Goal: Task Accomplishment & Management: Complete application form

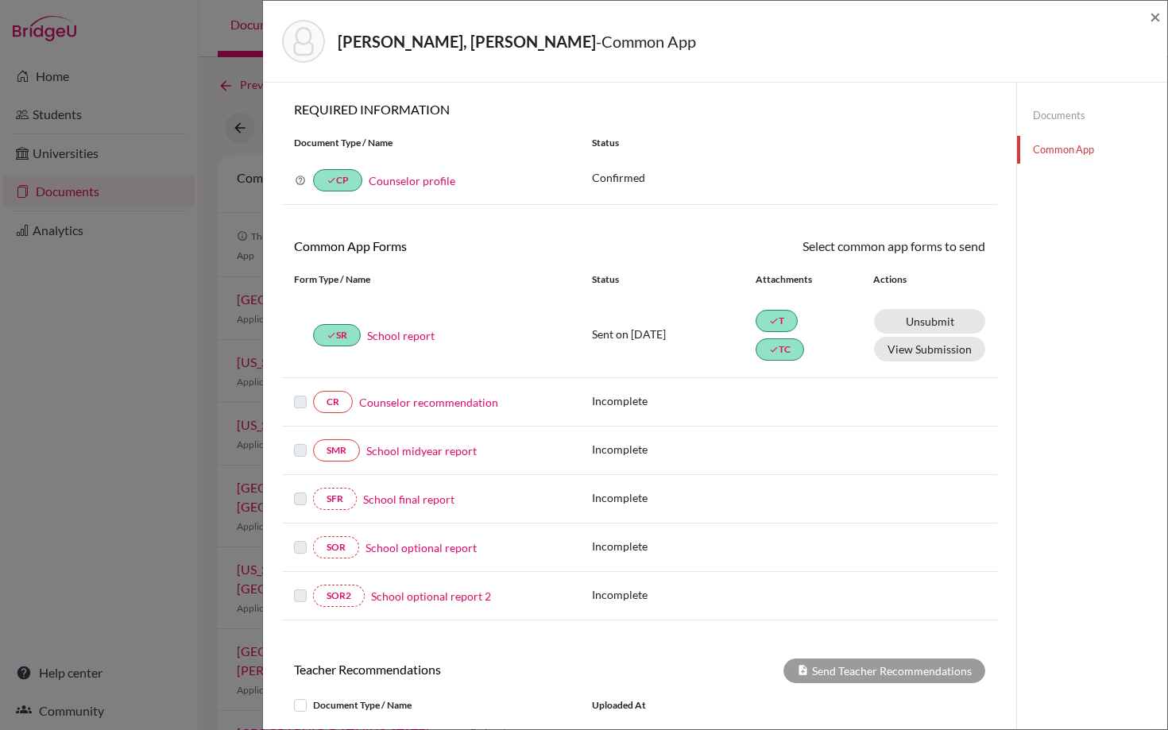
click at [447, 401] on link "Counselor recommendation" at bounding box center [428, 402] width 139 height 17
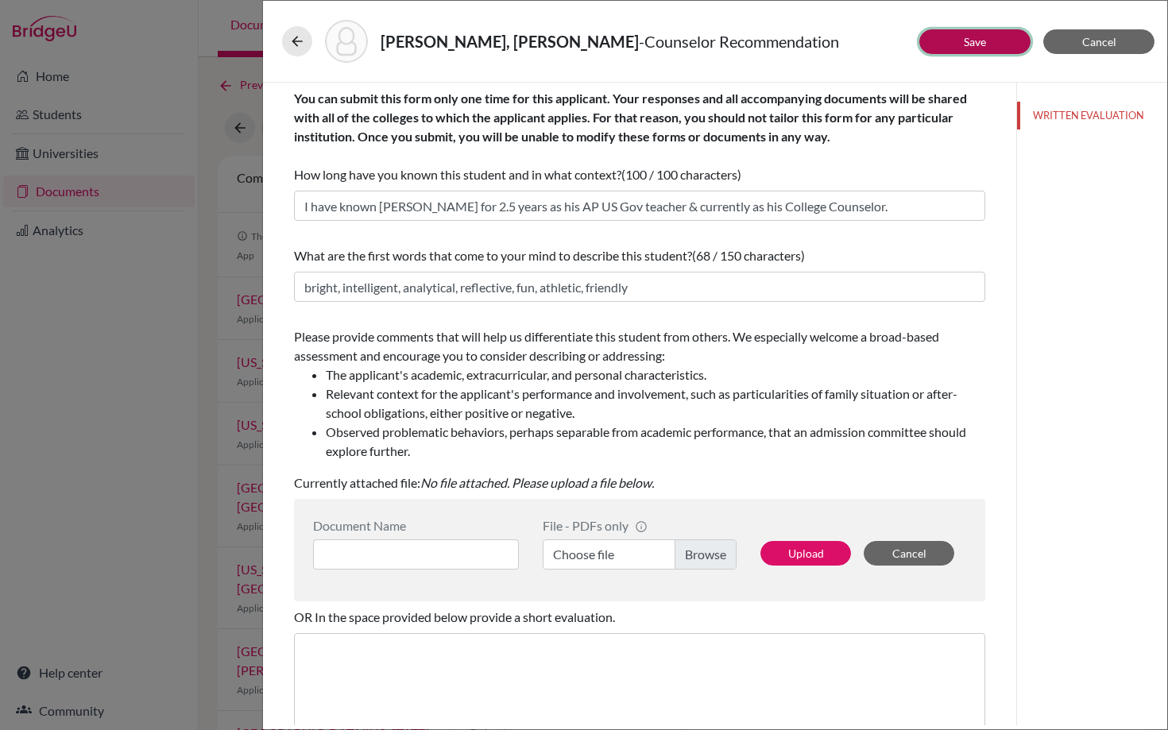
click at [967, 45] on link "Save" at bounding box center [974, 42] width 22 height 14
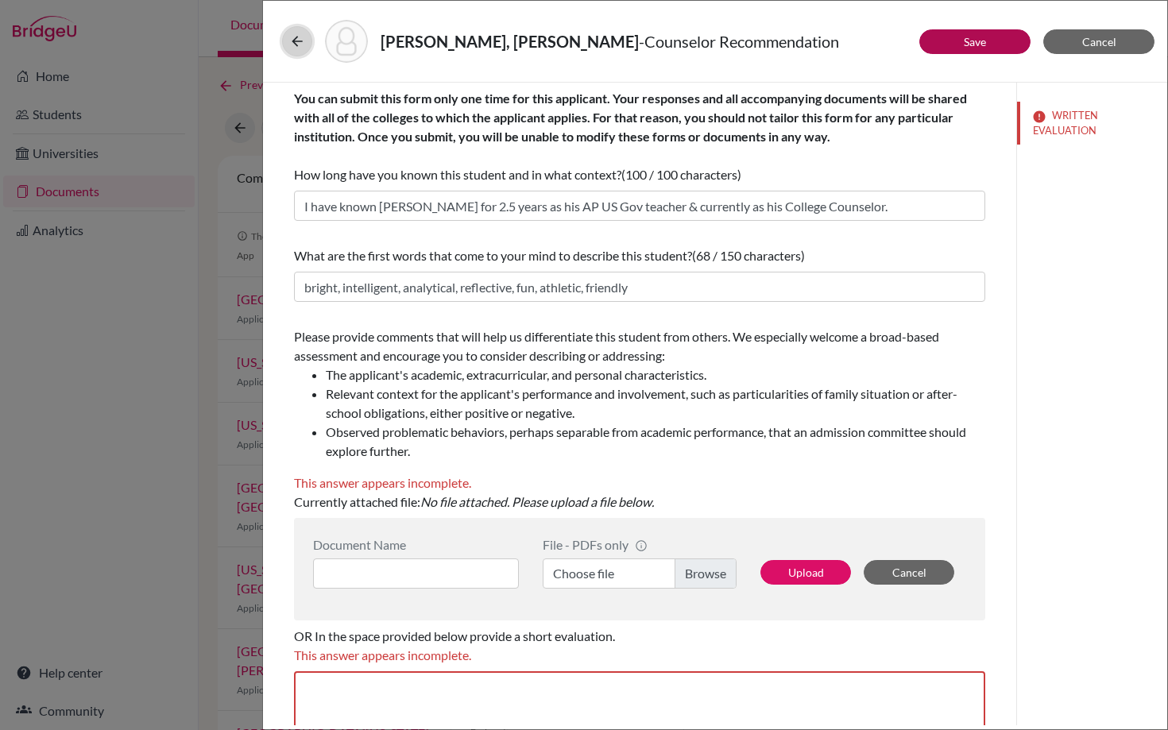
click at [295, 38] on icon at bounding box center [297, 41] width 16 height 16
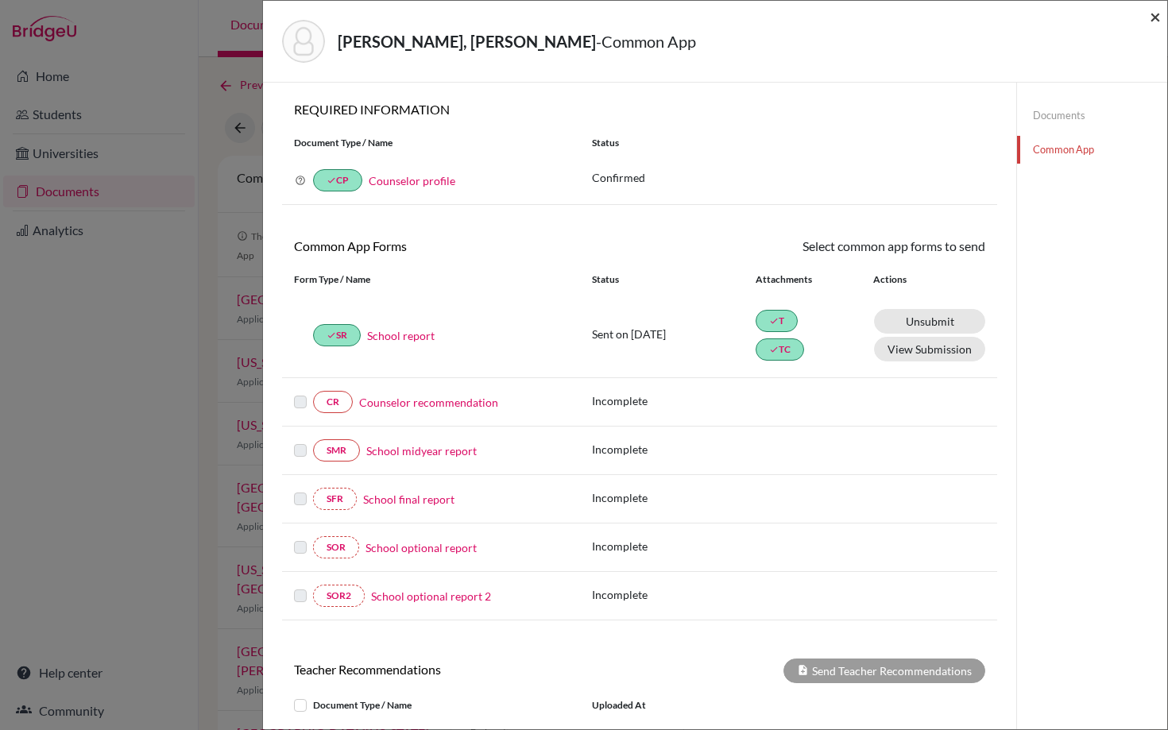
click at [1153, 21] on span "×" at bounding box center [1154, 16] width 11 height 23
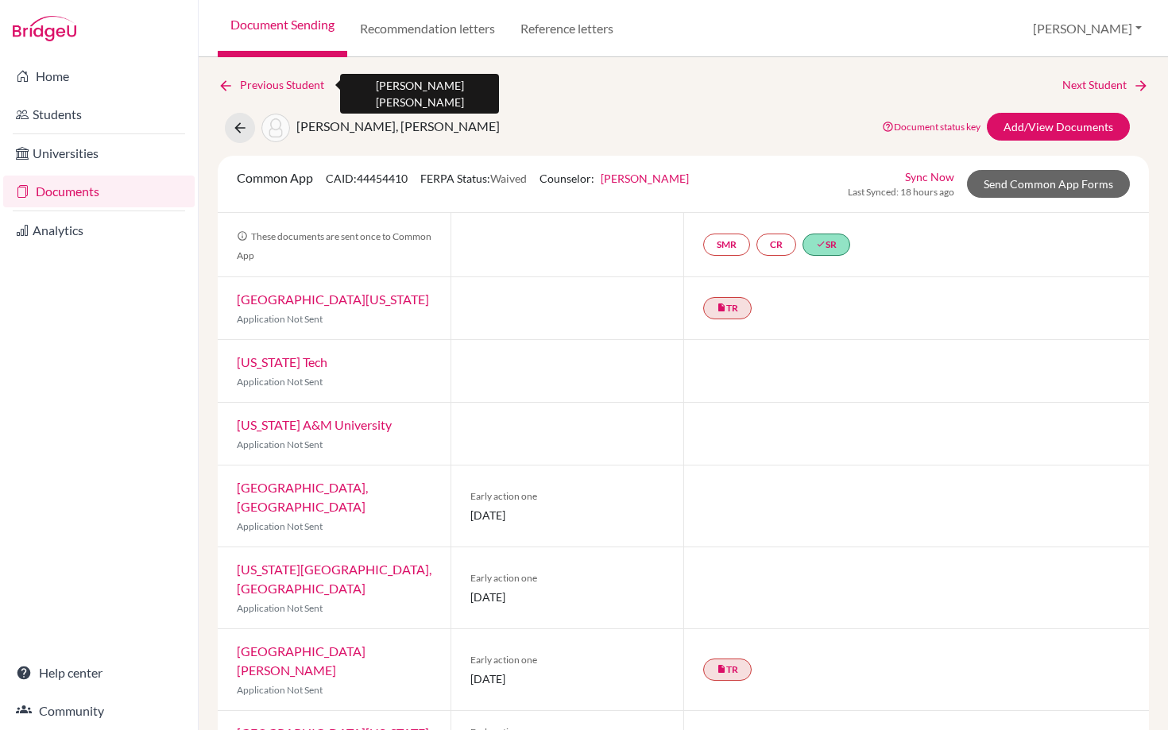
click at [249, 84] on link "Previous Student" at bounding box center [277, 84] width 119 height 17
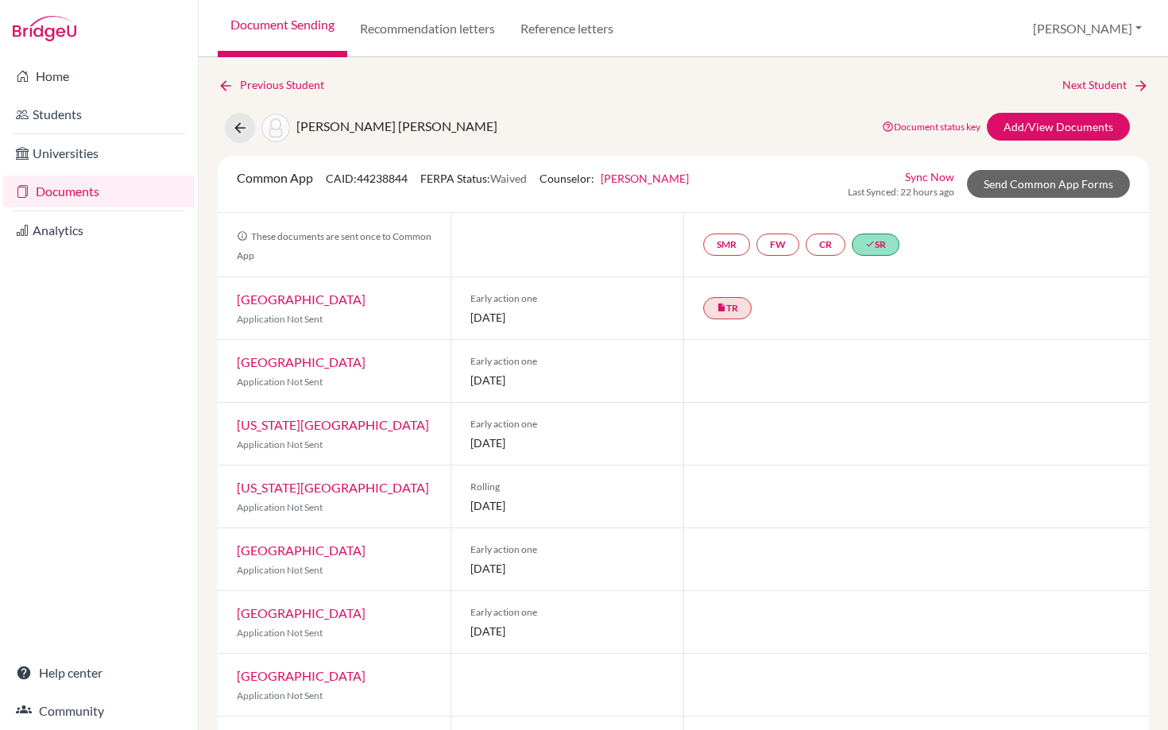
click at [62, 191] on link "Documents" at bounding box center [98, 192] width 191 height 32
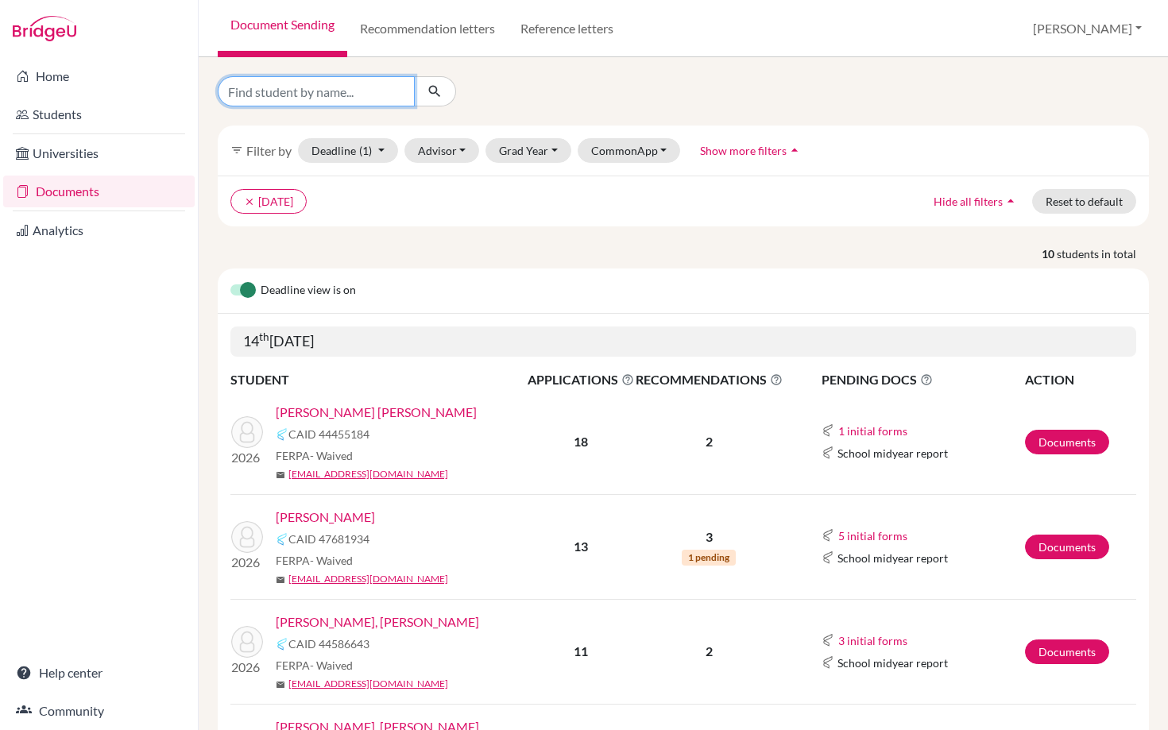
click at [330, 90] on input "Find student by name..." at bounding box center [316, 91] width 197 height 30
type input "vargas"
click button "submit" at bounding box center [435, 91] width 42 height 30
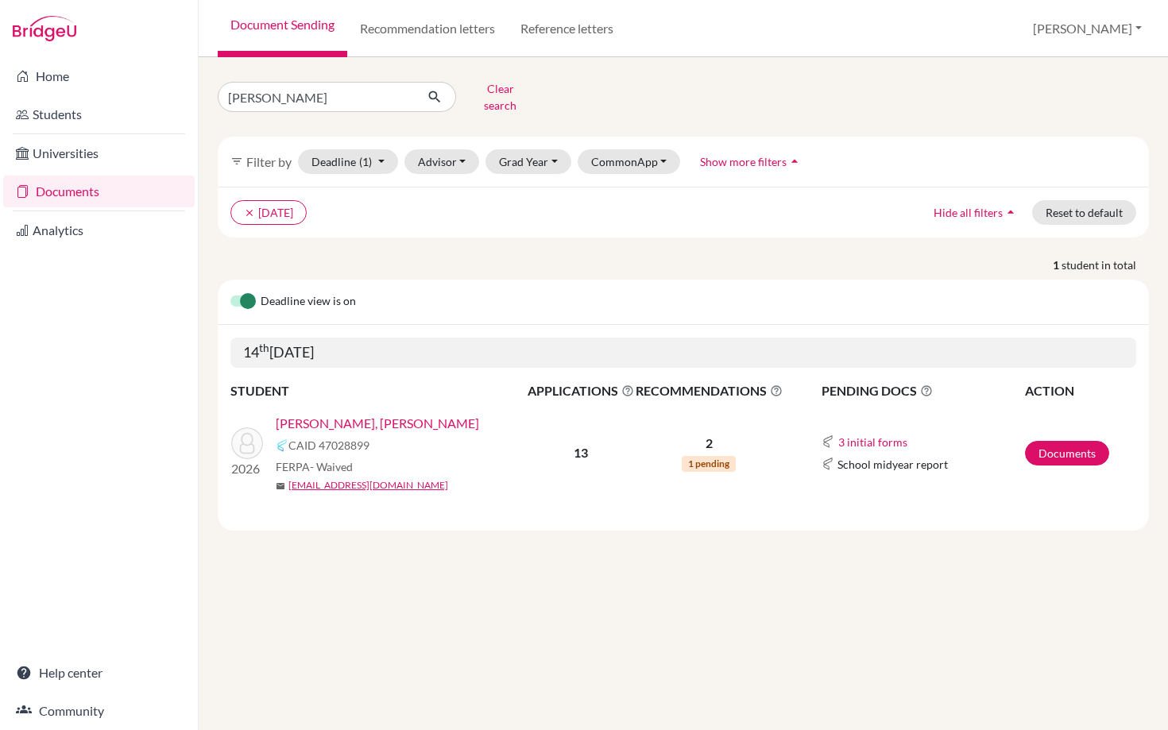
click at [342, 414] on link "[PERSON_NAME], [PERSON_NAME]" at bounding box center [377, 423] width 203 height 19
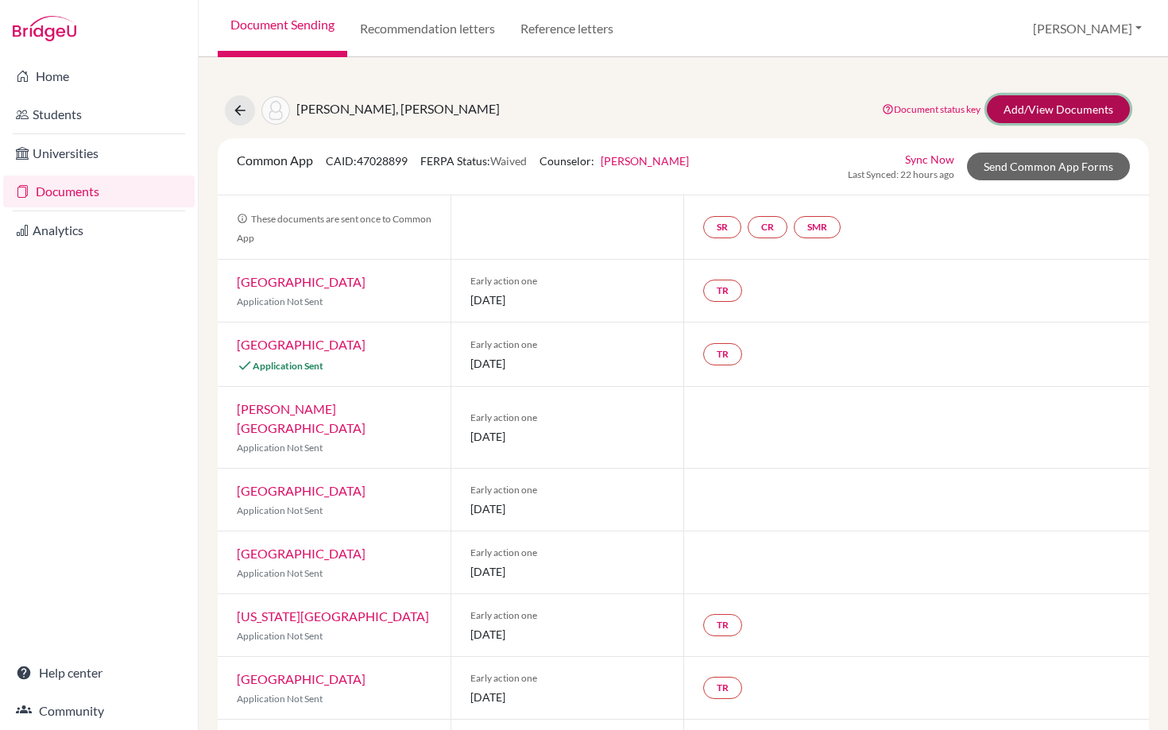
click at [1041, 114] on link "Add/View Documents" at bounding box center [1057, 109] width 143 height 28
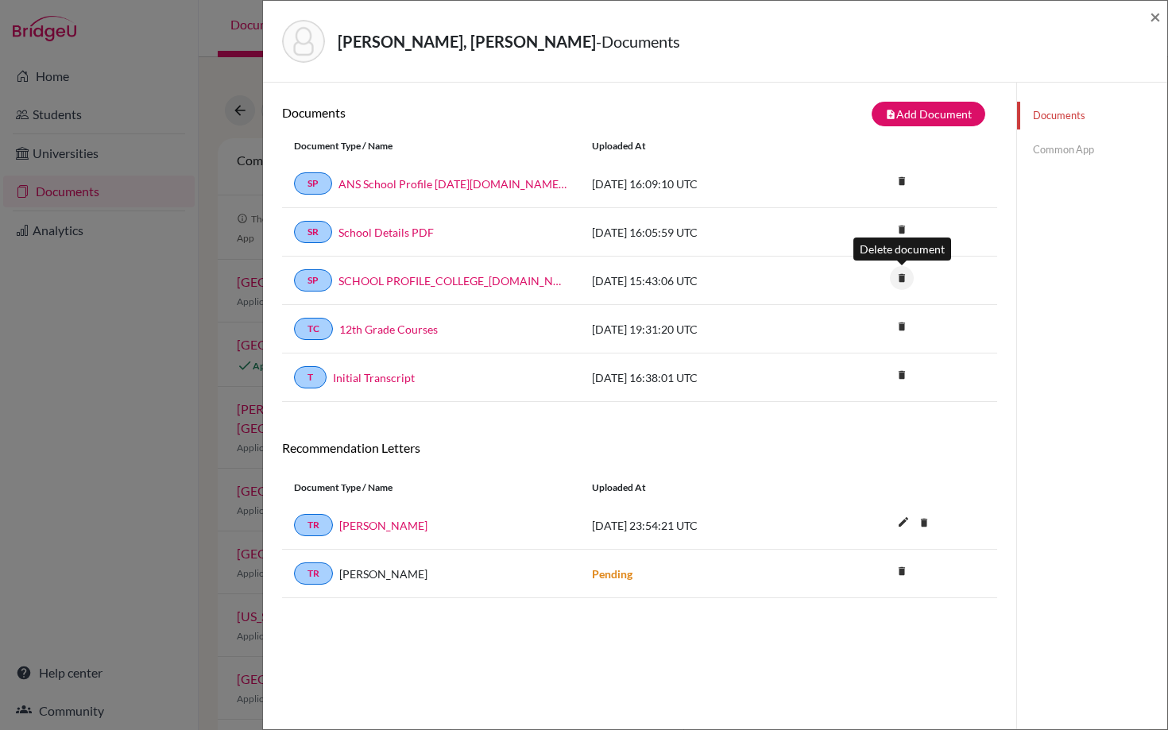
click at [901, 276] on icon "delete" at bounding box center [902, 278] width 24 height 24
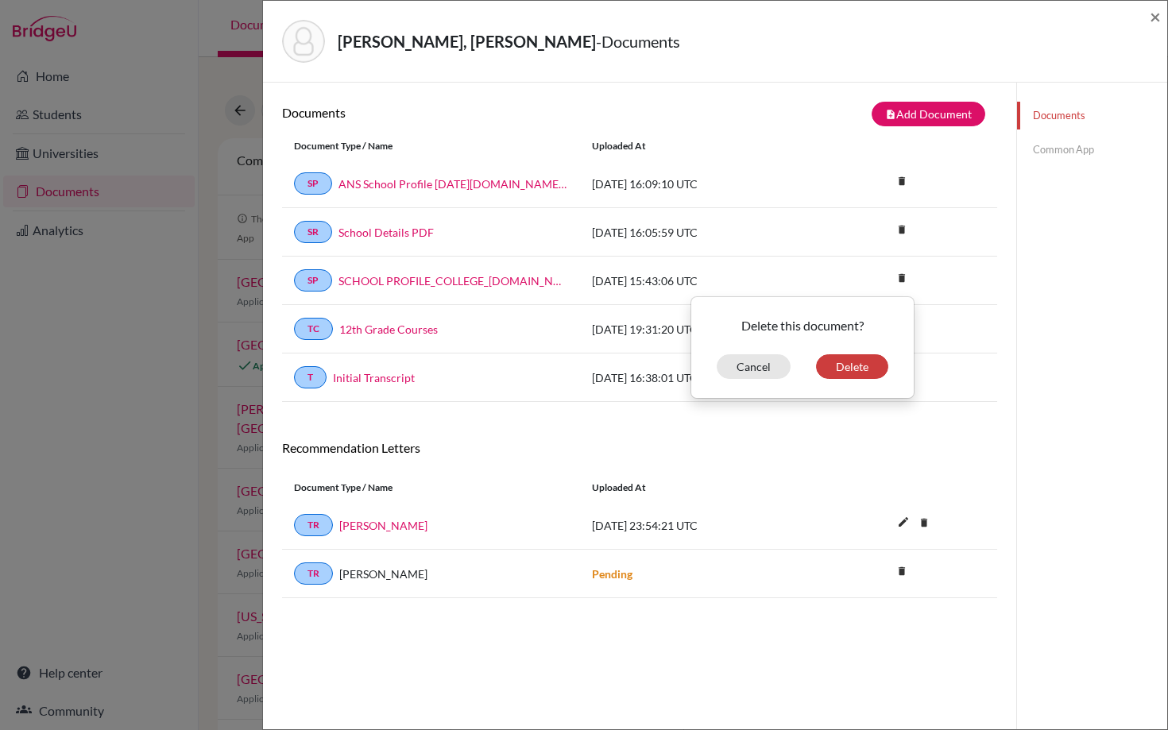
click at [849, 381] on div "Delete this document? Cancel Delete" at bounding box center [802, 347] width 224 height 102
click at [849, 372] on button "Delete" at bounding box center [852, 366] width 72 height 25
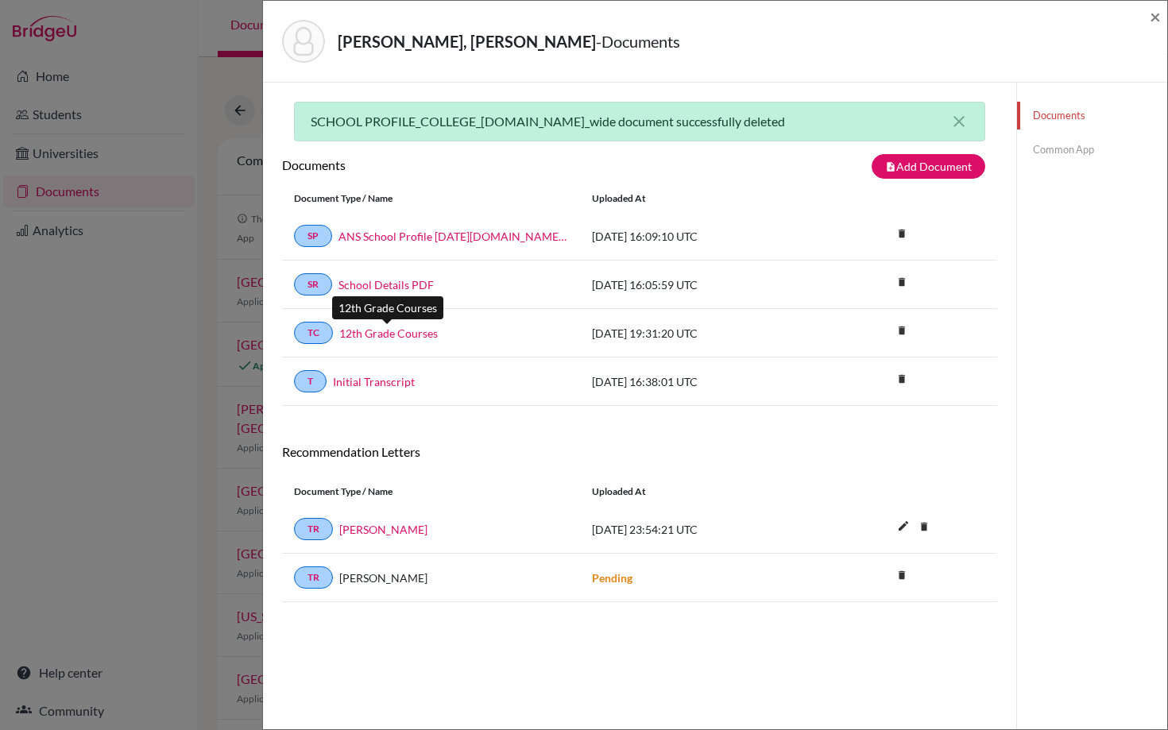
click at [366, 334] on link "12th Grade Courses" at bounding box center [388, 333] width 98 height 17
click at [361, 384] on link "Initial Transcript" at bounding box center [374, 381] width 82 height 17
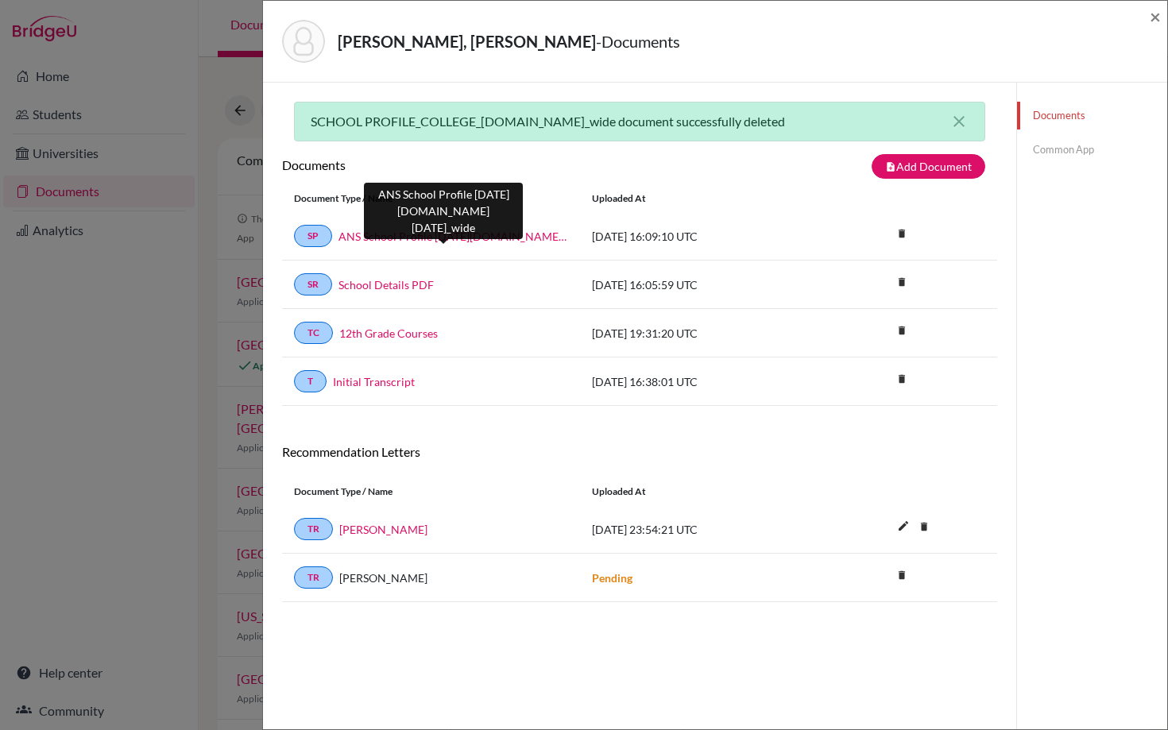
click at [465, 234] on link "ANS School Profile 2025-2026.school_wide" at bounding box center [453, 236] width 230 height 17
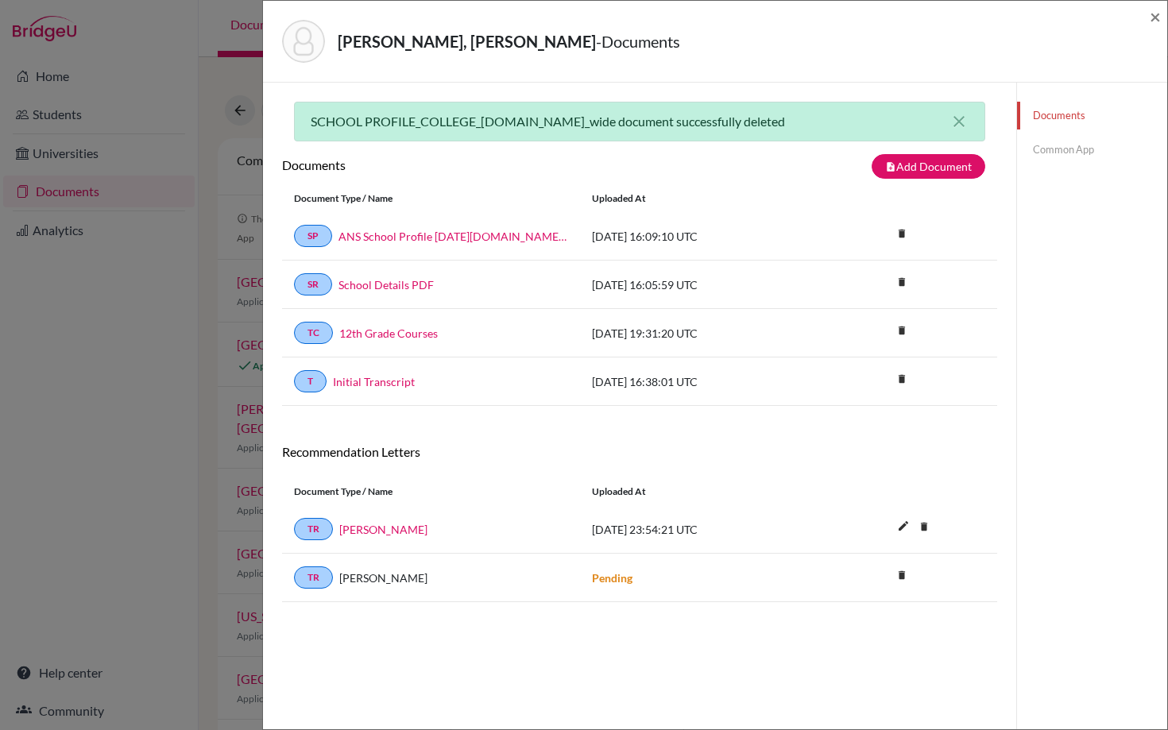
click at [1054, 151] on link "Common App" at bounding box center [1092, 150] width 150 height 28
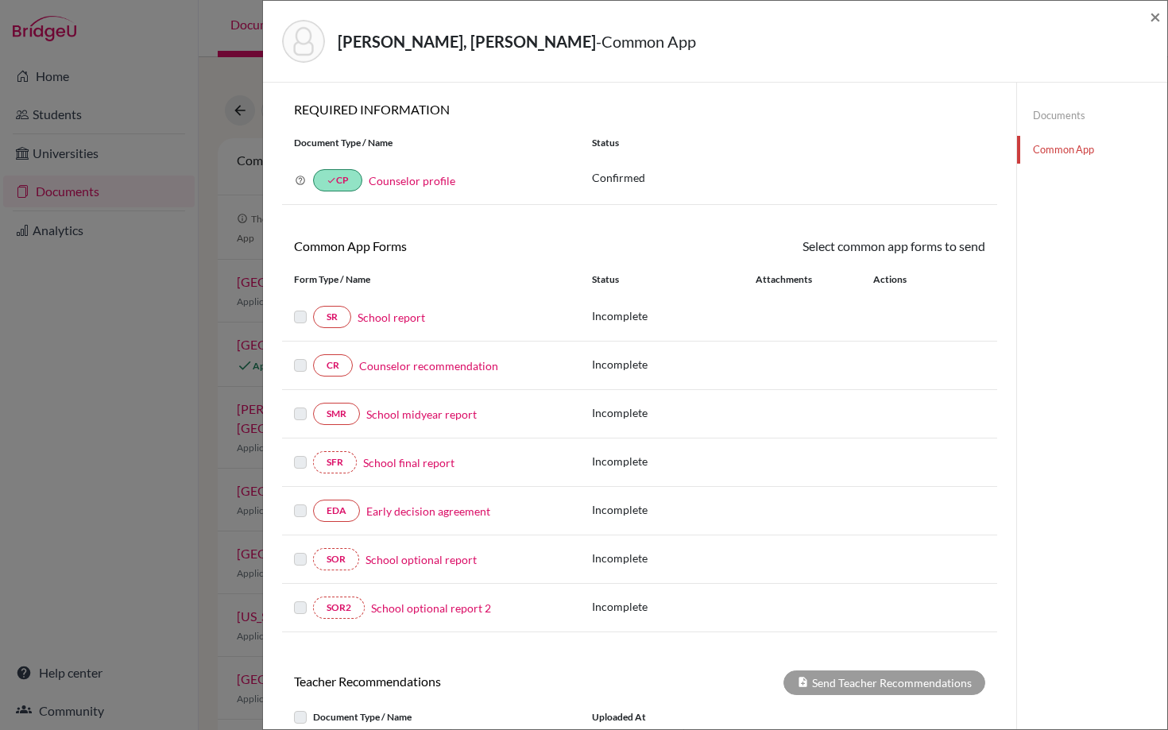
click at [388, 322] on link "School report" at bounding box center [391, 317] width 68 height 17
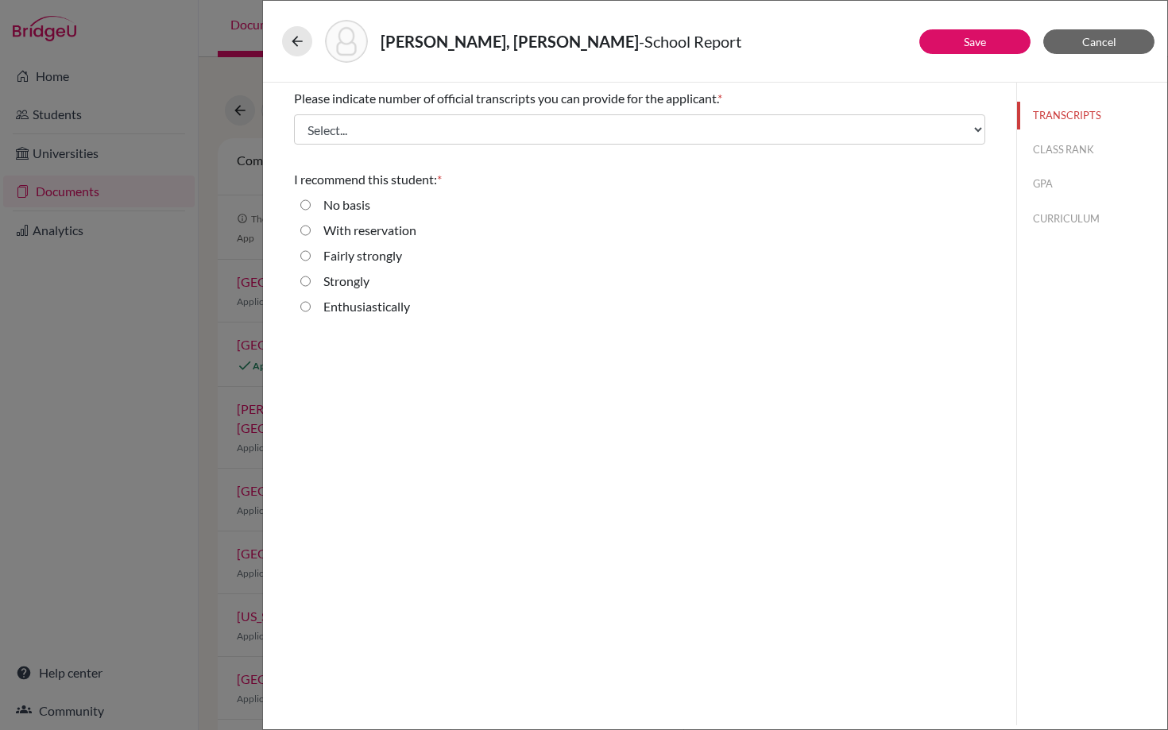
click at [303, 280] on input "Strongly" at bounding box center [305, 281] width 10 height 19
radio input "true"
click at [1068, 149] on button "CLASS RANK" at bounding box center [1092, 150] width 150 height 28
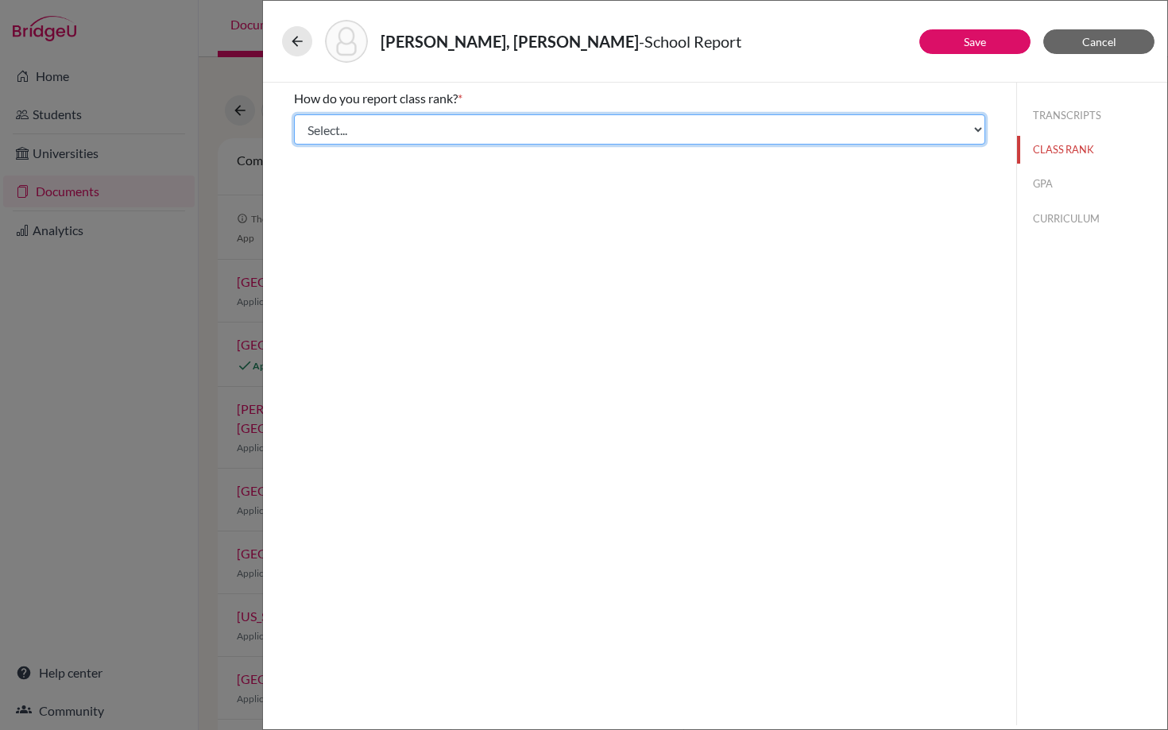
click at [610, 129] on select "Select... Exact Decile Quintile Quartile None" at bounding box center [639, 129] width 691 height 30
click at [712, 122] on select "Select... Exact Decile Quintile Quartile None" at bounding box center [639, 129] width 691 height 30
select select "5"
click at [294, 114] on select "Select... Exact Decile Quintile Quartile None" at bounding box center [639, 129] width 691 height 30
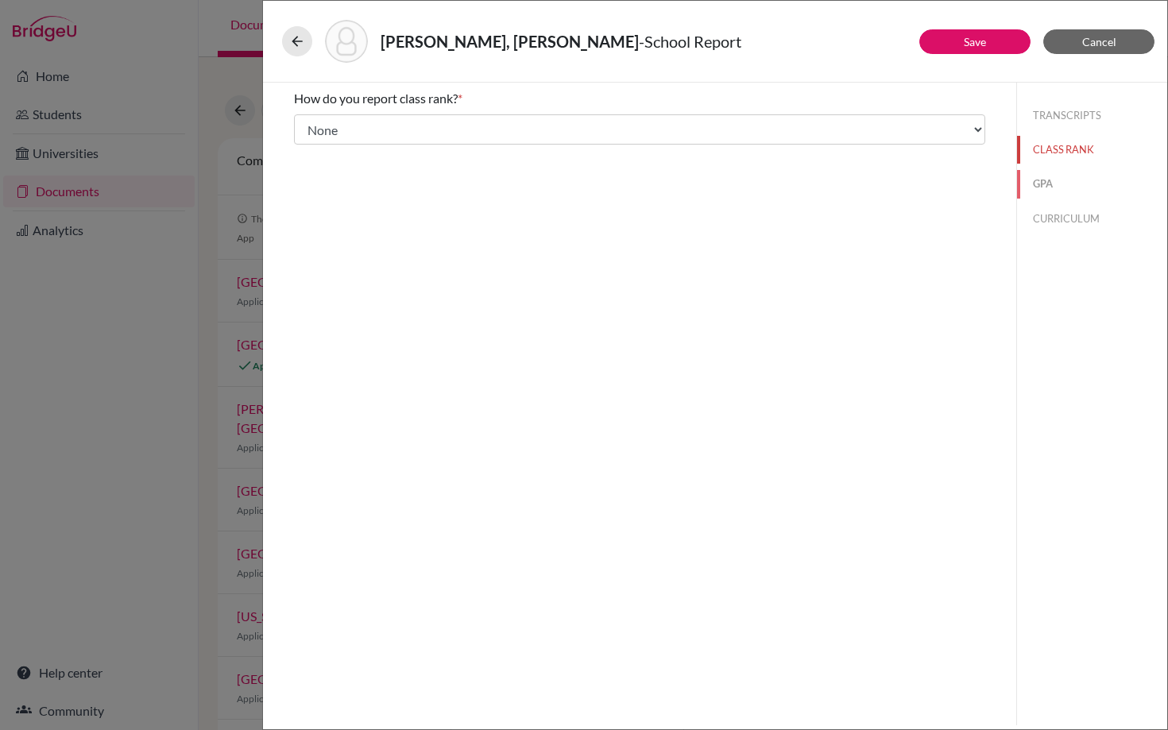
click at [1057, 185] on button "GPA" at bounding box center [1092, 184] width 150 height 28
click at [307, 122] on input "Yes" at bounding box center [305, 123] width 10 height 19
radio input "true"
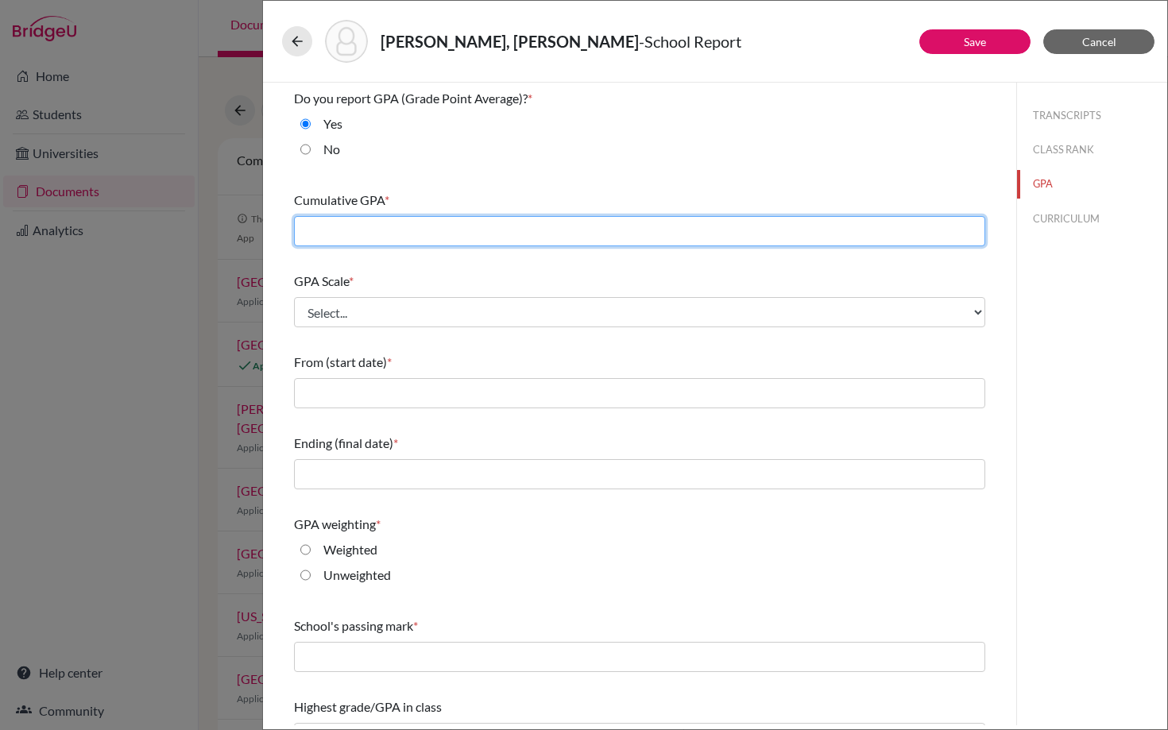
click at [480, 233] on input "text" at bounding box center [639, 231] width 691 height 30
type input "3.52"
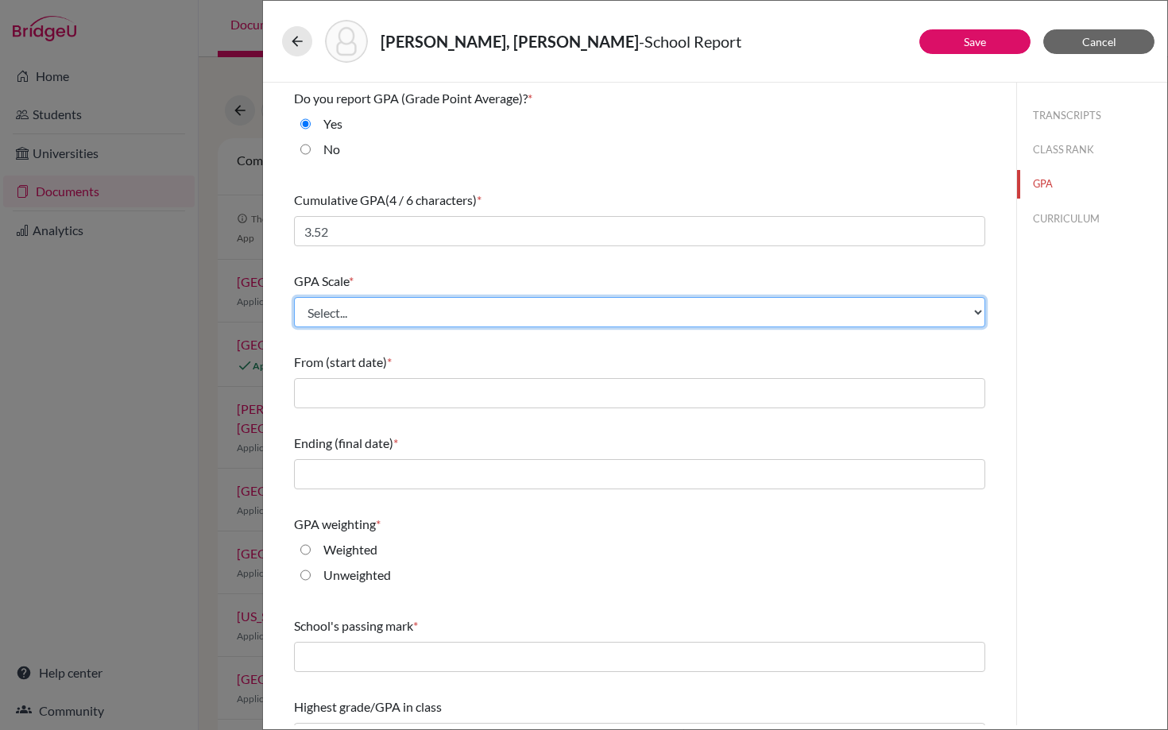
click at [410, 311] on select "Select... 4 5 6 7 8 9 10 11 12 13 14 15 16 17 18 19 20 100" at bounding box center [639, 312] width 691 height 30
select select "4"
click at [294, 297] on select "Select... 4 5 6 7 8 9 10 11 12 13 14 15 16 17 18 19 20 100" at bounding box center [639, 312] width 691 height 30
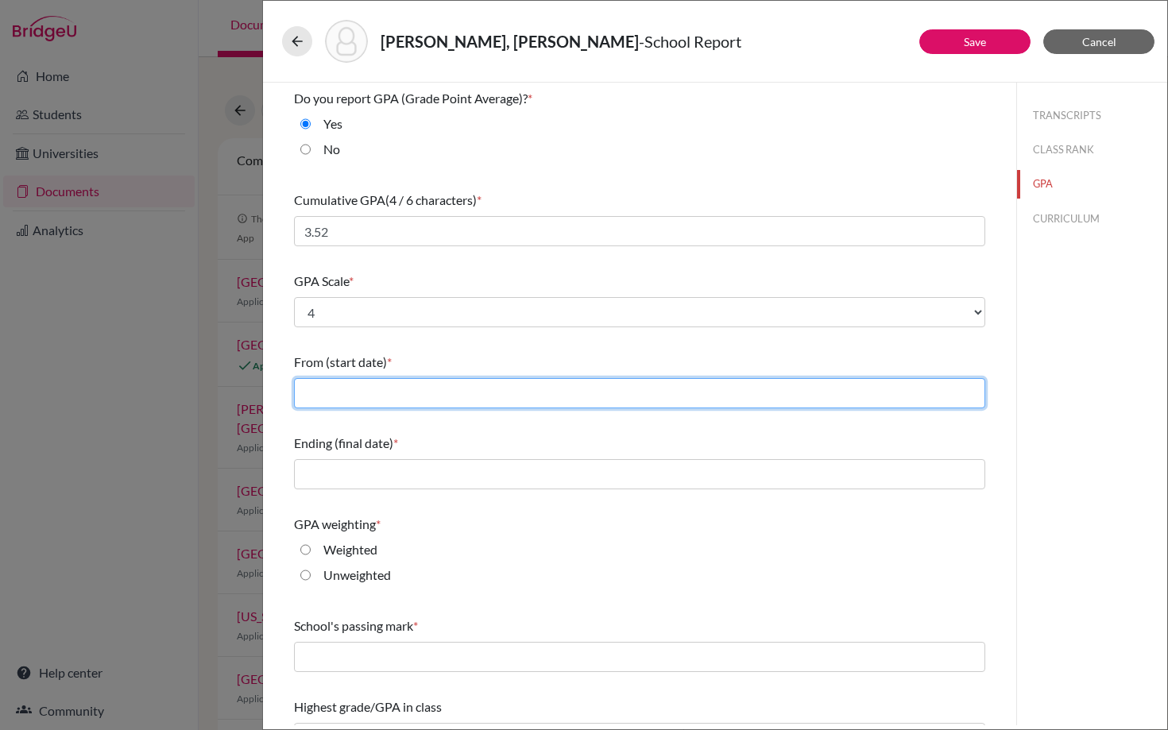
click at [338, 391] on input "text" at bounding box center [639, 393] width 691 height 30
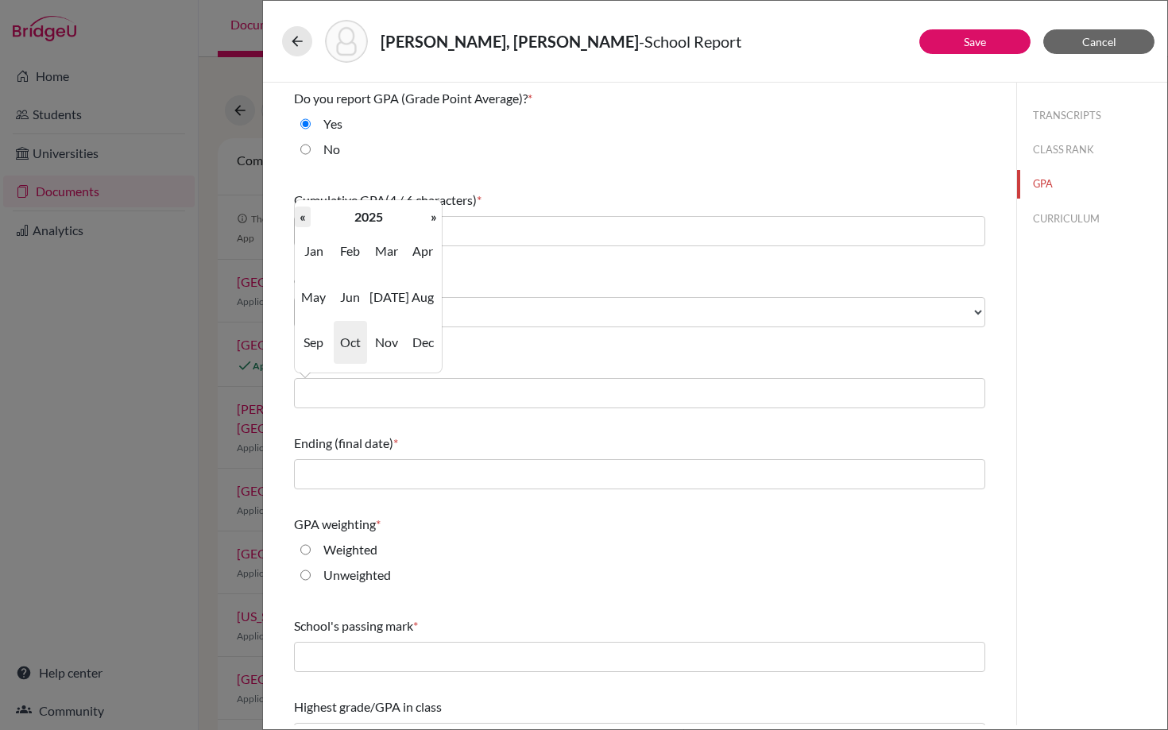
click at [304, 222] on th "«" at bounding box center [303, 217] width 16 height 21
click at [418, 292] on span "Aug" at bounding box center [422, 297] width 33 height 43
type input "08/2022"
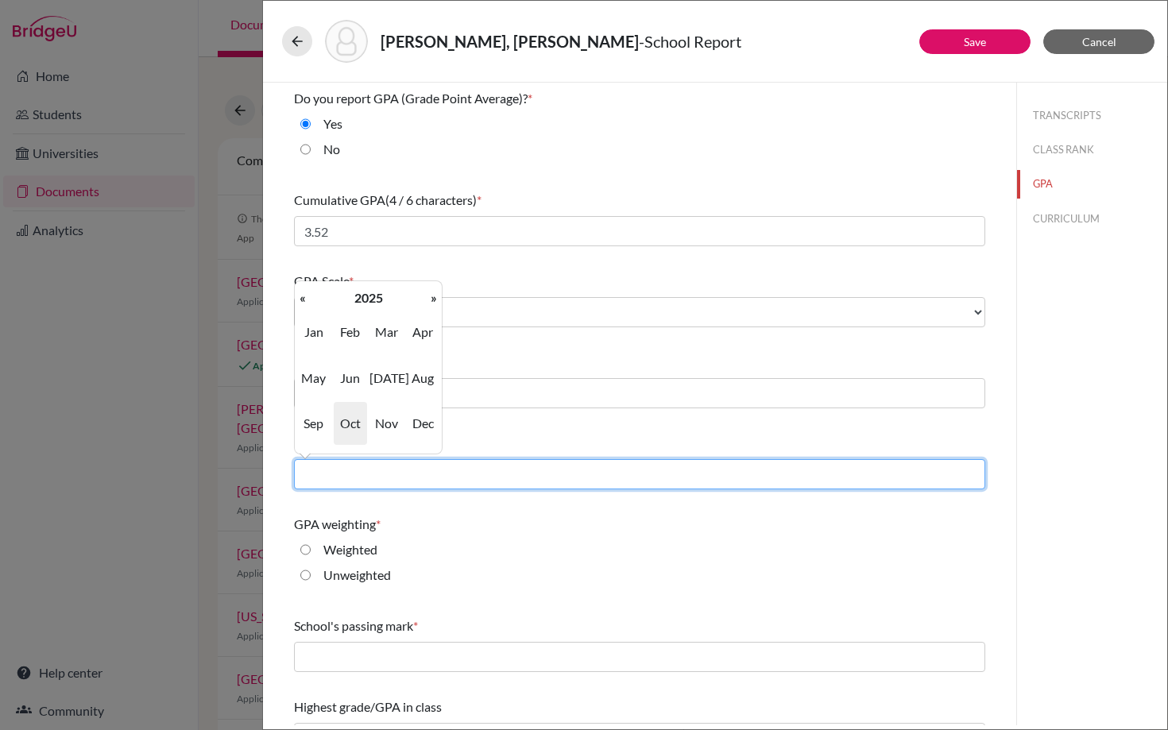
click at [323, 485] on input "text" at bounding box center [639, 474] width 691 height 30
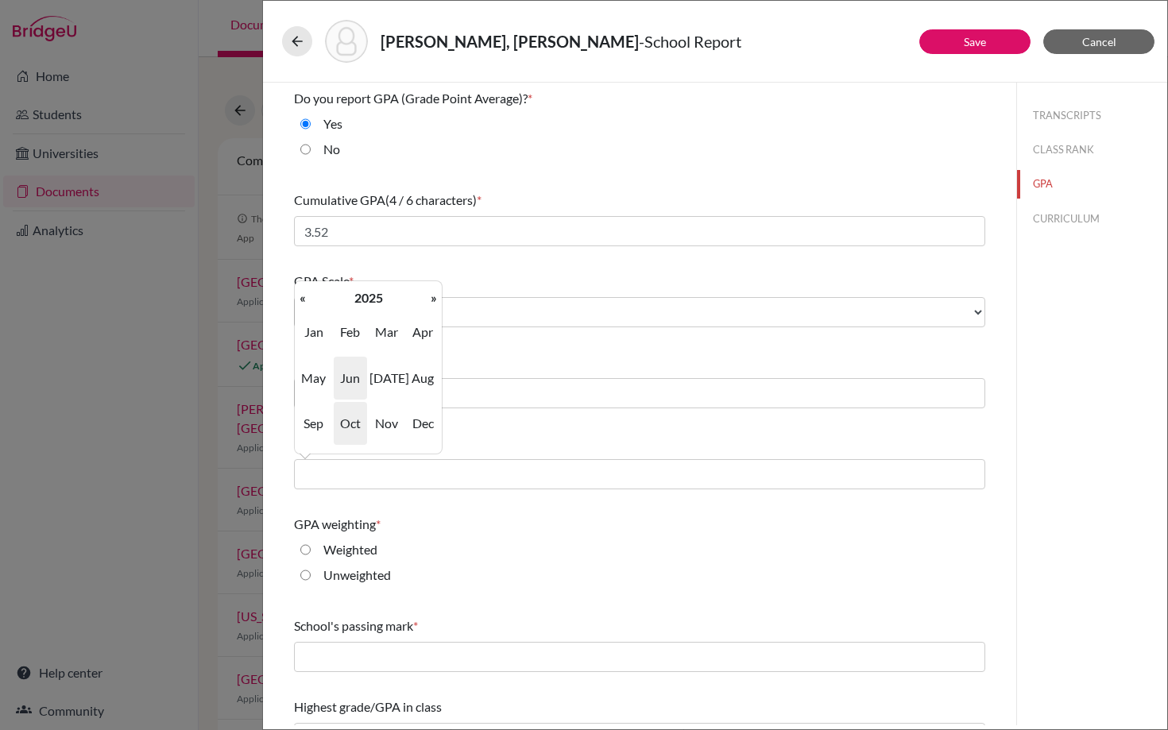
click at [349, 378] on span "Jun" at bounding box center [350, 378] width 33 height 43
type input "06/2025"
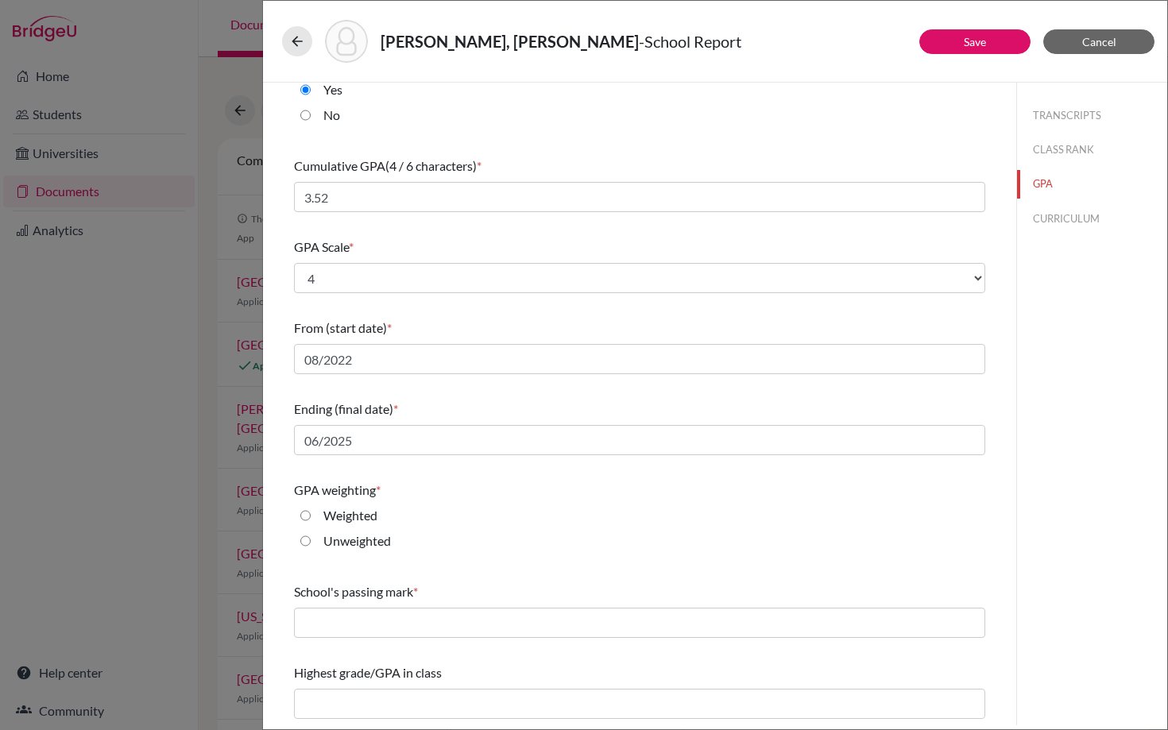
click at [302, 539] on input "Unweighted" at bounding box center [305, 540] width 10 height 19
radio input "true"
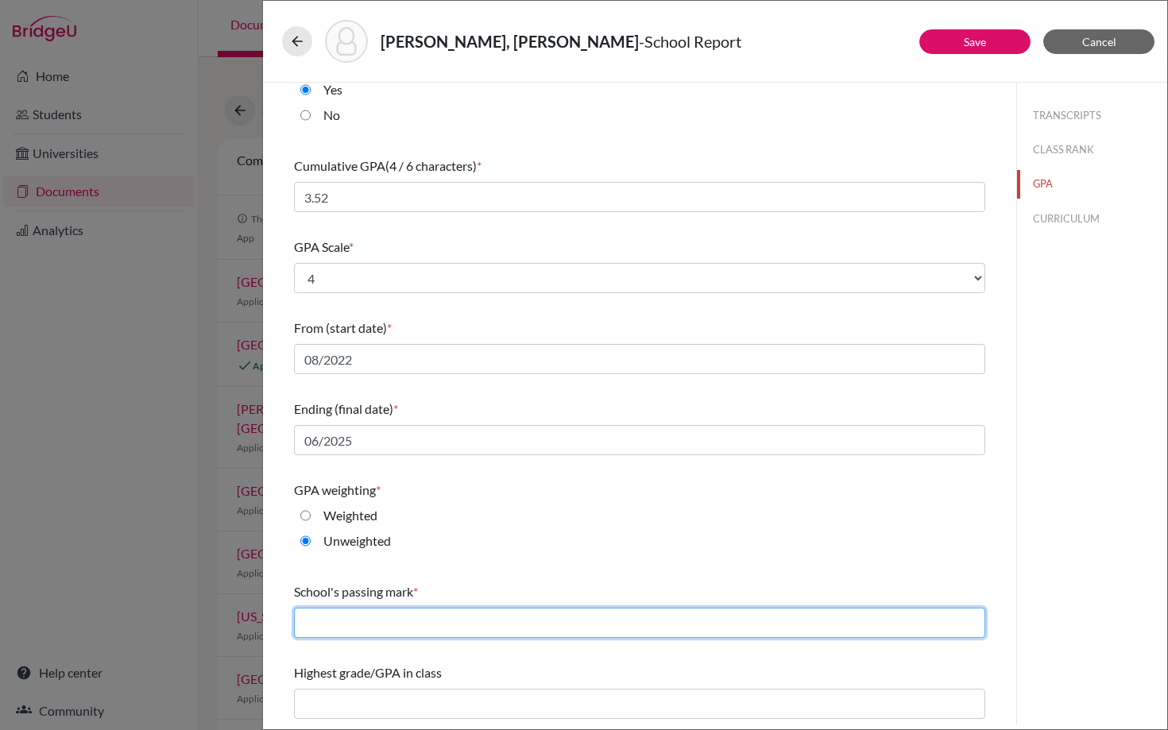
click at [344, 626] on input "text" at bounding box center [639, 623] width 691 height 30
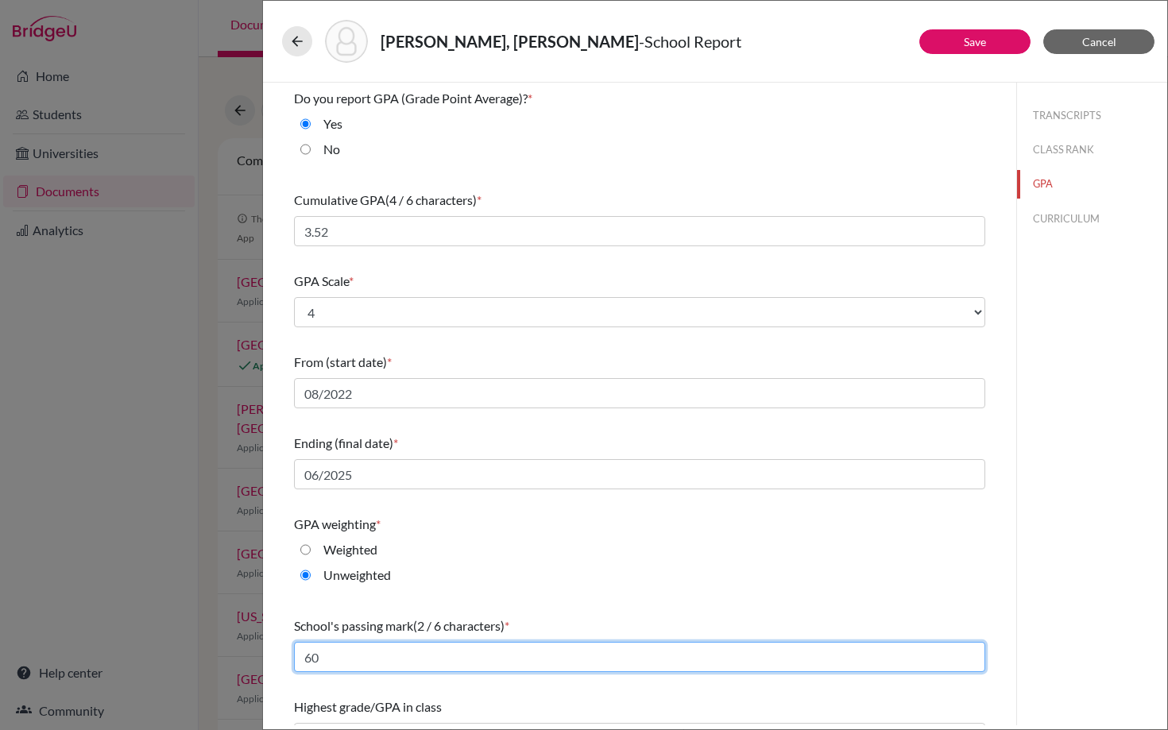
type input "60"
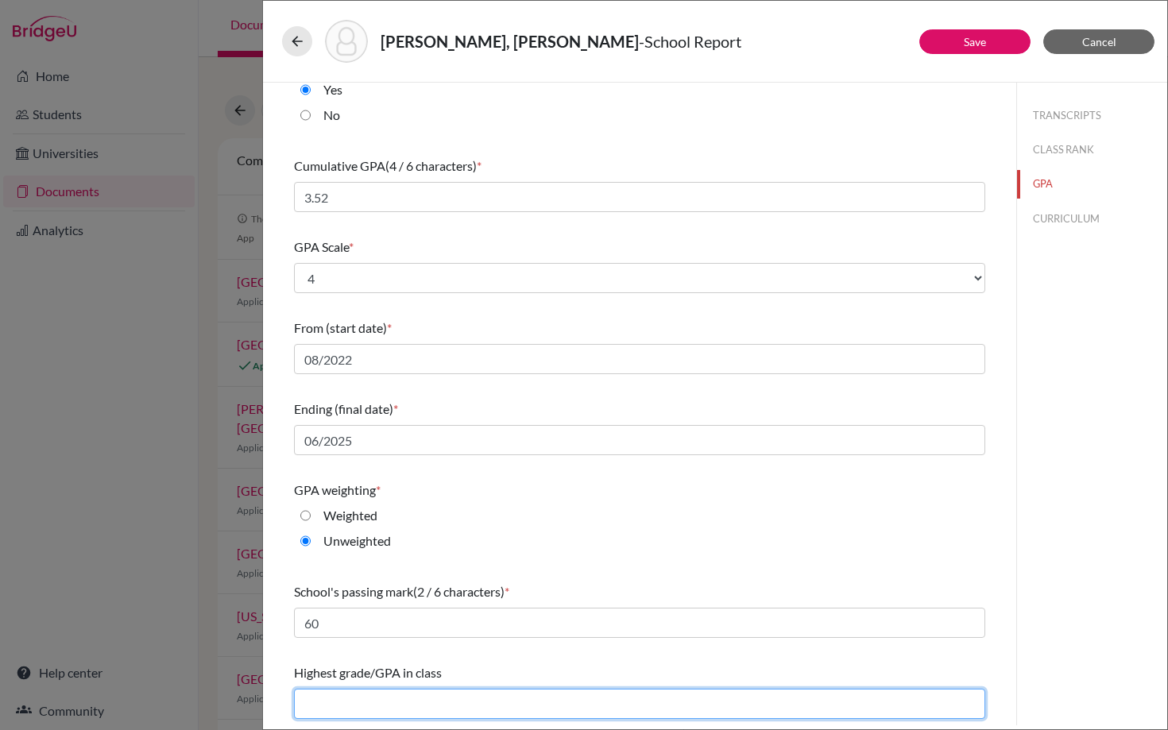
click at [392, 702] on input "text" at bounding box center [639, 704] width 691 height 30
type input "4.0"
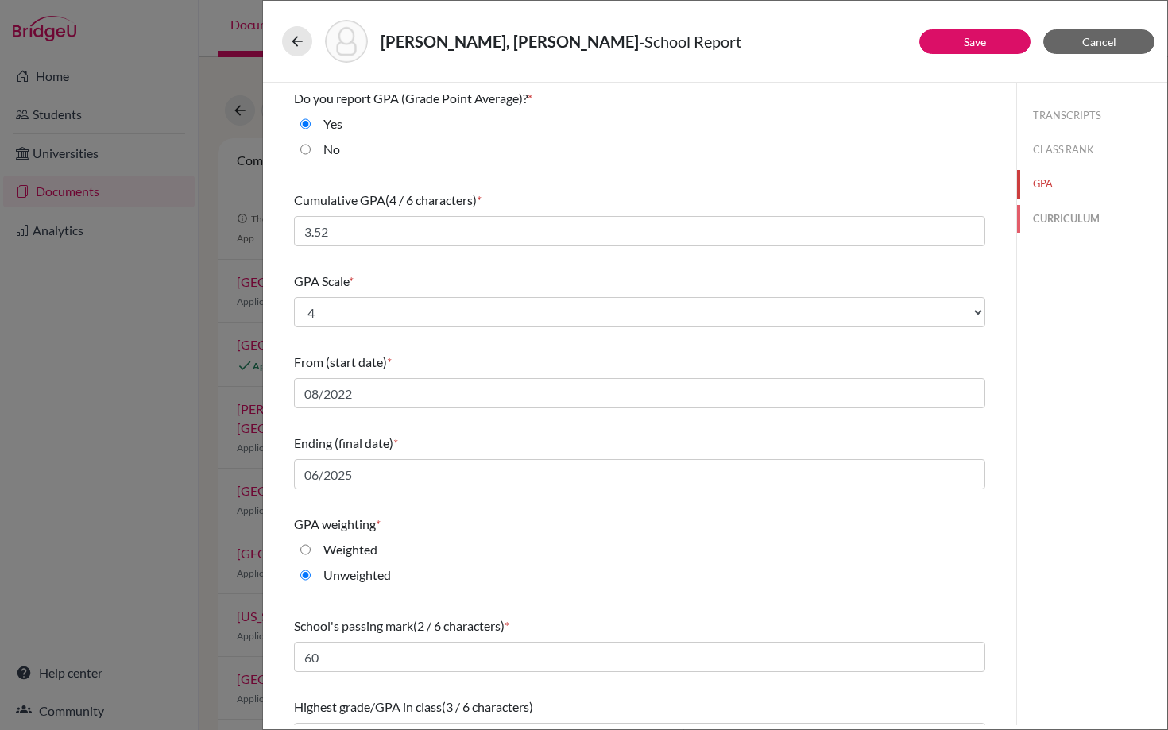
click at [1044, 222] on button "CURRICULUM" at bounding box center [1092, 219] width 150 height 28
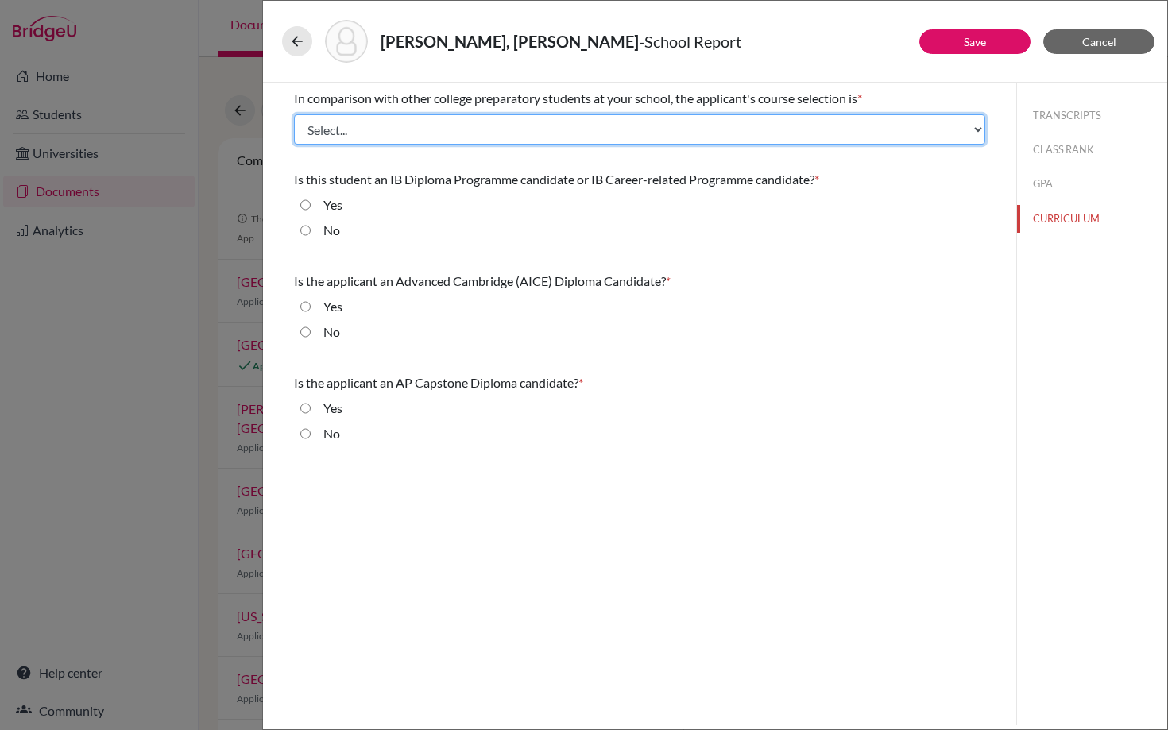
click at [421, 124] on select "Select... Less than demanding Average Demanding Very demanding Most demanding P…" at bounding box center [639, 129] width 691 height 30
select select "2"
click at [294, 114] on select "Select... Less than demanding Average Demanding Very demanding Most demanding P…" at bounding box center [639, 129] width 691 height 30
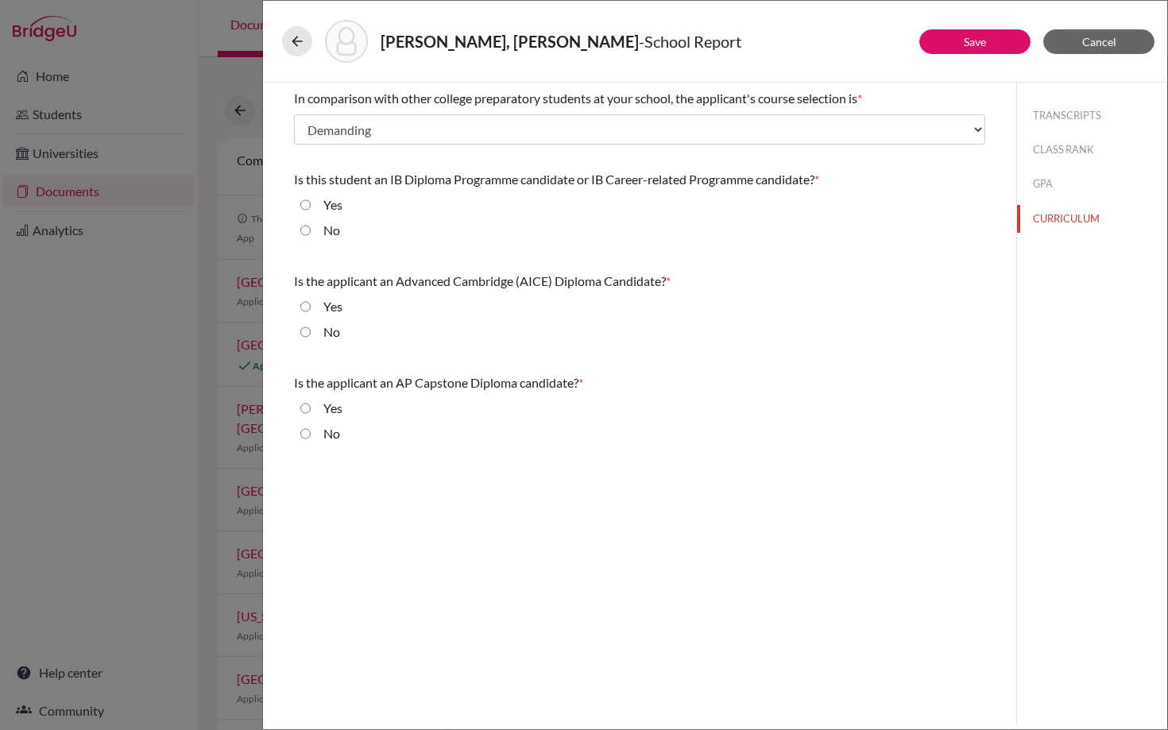
click at [309, 230] on input "No" at bounding box center [305, 230] width 10 height 19
radio input "true"
click at [307, 333] on input "No" at bounding box center [305, 331] width 10 height 19
radio input "true"
click at [307, 429] on input "No" at bounding box center [305, 433] width 10 height 19
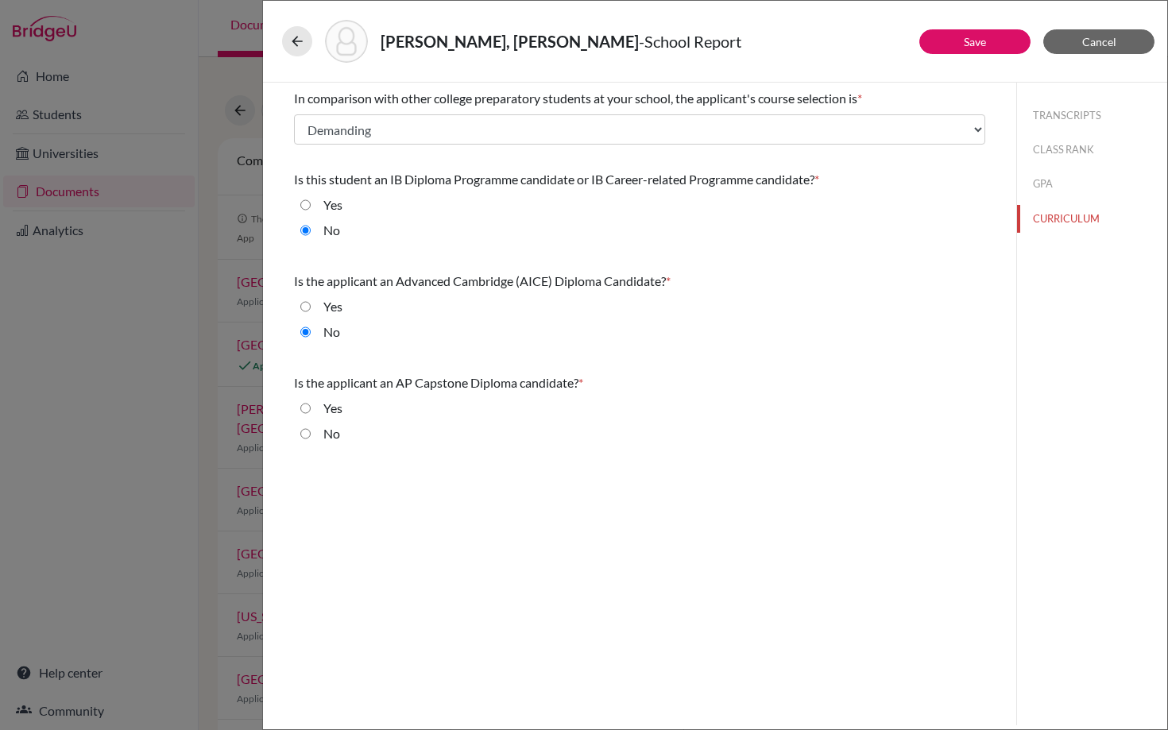
radio input "true"
click at [1037, 180] on button "GPA" at bounding box center [1092, 184] width 150 height 28
select select "4"
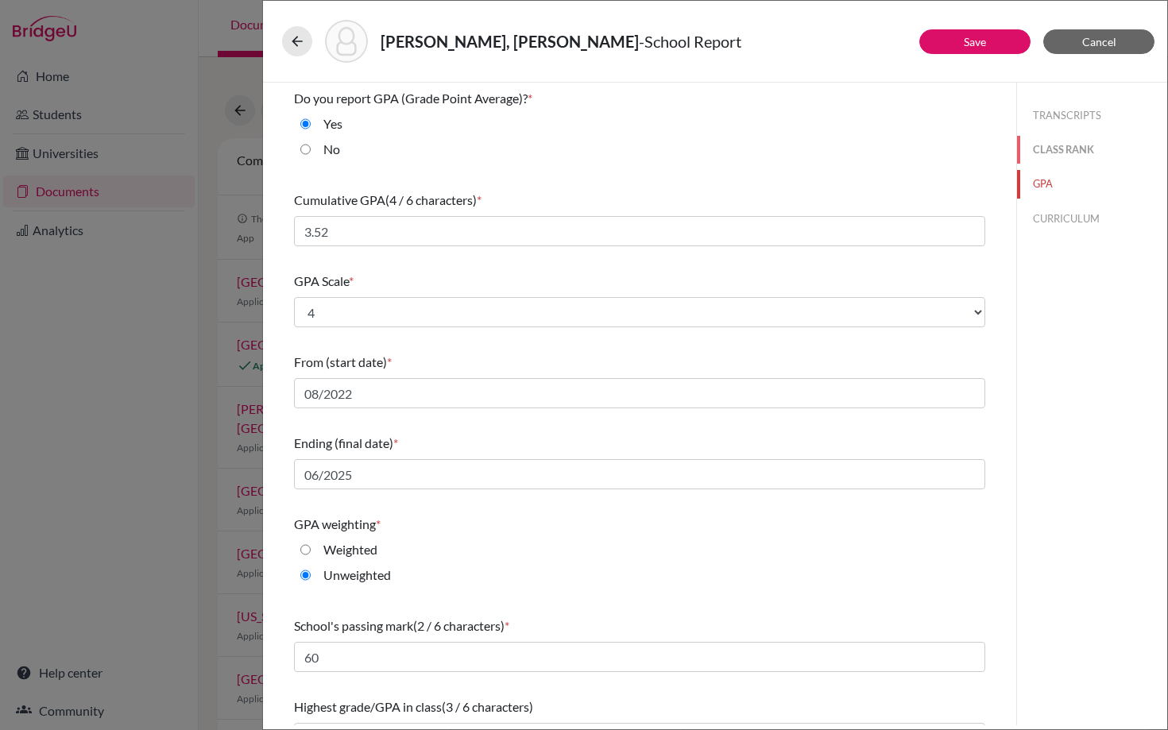
click at [1059, 150] on button "CLASS RANK" at bounding box center [1092, 150] width 150 height 28
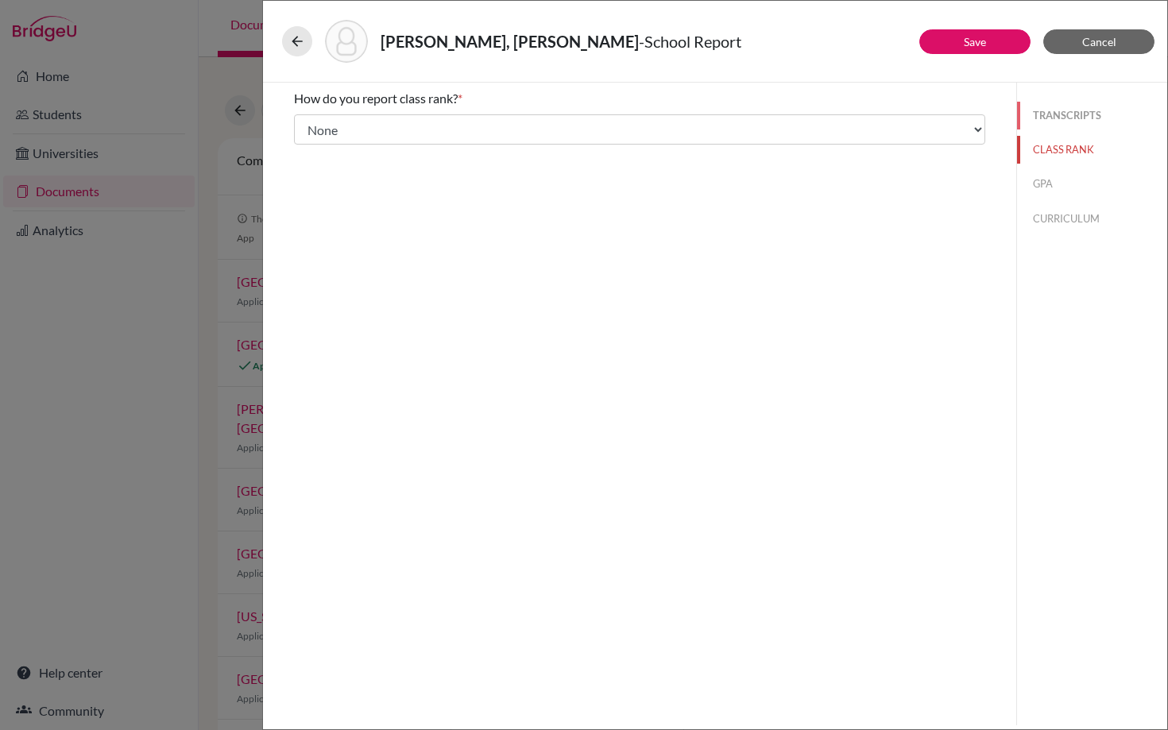
click at [1056, 117] on button "TRANSCRIPTS" at bounding box center [1092, 116] width 150 height 28
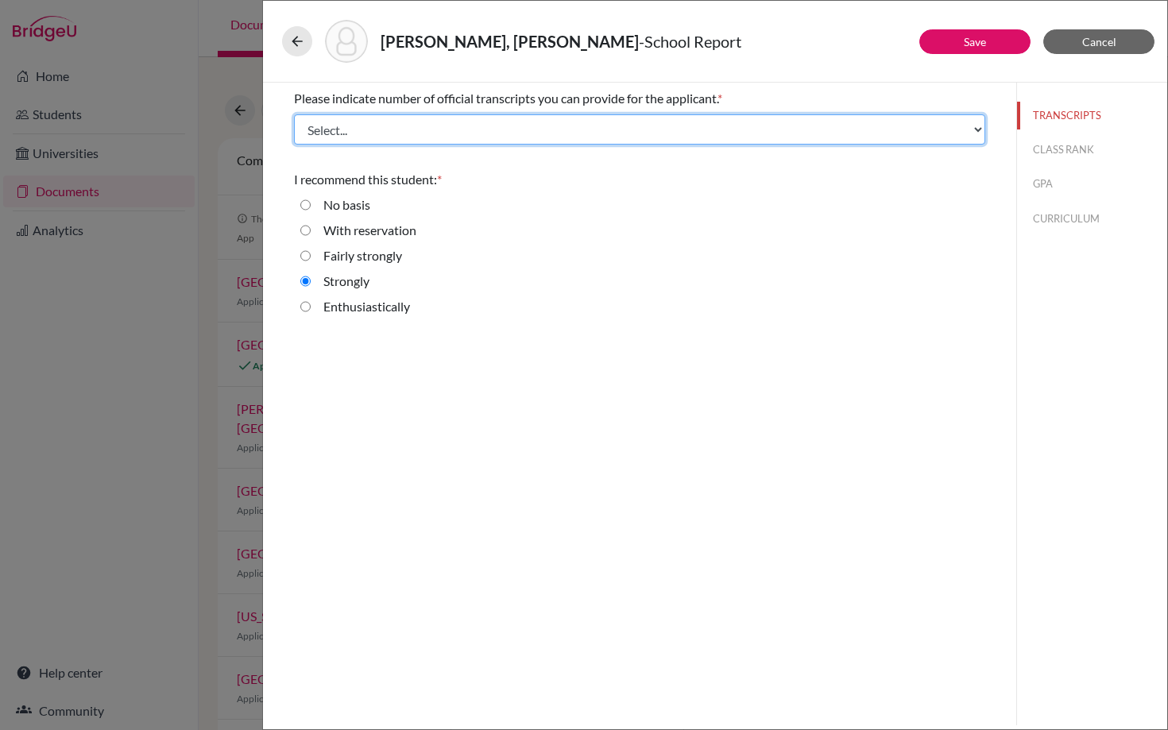
click at [588, 128] on select "Select... 1 2 3 4" at bounding box center [639, 129] width 691 height 30
select select "1"
click at [294, 114] on select "Select... 1 2 3 4" at bounding box center [639, 129] width 691 height 30
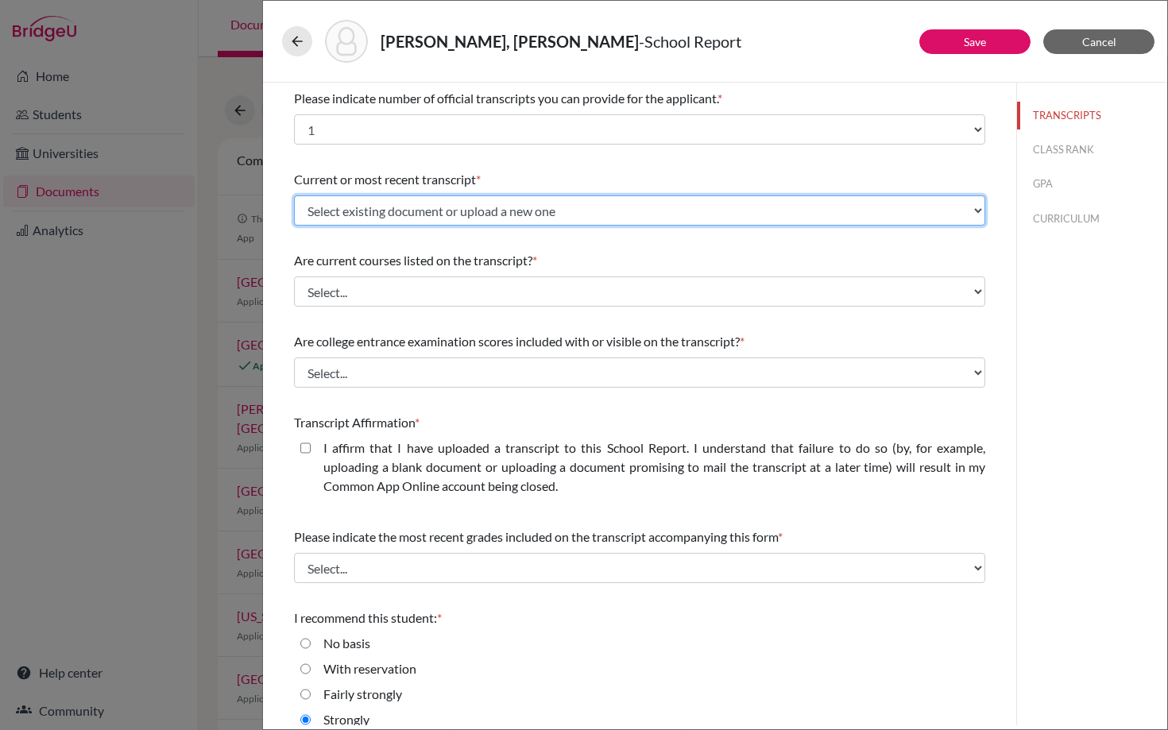
click at [492, 208] on select "Select existing document or upload a new one Initial Transcript Upload New File" at bounding box center [639, 210] width 691 height 30
select select "656783"
click at [294, 195] on select "Select existing document or upload a new one Initial Transcript Upload New File" at bounding box center [639, 210] width 691 height 30
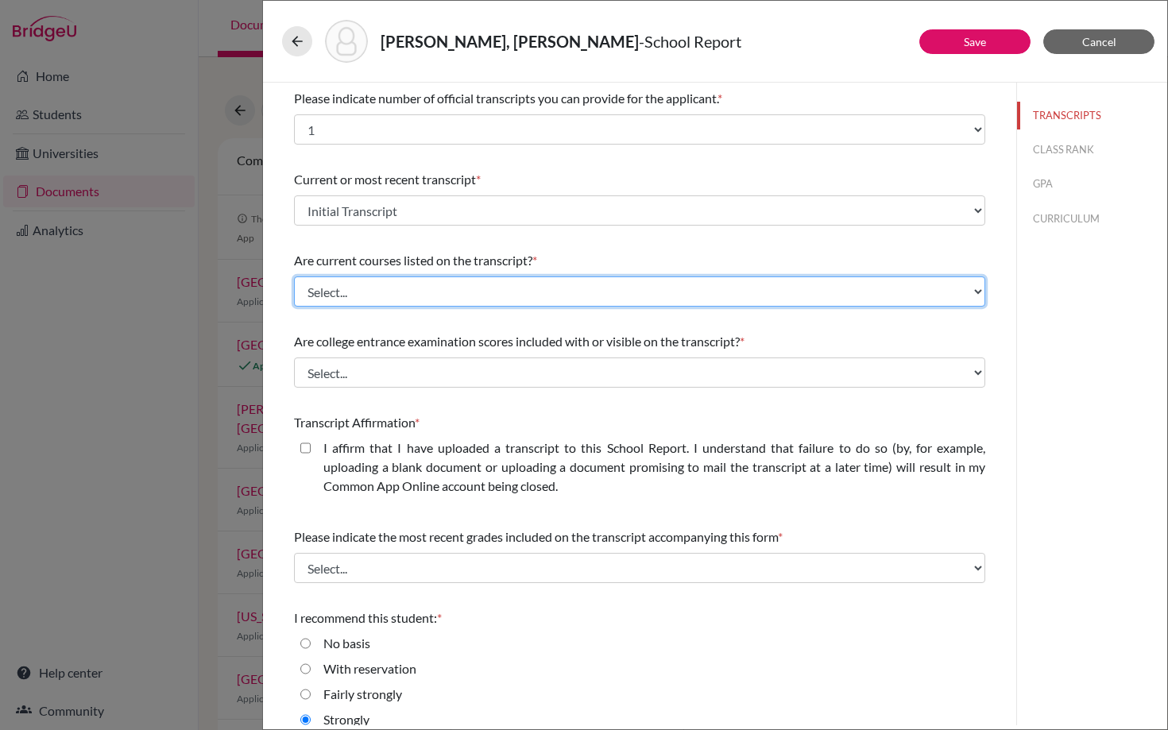
click at [447, 285] on select "Select... Yes No" at bounding box center [639, 291] width 691 height 30
select select "1"
click at [294, 276] on select "Select... Yes No" at bounding box center [639, 291] width 691 height 30
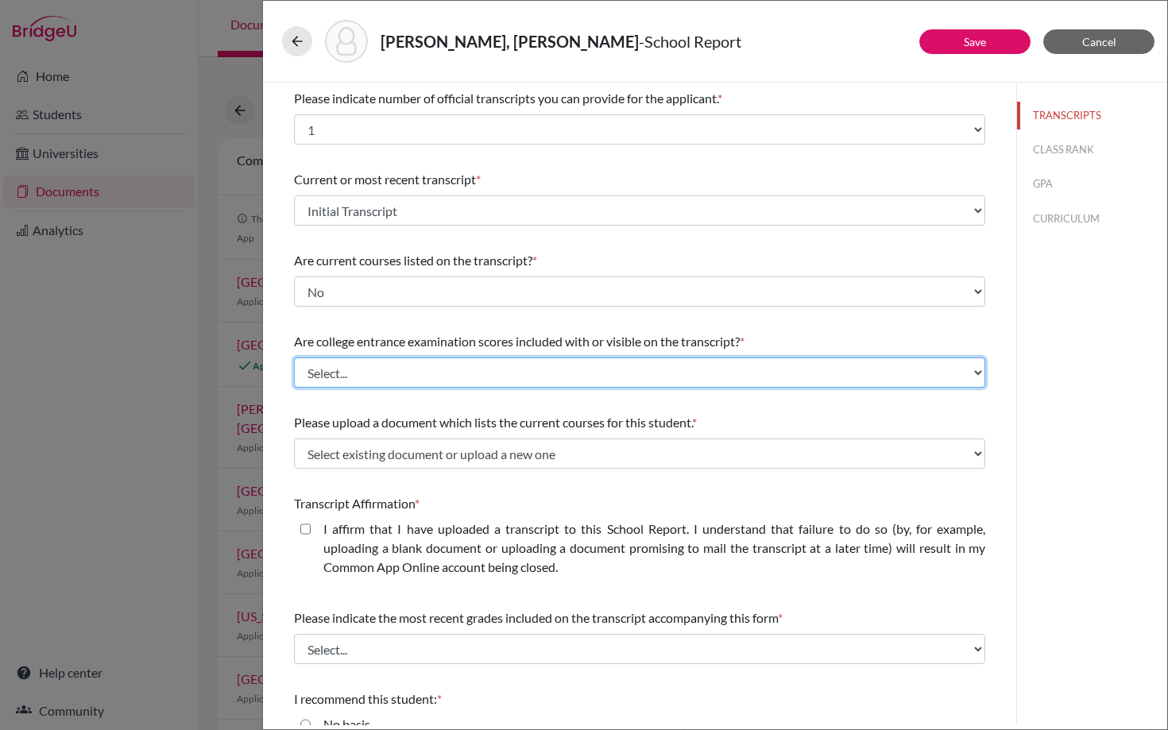
click at [418, 375] on select "Select... Yes No" at bounding box center [639, 372] width 691 height 30
select select "1"
click at [294, 357] on select "Select... Yes No" at bounding box center [639, 372] width 691 height 30
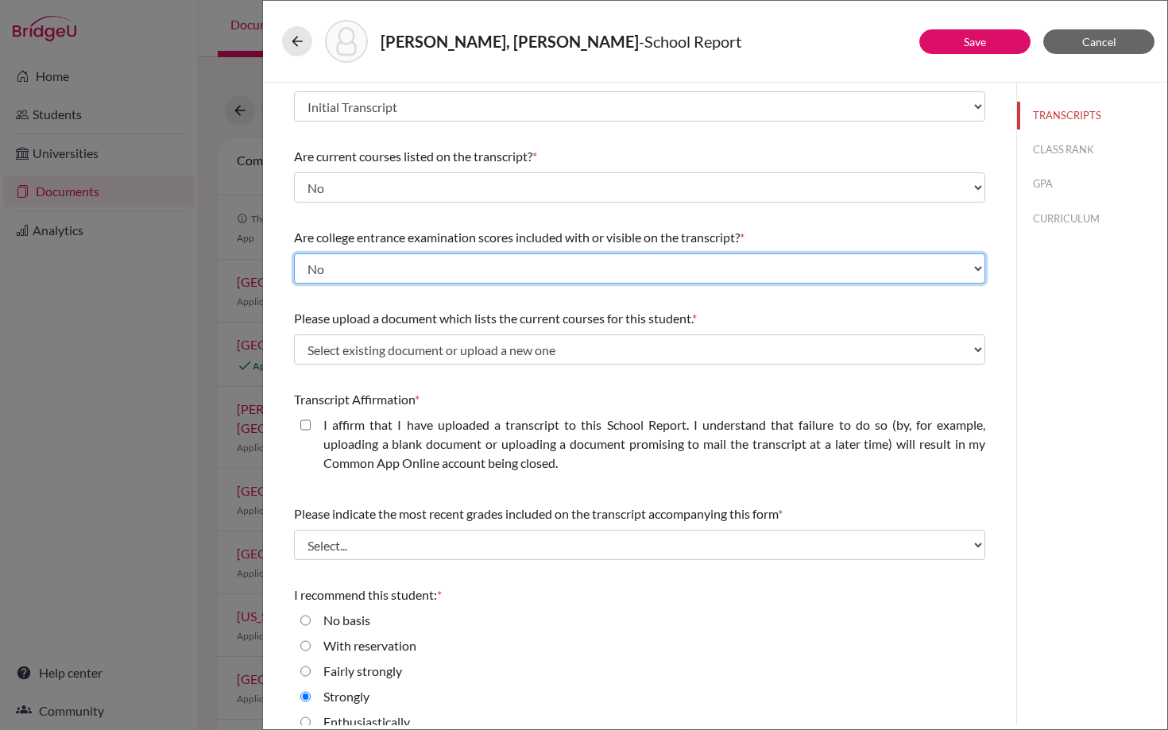
scroll to position [109, 0]
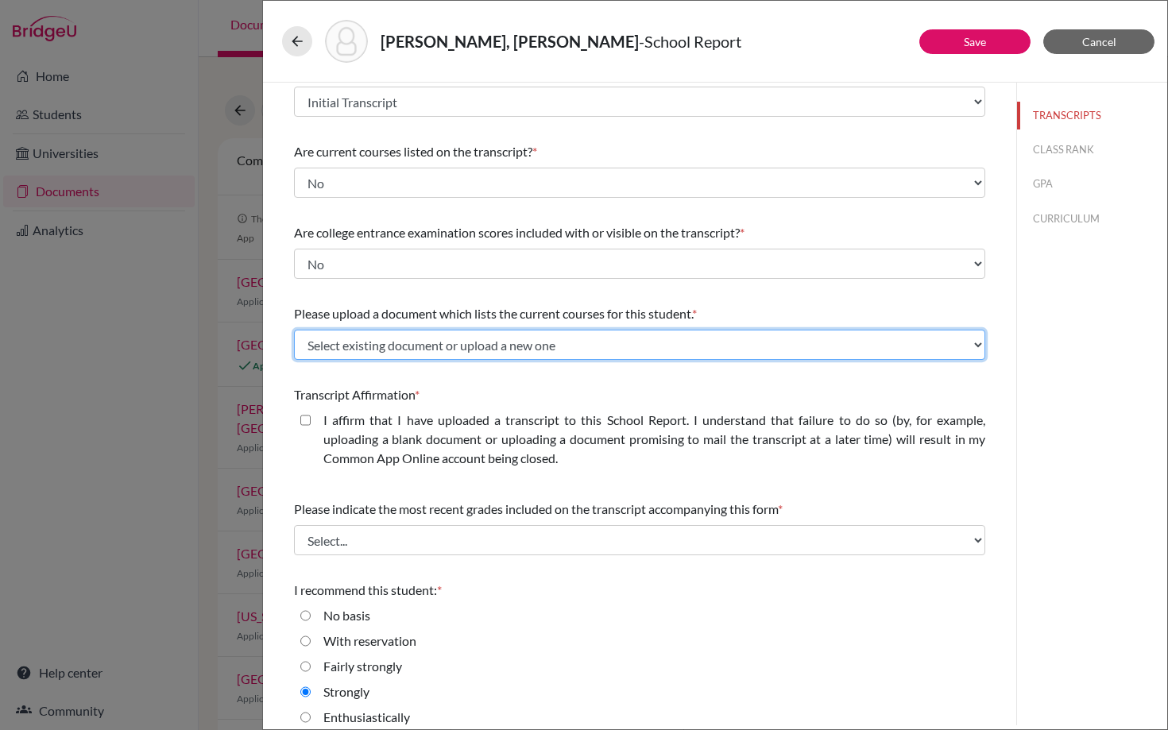
click at [382, 346] on select "Select existing document or upload a new one 12th Grade Courses Upload New File" at bounding box center [639, 345] width 691 height 30
select select "669366"
click at [294, 330] on select "Select existing document or upload a new one 12th Grade Courses Upload New File" at bounding box center [639, 345] width 691 height 30
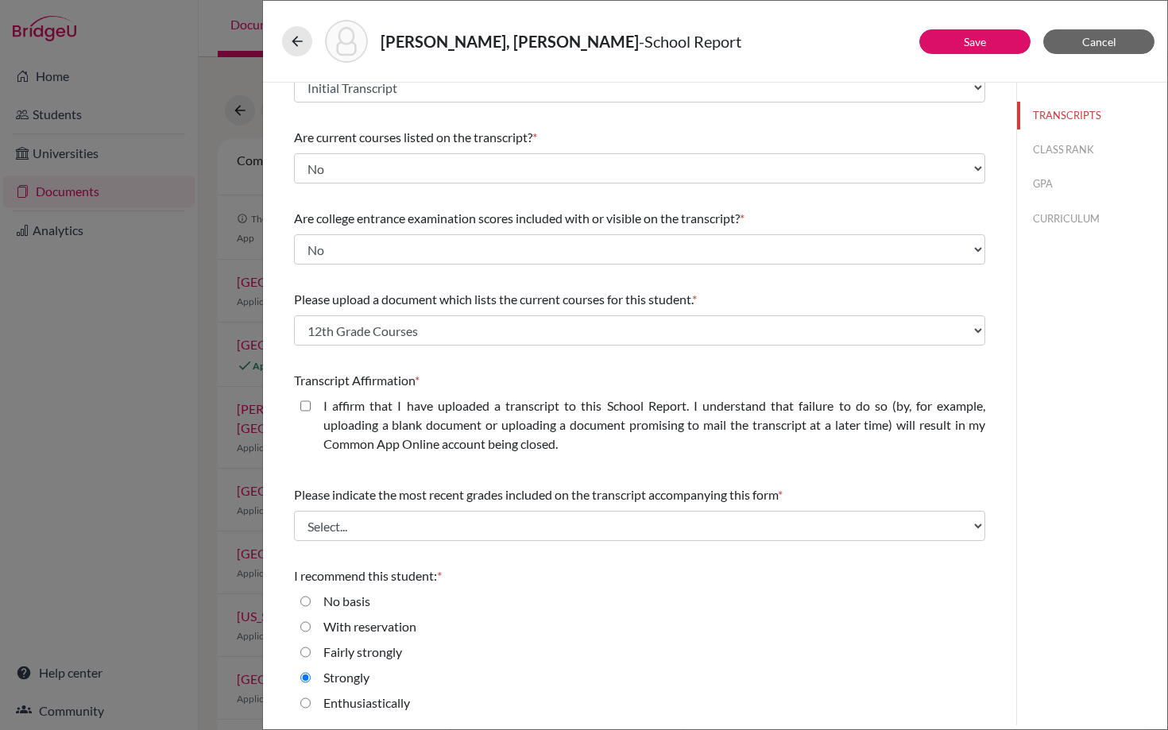
click at [307, 407] on closed\ "I affirm that I have uploaded a transcript to this School Report. I understand …" at bounding box center [305, 405] width 10 height 19
checkbox closed\ "true"
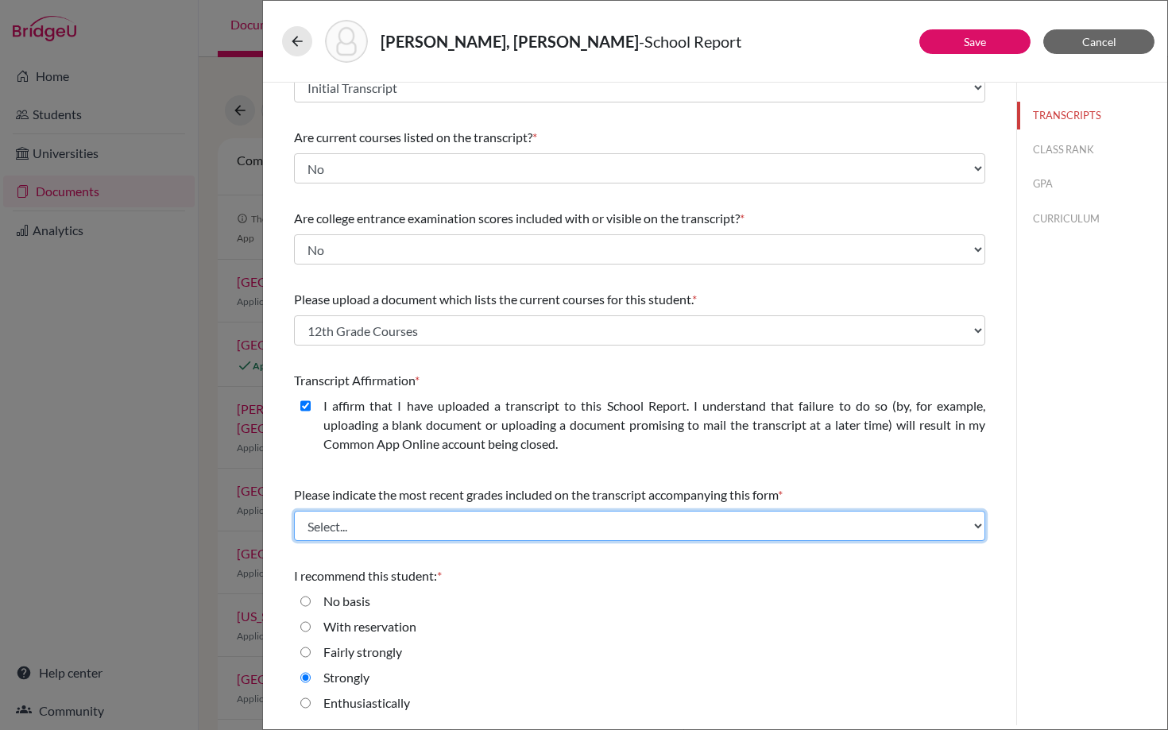
click at [374, 527] on select "Select... Final junior year grades 1st Quarter senior year grades 2nd Quarter/1…" at bounding box center [639, 526] width 691 height 30
select select "0"
click at [294, 511] on select "Select... Final junior year grades 1st Quarter senior year grades 2nd Quarter/1…" at bounding box center [639, 526] width 691 height 30
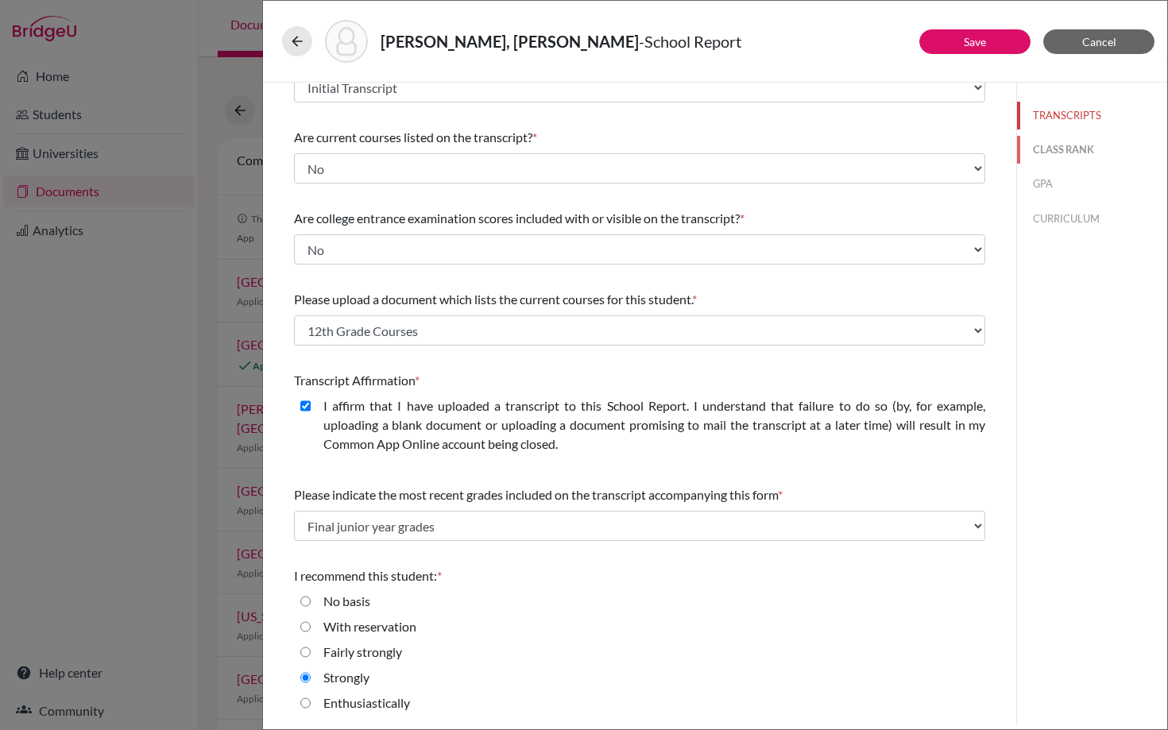
click at [1060, 153] on button "CLASS RANK" at bounding box center [1092, 150] width 150 height 28
select select "5"
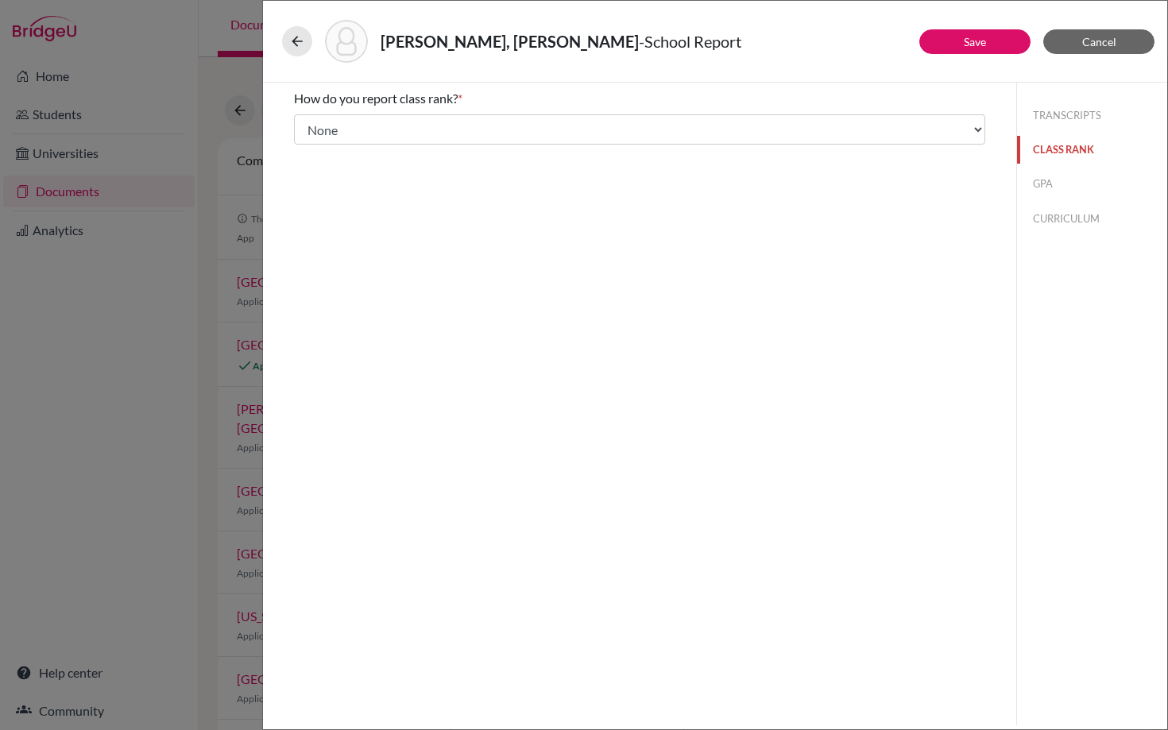
scroll to position [0, 0]
click at [1041, 180] on button "GPA" at bounding box center [1092, 184] width 150 height 28
type input "3.52"
type input "4.0"
select select "4"
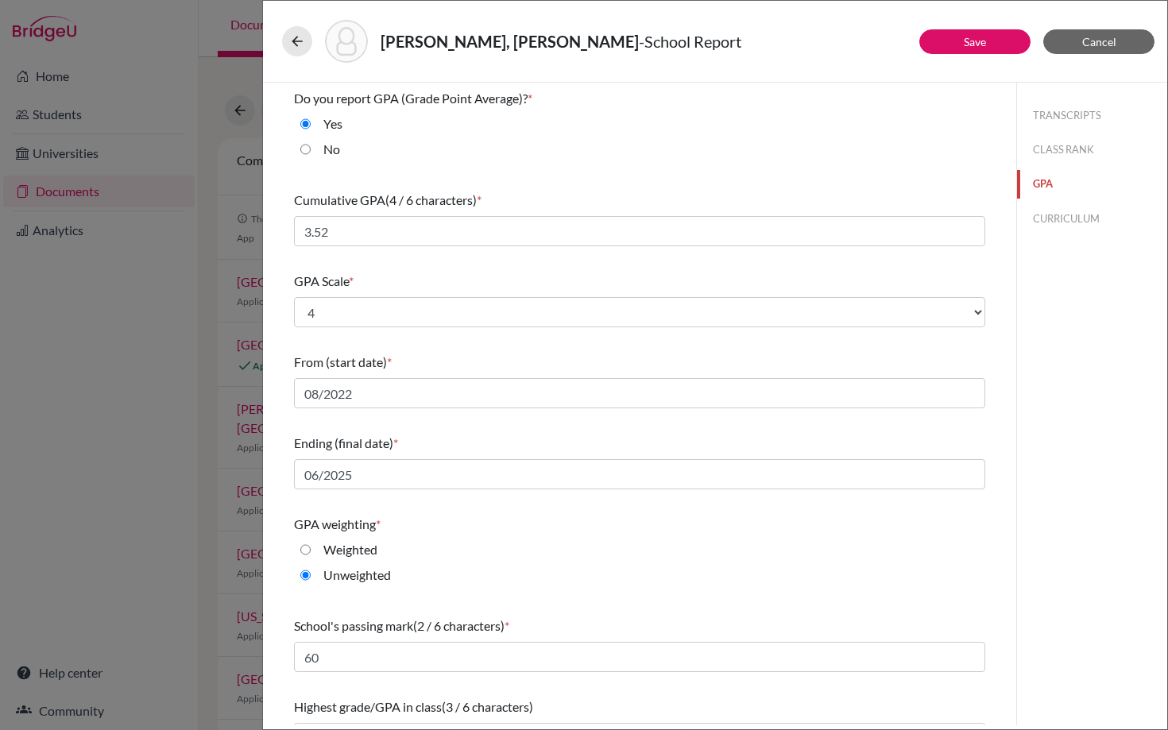
scroll to position [34, 0]
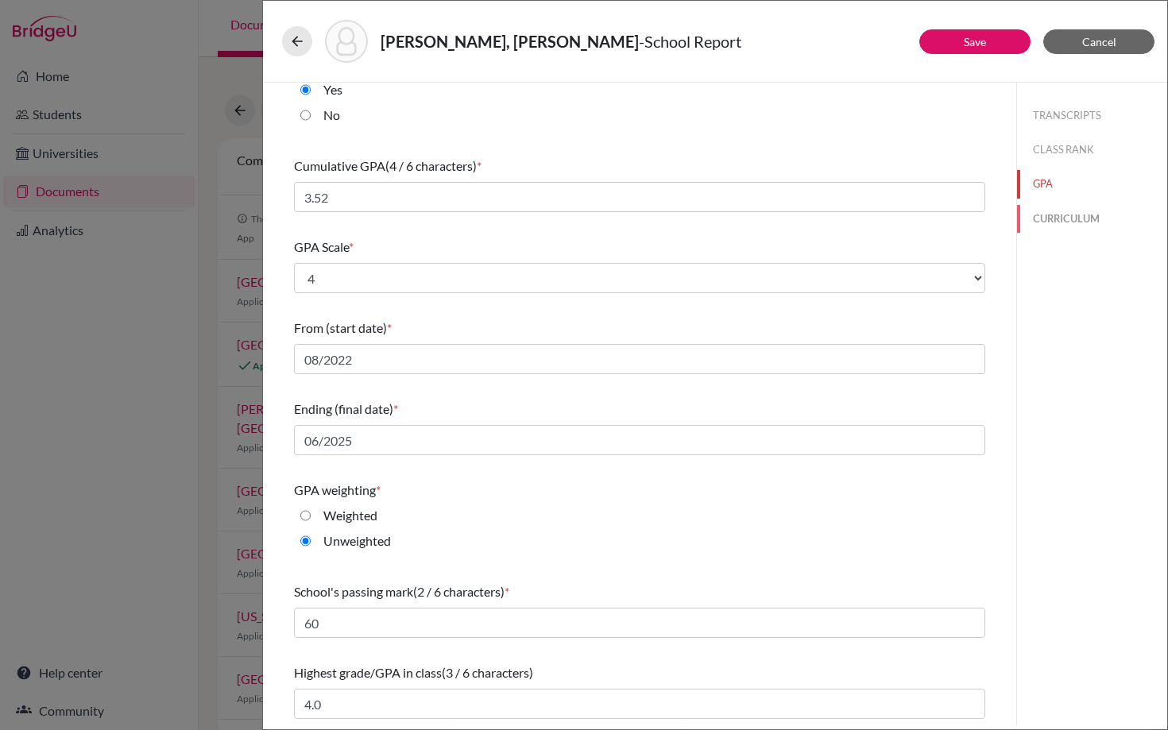
click at [1075, 227] on button "CURRICULUM" at bounding box center [1092, 219] width 150 height 28
select select "2"
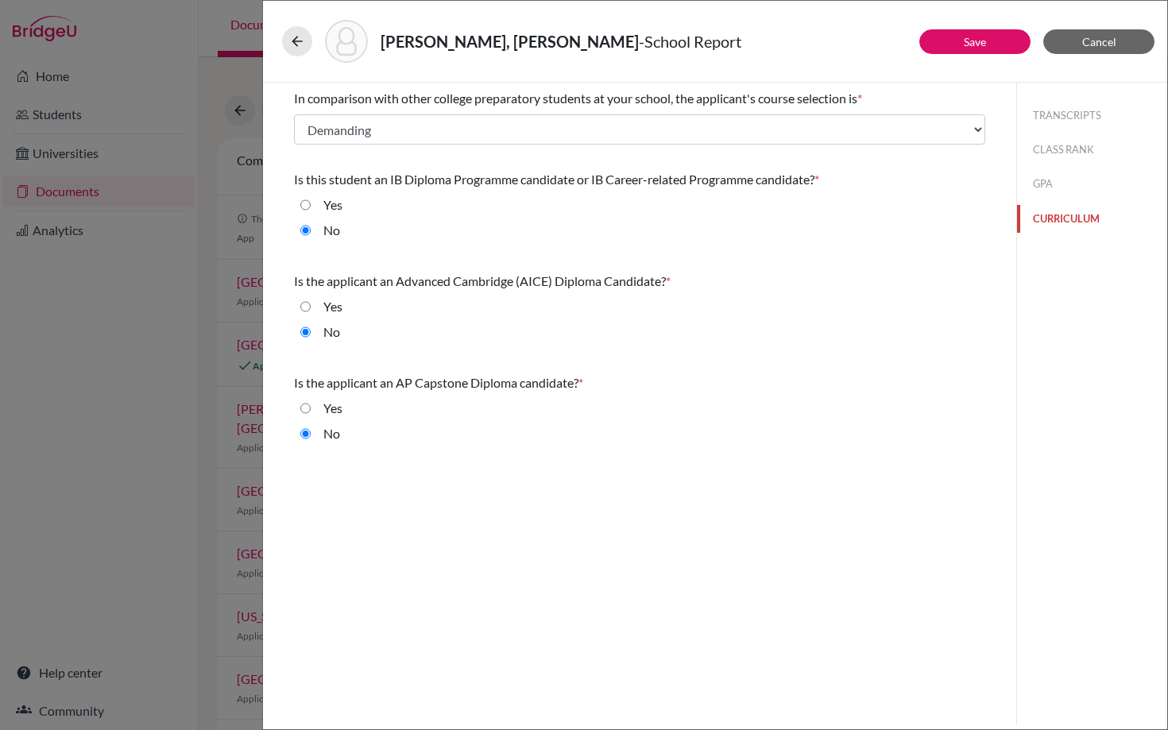
scroll to position [0, 0]
click at [986, 45] on button "Save" at bounding box center [974, 41] width 111 height 25
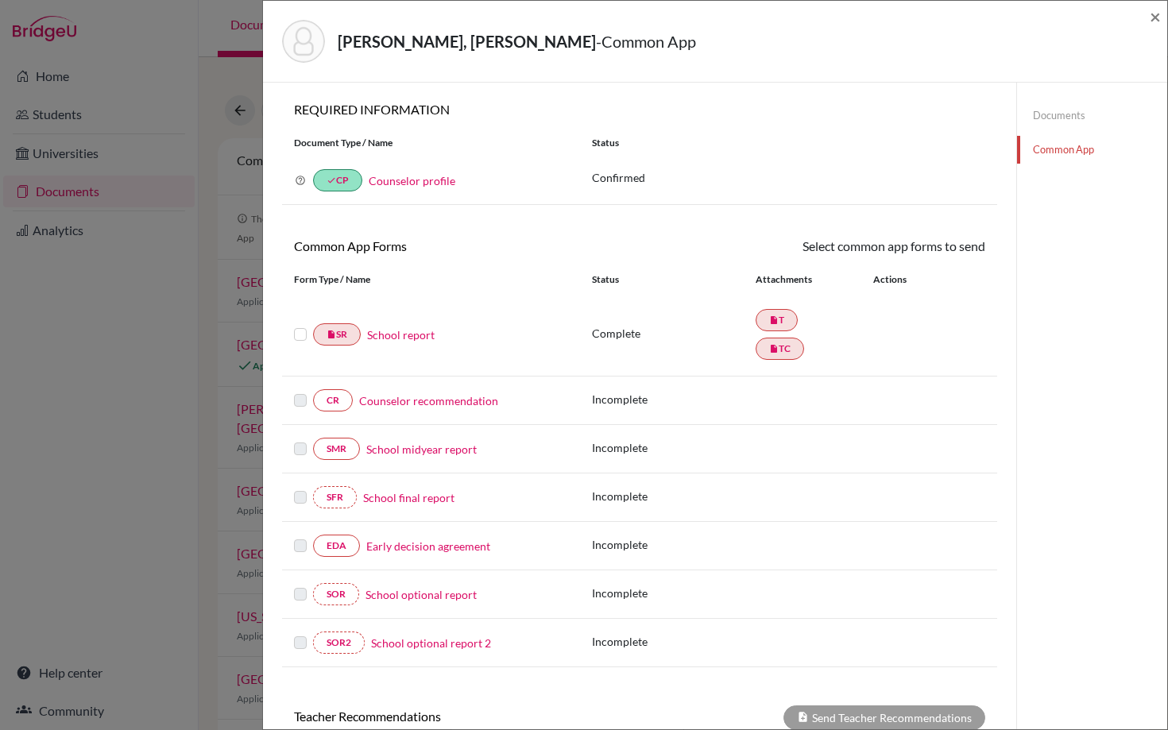
click at [300, 325] on label at bounding box center [300, 325] width 13 height 0
click at [0, 0] on input "checkbox" at bounding box center [0, 0] width 0 height 0
click at [955, 255] on link "Send" at bounding box center [952, 249] width 66 height 25
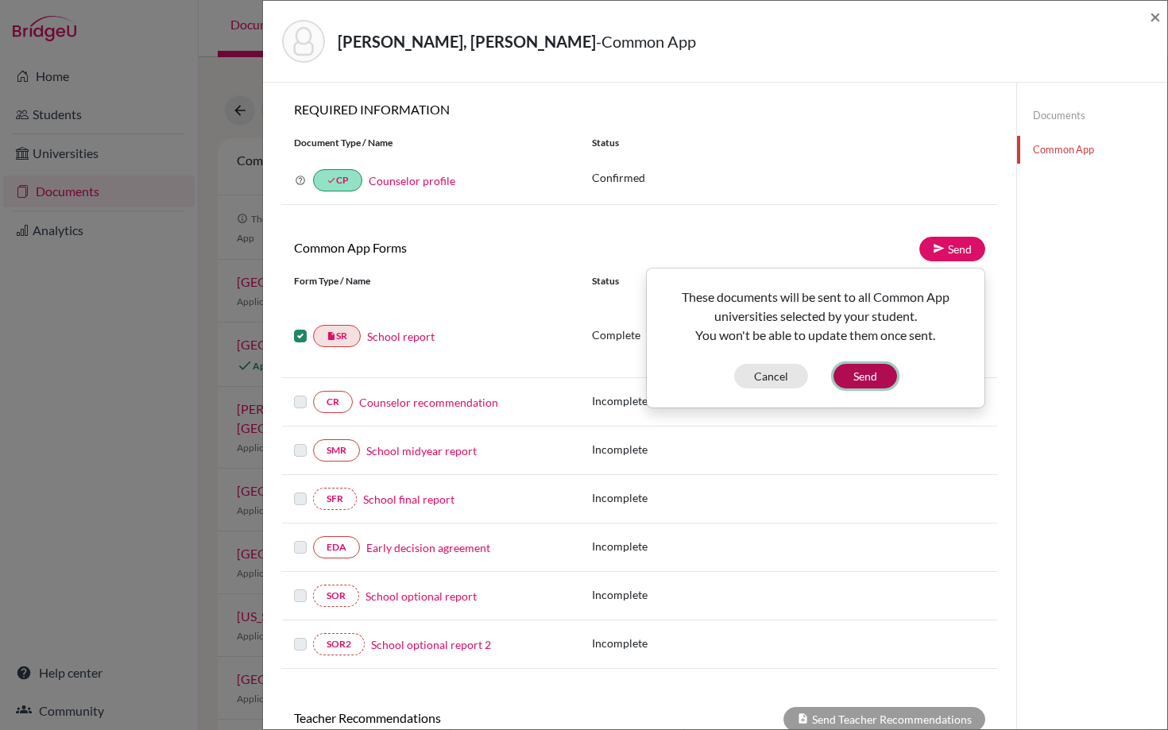
click at [861, 381] on button "Send" at bounding box center [865, 376] width 64 height 25
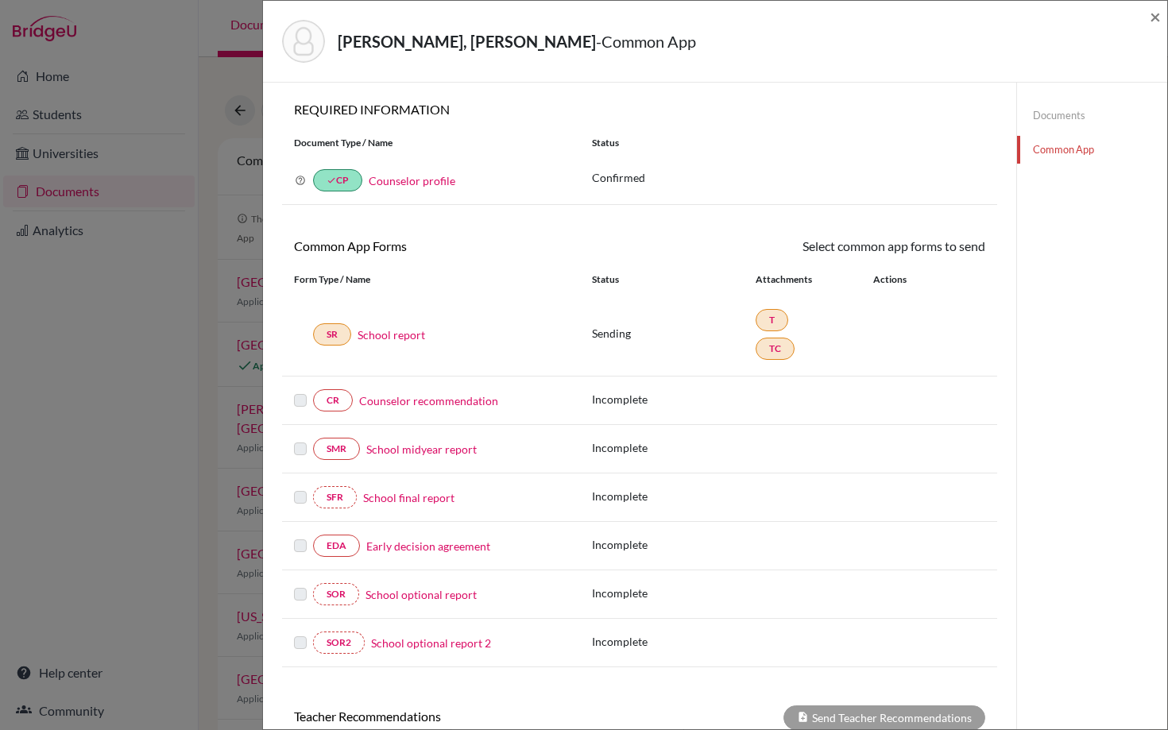
click at [452, 397] on link "Counselor recommendation" at bounding box center [428, 400] width 139 height 17
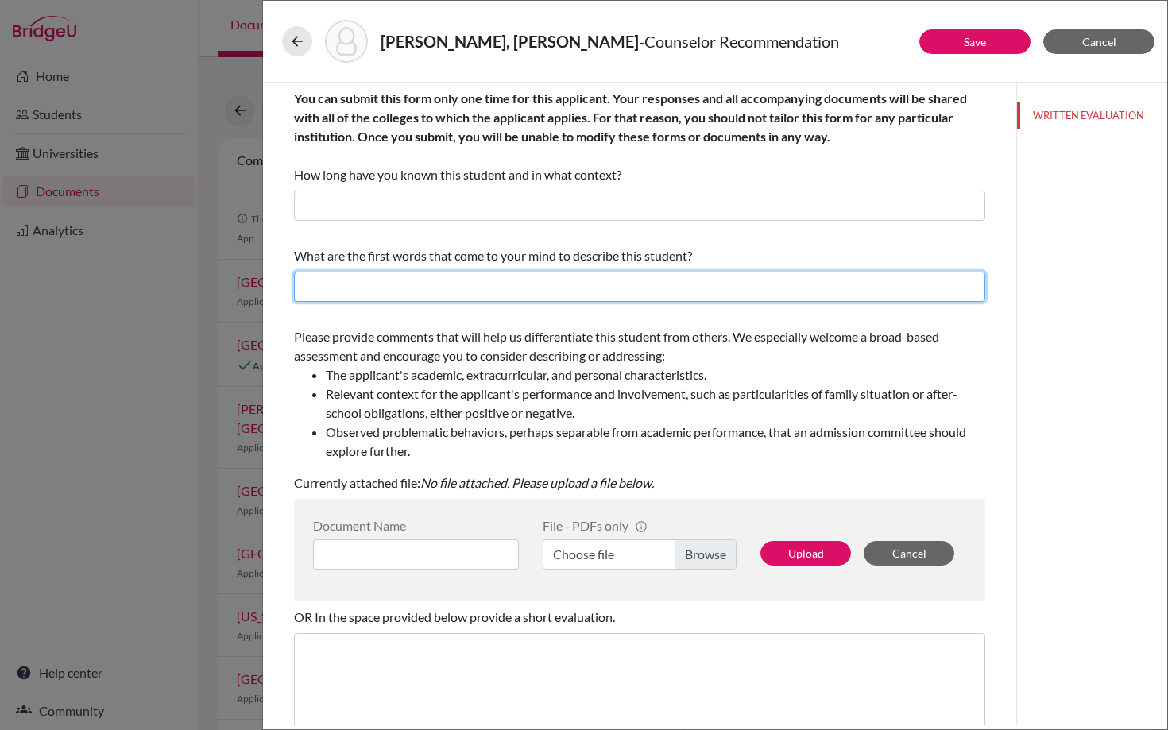
click at [315, 291] on input "text" at bounding box center [639, 287] width 691 height 30
paste input "Extrovert, thoughtful, passionate, determined, considerate"
drag, startPoint x: 365, startPoint y: 288, endPoint x: 291, endPoint y: 288, distance: 73.9
click at [291, 289] on div "You can submit this form only one time for this applicant. Your responses and a…" at bounding box center [639, 481] width 729 height 797
click at [373, 288] on input "Thoughtful, passionate, determined, considerate" at bounding box center [639, 287] width 691 height 30
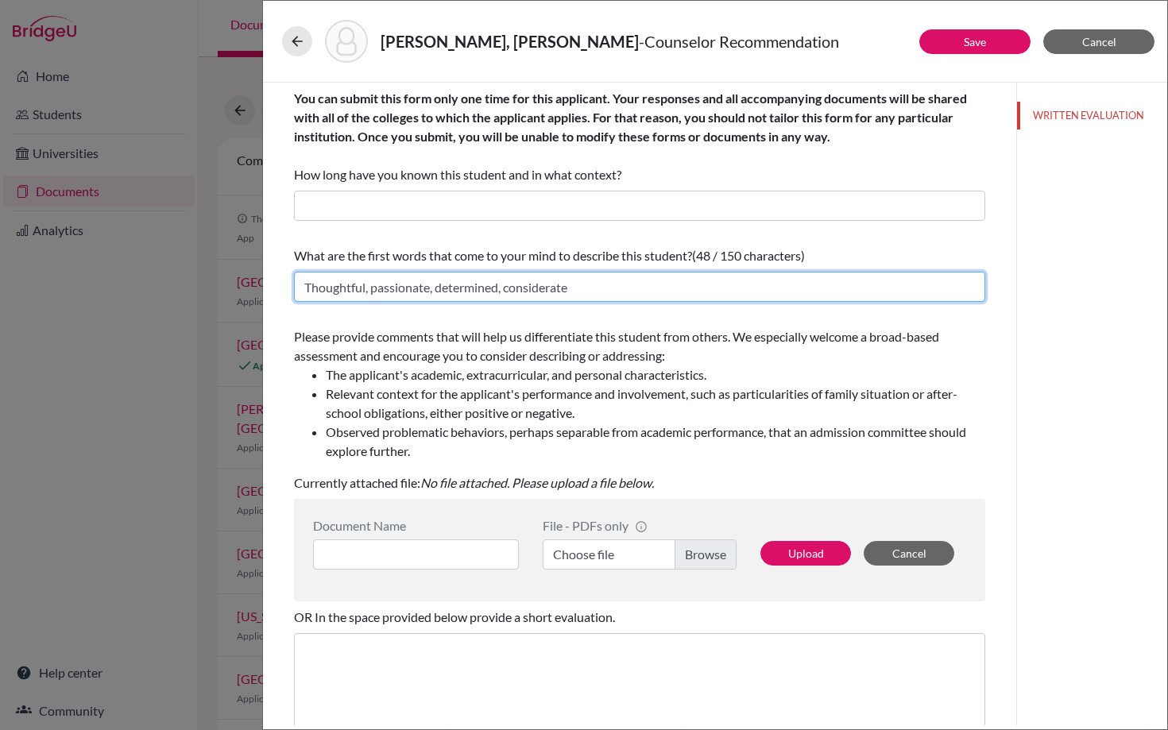
click at [581, 288] on input "Thoughtful, passionate, determined, considerate" at bounding box center [639, 287] width 691 height 30
type input "Thoughtful, passionate, determined, considerate, extroverted, respectful, kind,…"
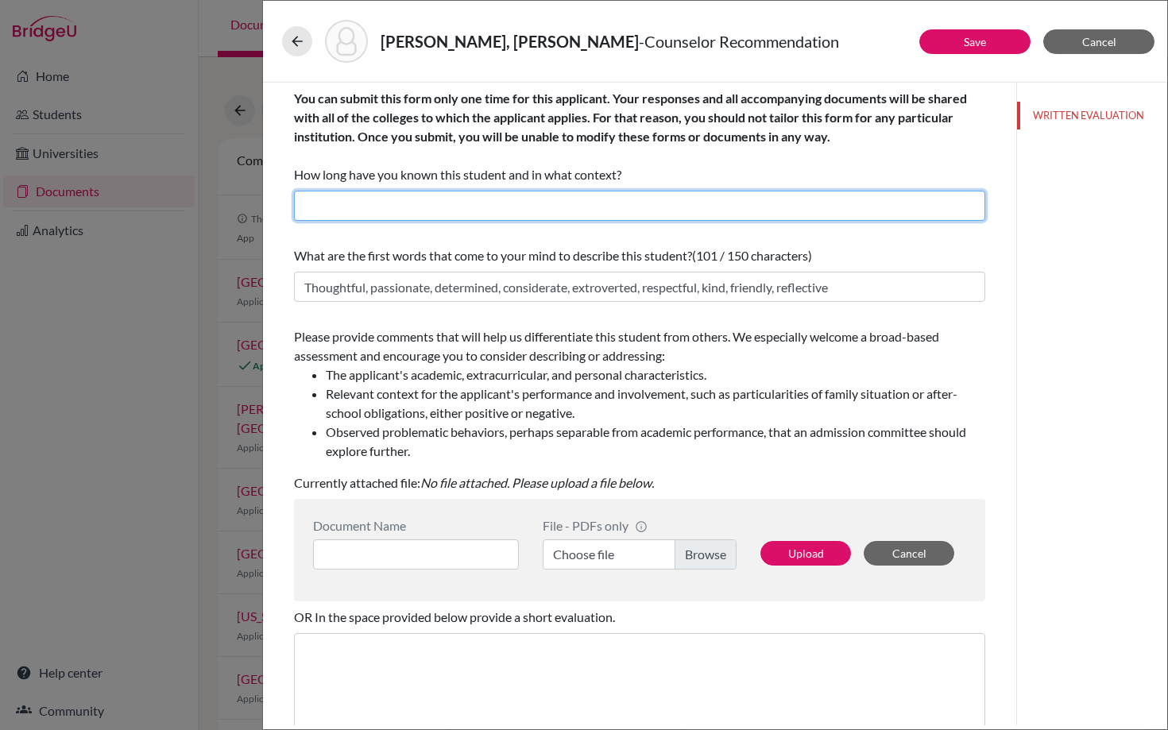
click at [485, 210] on input "text" at bounding box center [639, 206] width 691 height 30
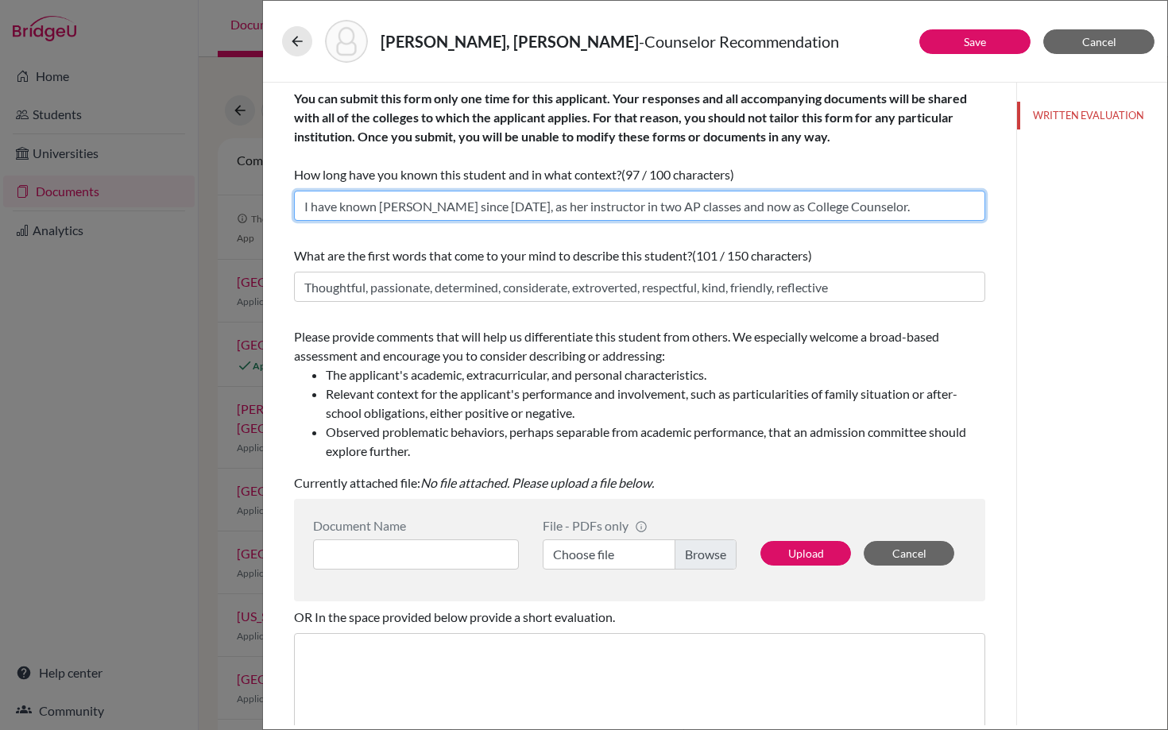
click at [482, 203] on input "I have known Thelma since 2022, as her instructor in two AP classes and now as …" at bounding box center [639, 206] width 691 height 30
drag, startPoint x: 419, startPoint y: 204, endPoint x: 382, endPoint y: 203, distance: 37.4
click at [382, 203] on input "I have known Thelma since 2023, as her instructor in two AP classes and now as …" at bounding box center [639, 206] width 691 height 30
click at [526, 209] on input "I have known Marcelo since 2023, as her instructor in two AP classes and now as…" at bounding box center [639, 206] width 691 height 30
drag, startPoint x: 678, startPoint y: 206, endPoint x: 597, endPoint y: 208, distance: 81.1
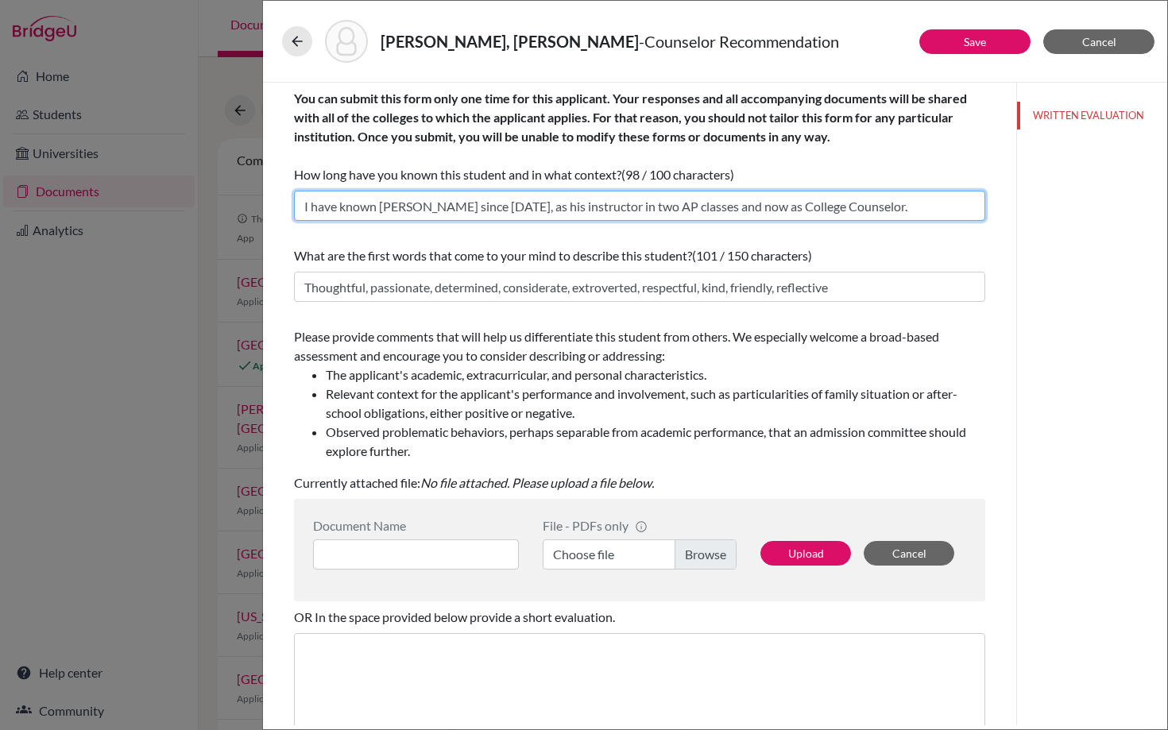
click at [597, 208] on input "I have known Marcelo since 2023, as his instructor in two AP classes and now as…" at bounding box center [639, 206] width 691 height 30
type input "I have known Marcelo since 2023, as his instructor in AP Psychology and now as …"
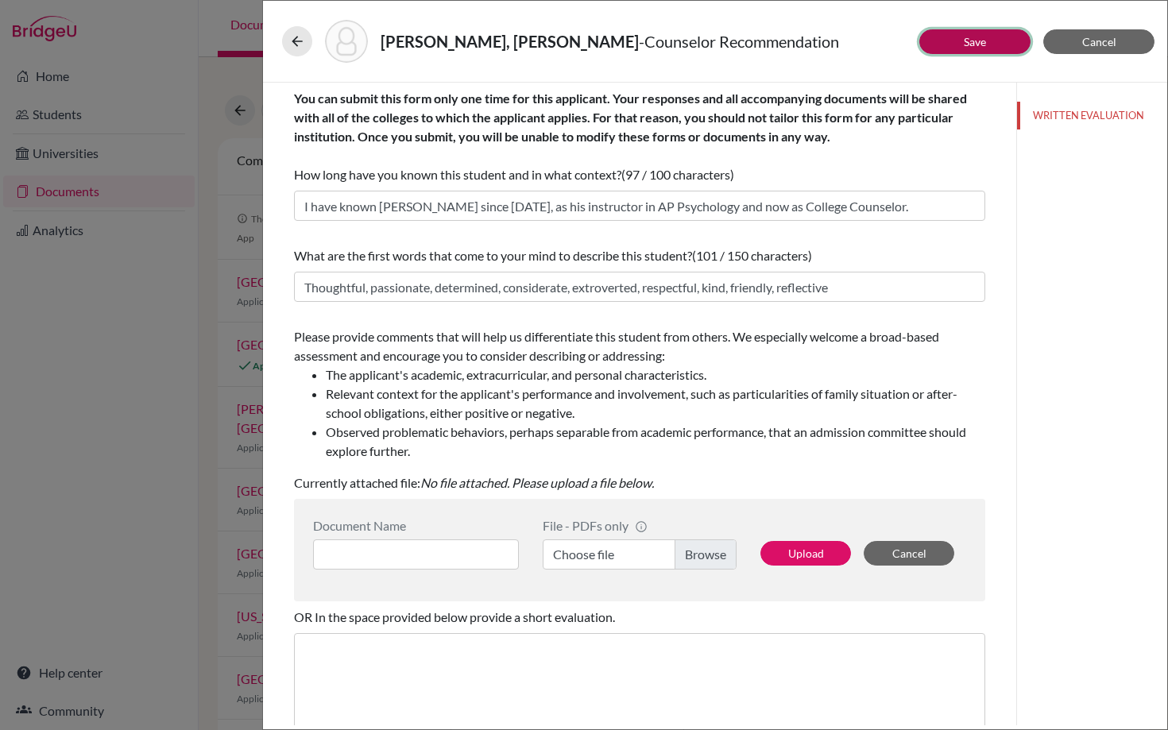
click at [972, 52] on button "Save" at bounding box center [974, 41] width 111 height 25
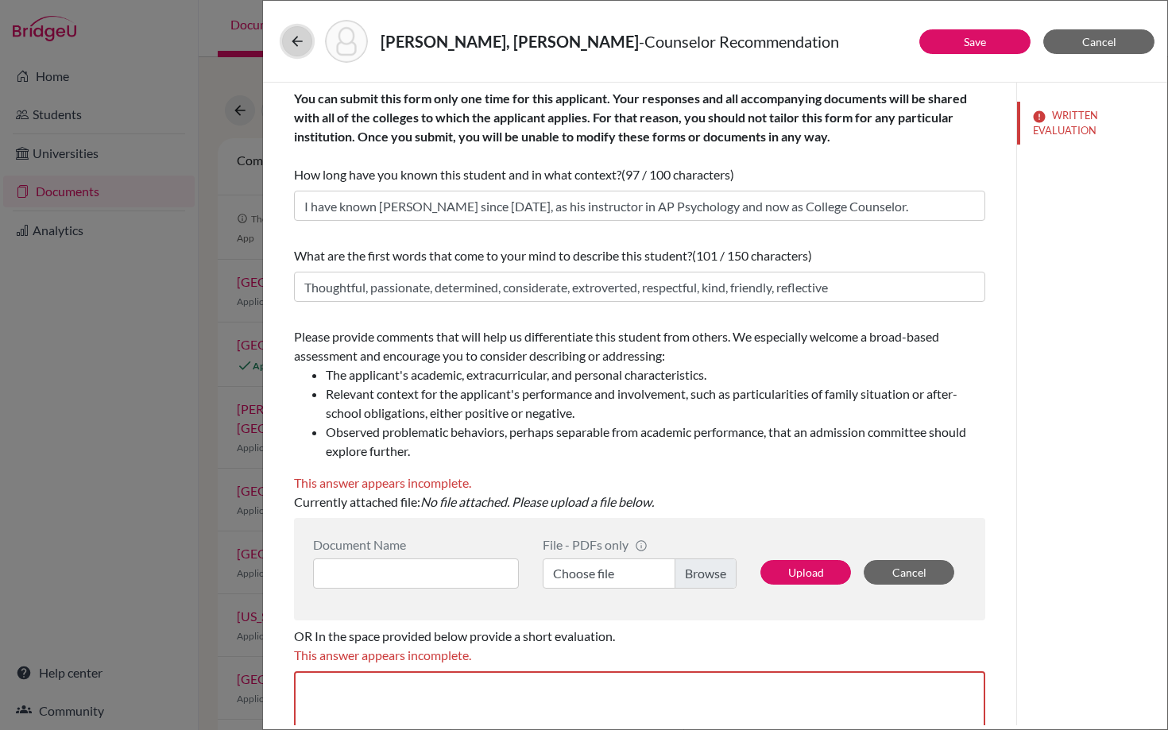
click at [298, 41] on icon at bounding box center [297, 41] width 16 height 16
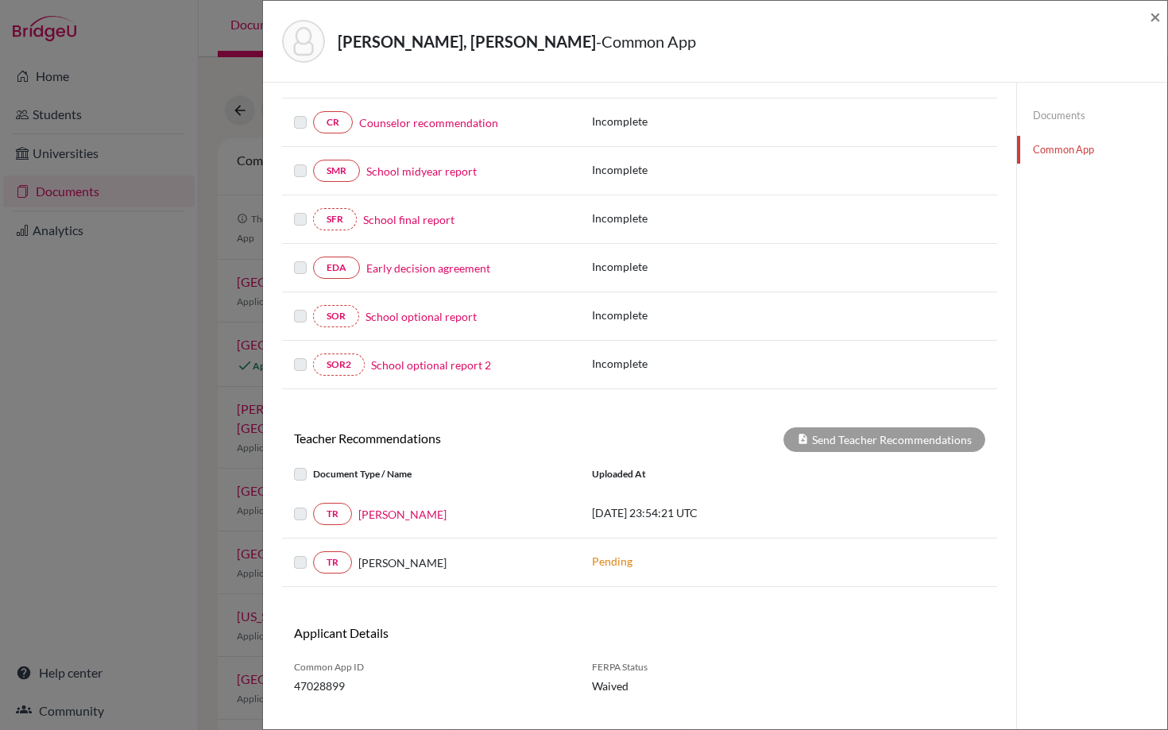
scroll to position [308, 0]
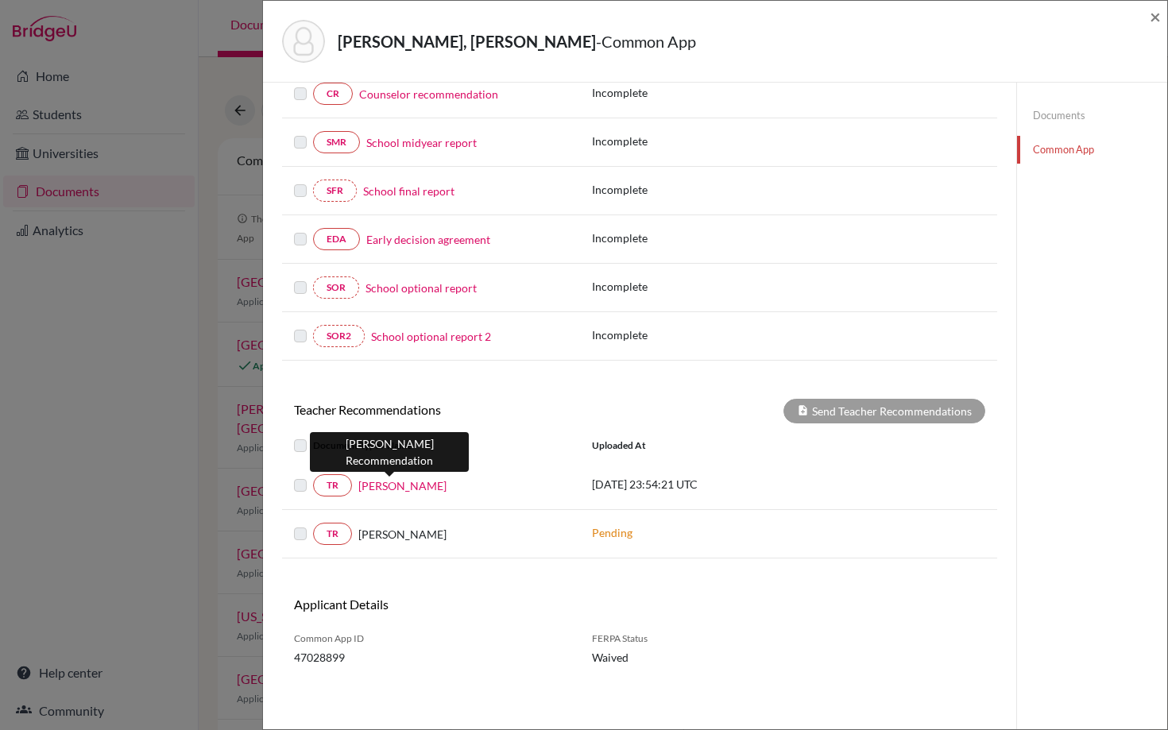
click at [374, 488] on link "[PERSON_NAME]" at bounding box center [402, 485] width 88 height 17
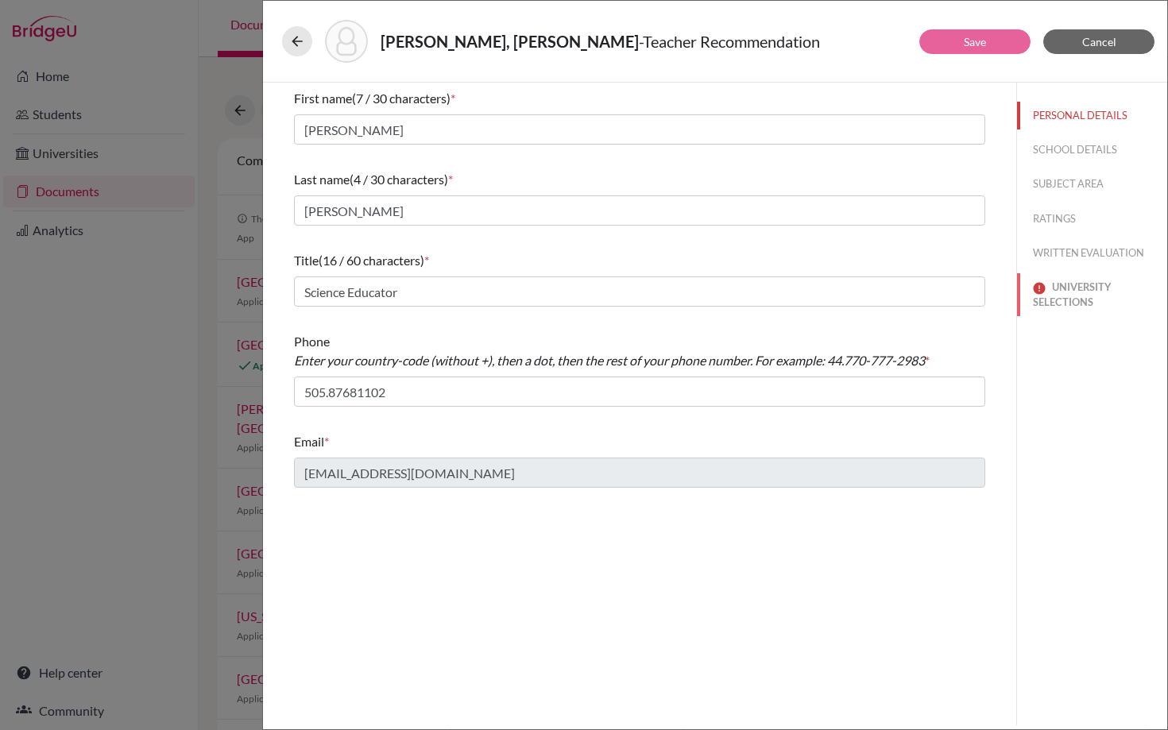
click at [1057, 287] on button "UNIVERSITY SELECTIONS" at bounding box center [1092, 294] width 150 height 43
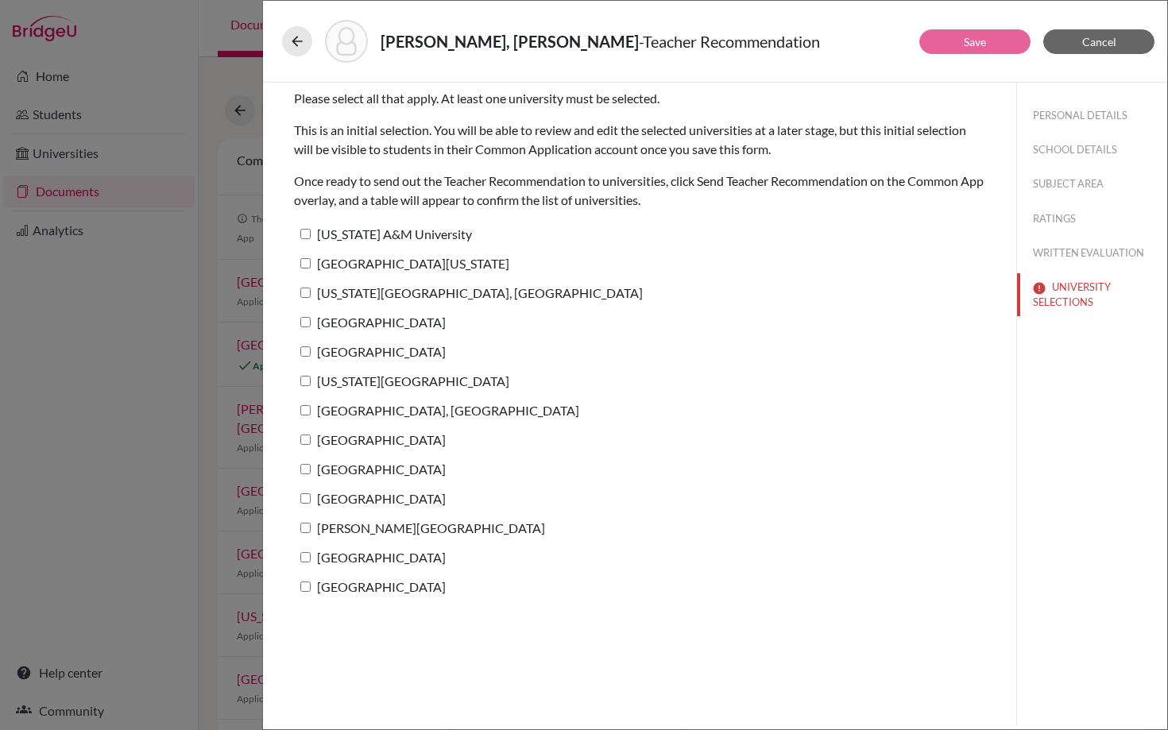
click at [308, 320] on input "Pepperdine University" at bounding box center [305, 322] width 10 height 10
checkbox input "true"
click at [990, 52] on button "Save" at bounding box center [974, 41] width 111 height 25
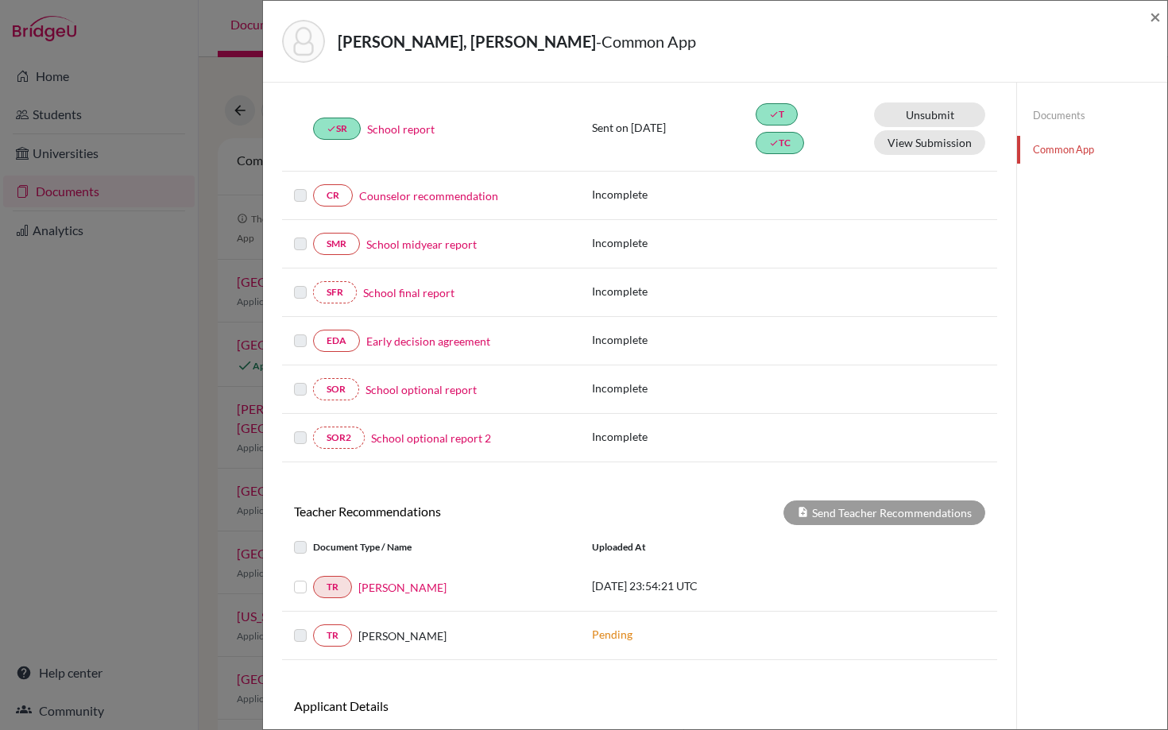
scroll to position [308, 0]
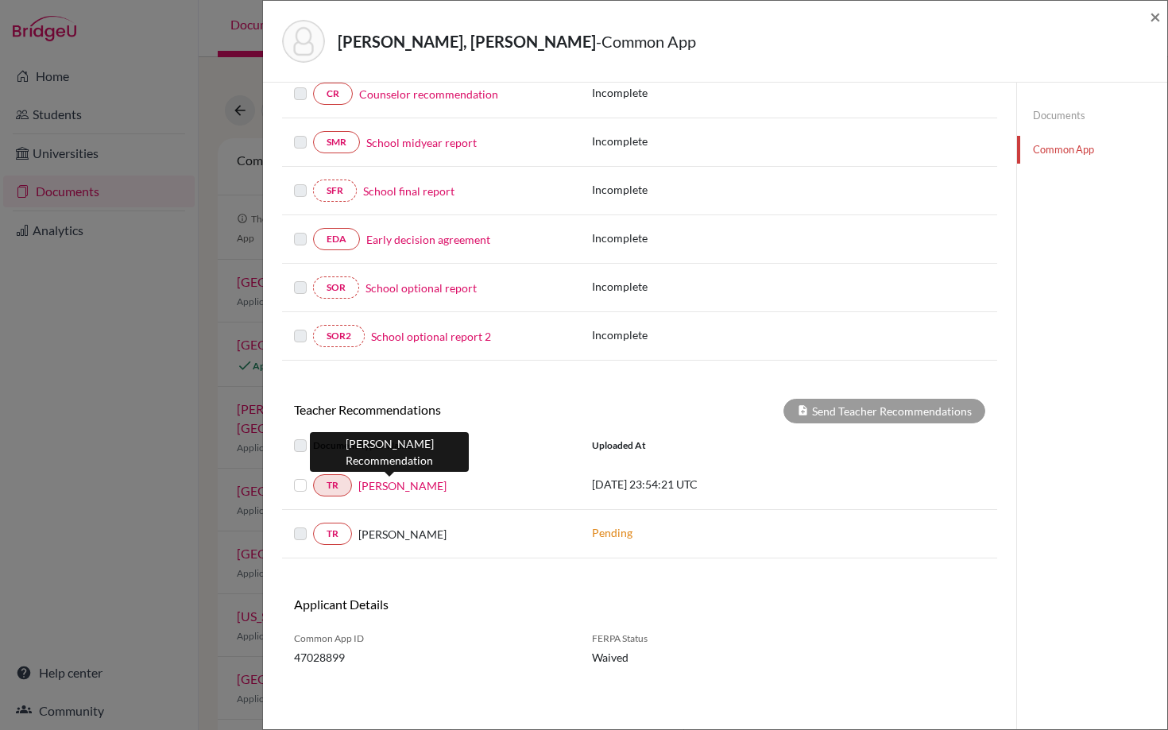
click at [399, 485] on link "[PERSON_NAME]" at bounding box center [402, 485] width 88 height 17
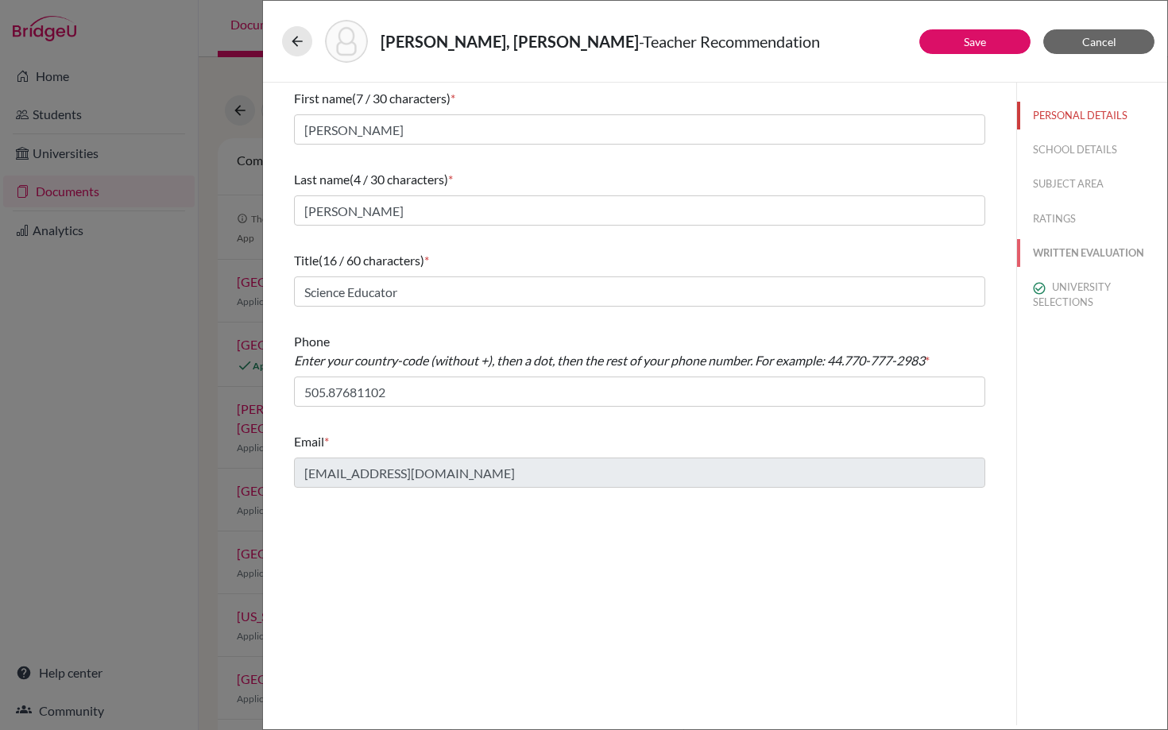
click at [1073, 258] on button "WRITTEN EVALUATION" at bounding box center [1092, 253] width 150 height 28
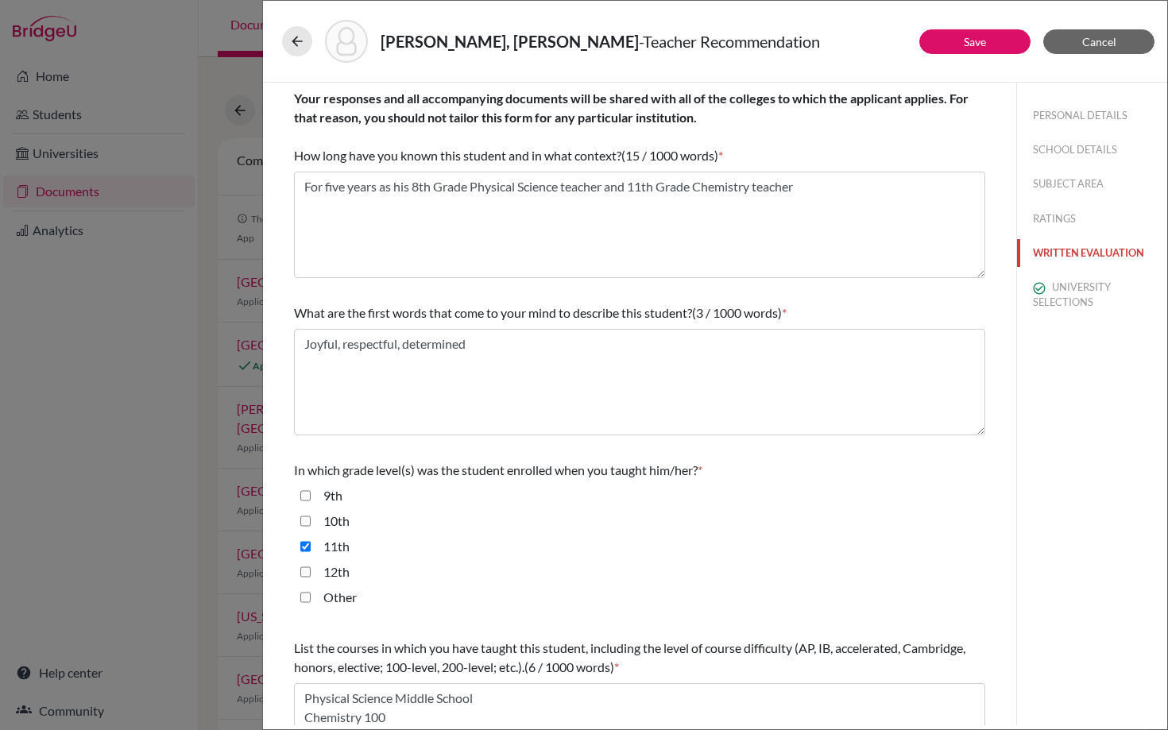
scroll to position [275, 0]
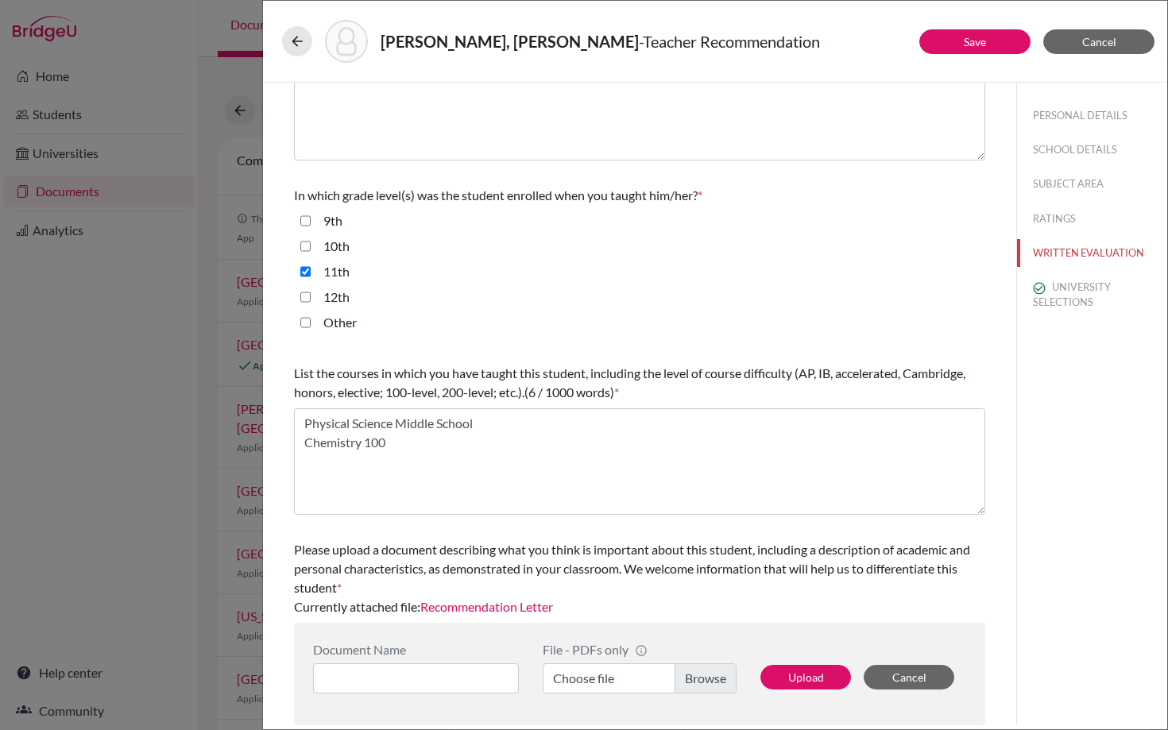
click at [465, 607] on link "Recommendation Letter" at bounding box center [486, 606] width 133 height 15
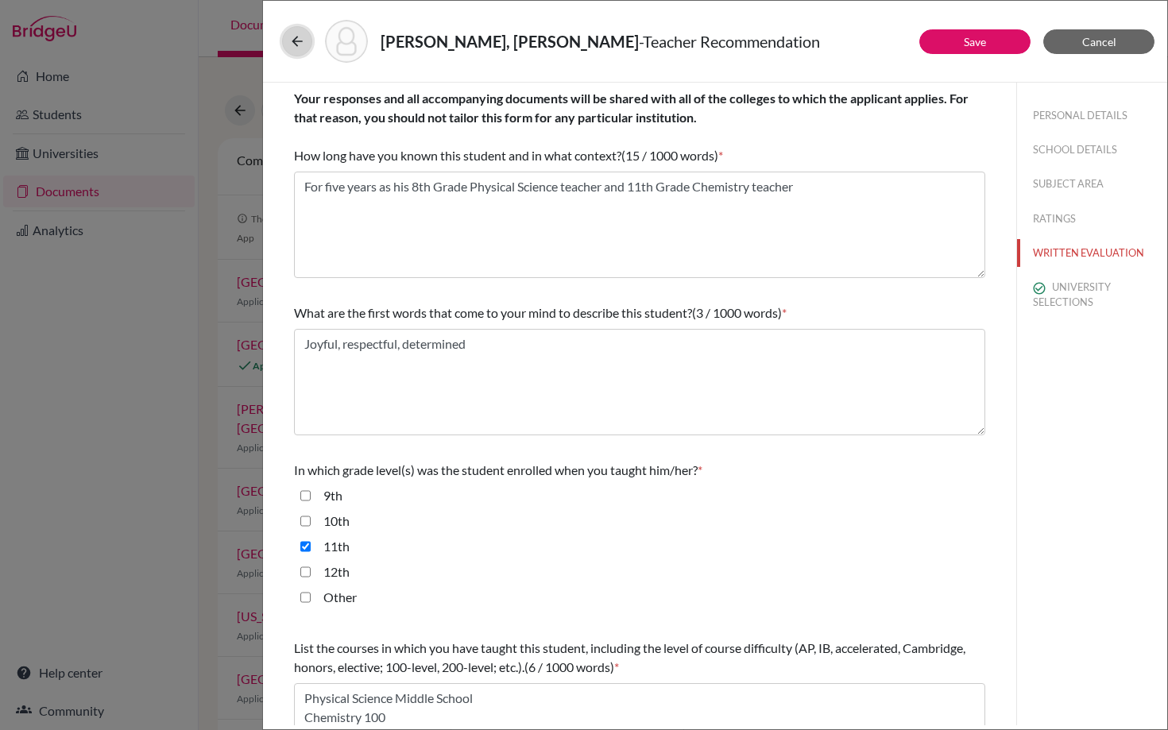
click at [292, 40] on icon at bounding box center [297, 41] width 16 height 16
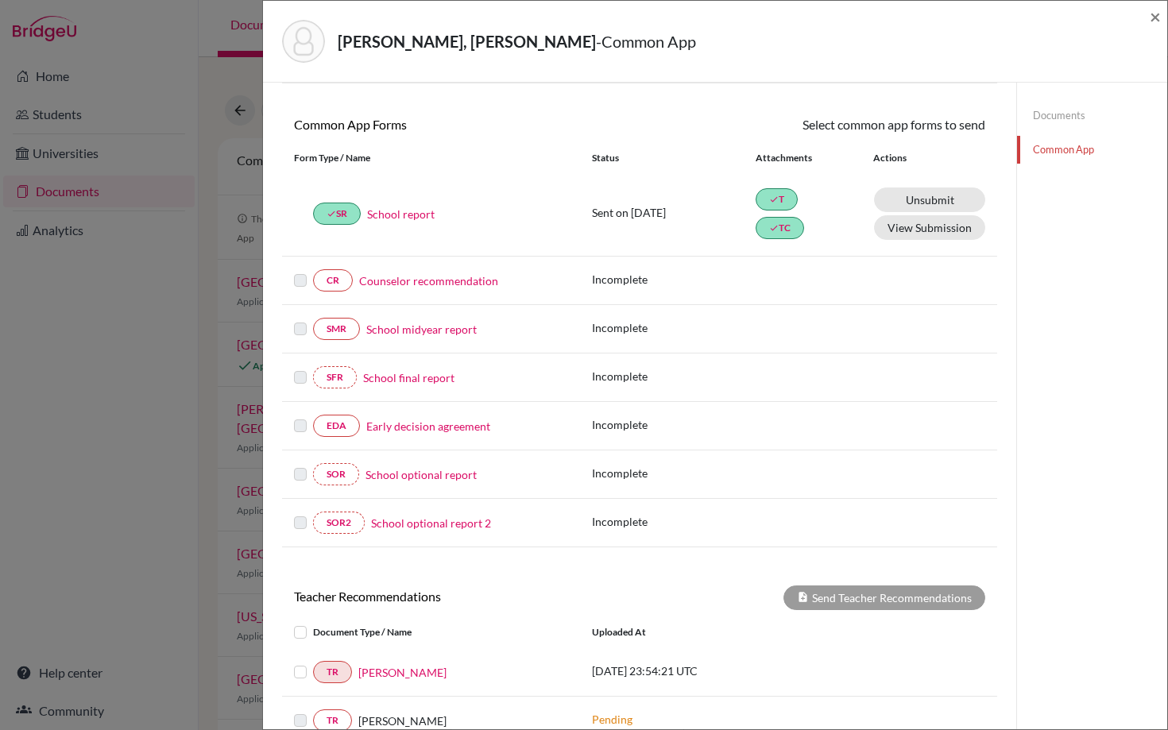
scroll to position [308, 0]
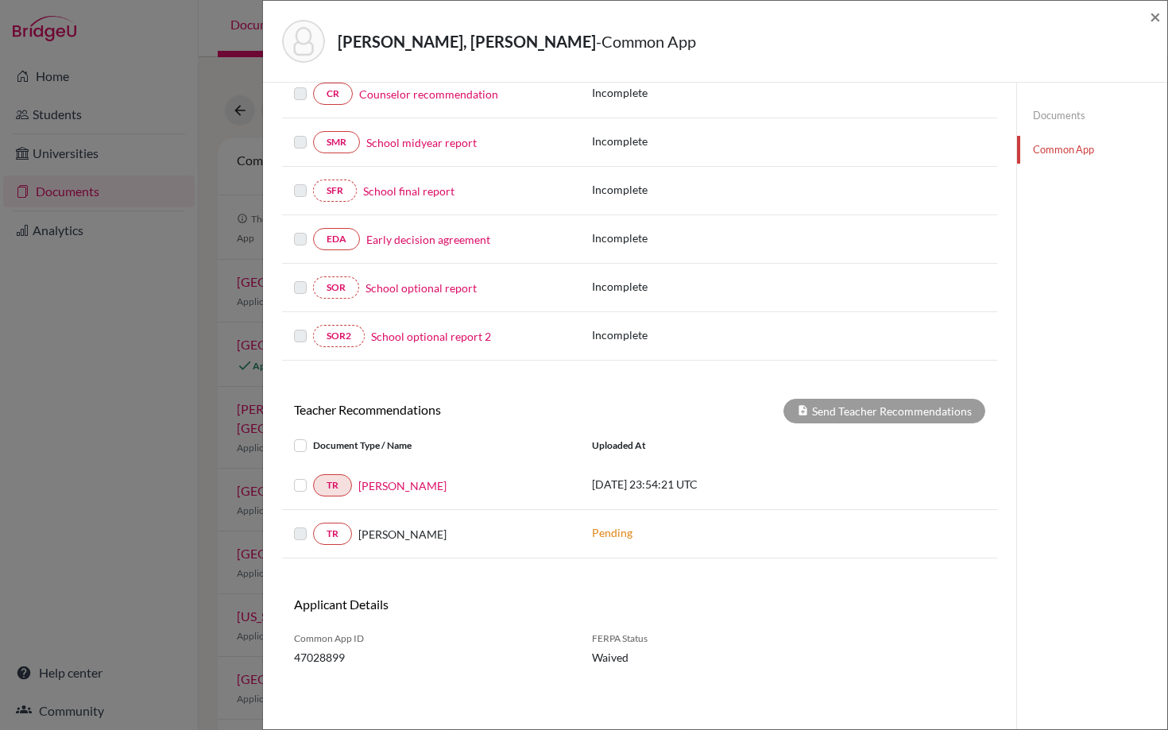
click at [313, 476] on label at bounding box center [313, 476] width 0 height 0
click at [0, 0] on input "checkbox" at bounding box center [0, 0] width 0 height 0
click at [881, 406] on button "Send Teacher Recommendations" at bounding box center [884, 411] width 202 height 25
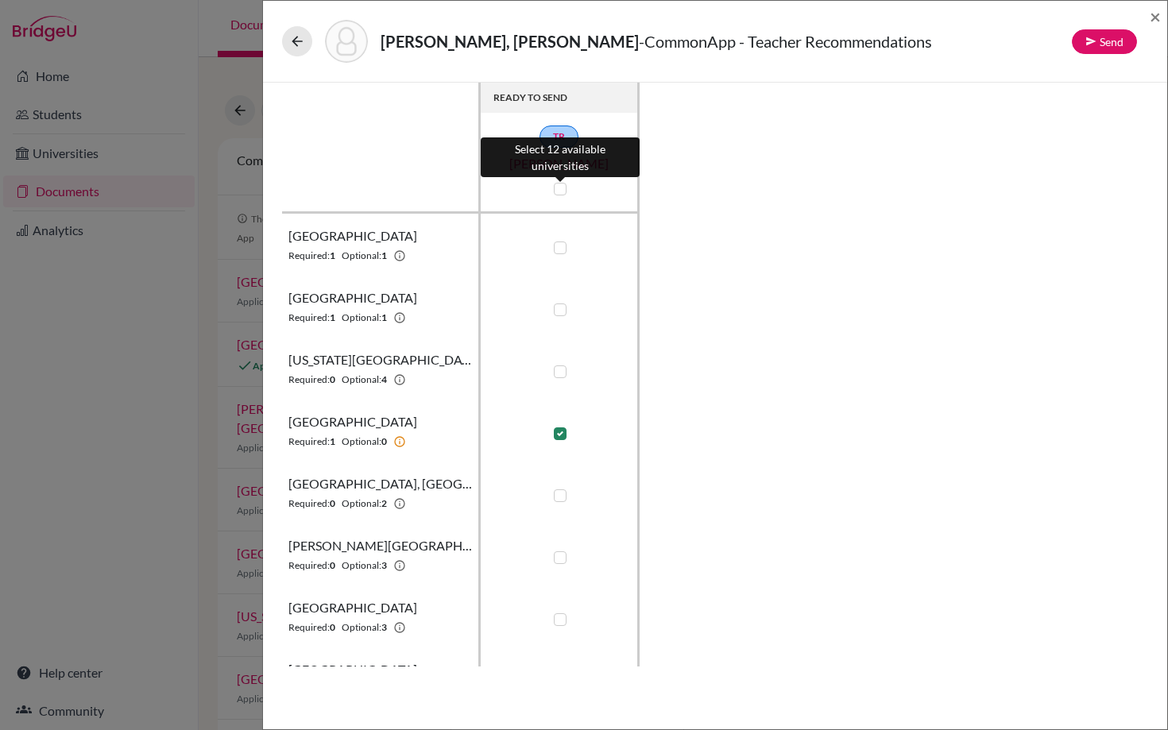
click at [560, 190] on label at bounding box center [560, 189] width 13 height 13
click at [560, 190] on input "checkbox" at bounding box center [556, 188] width 13 height 16
checkbox input "true"
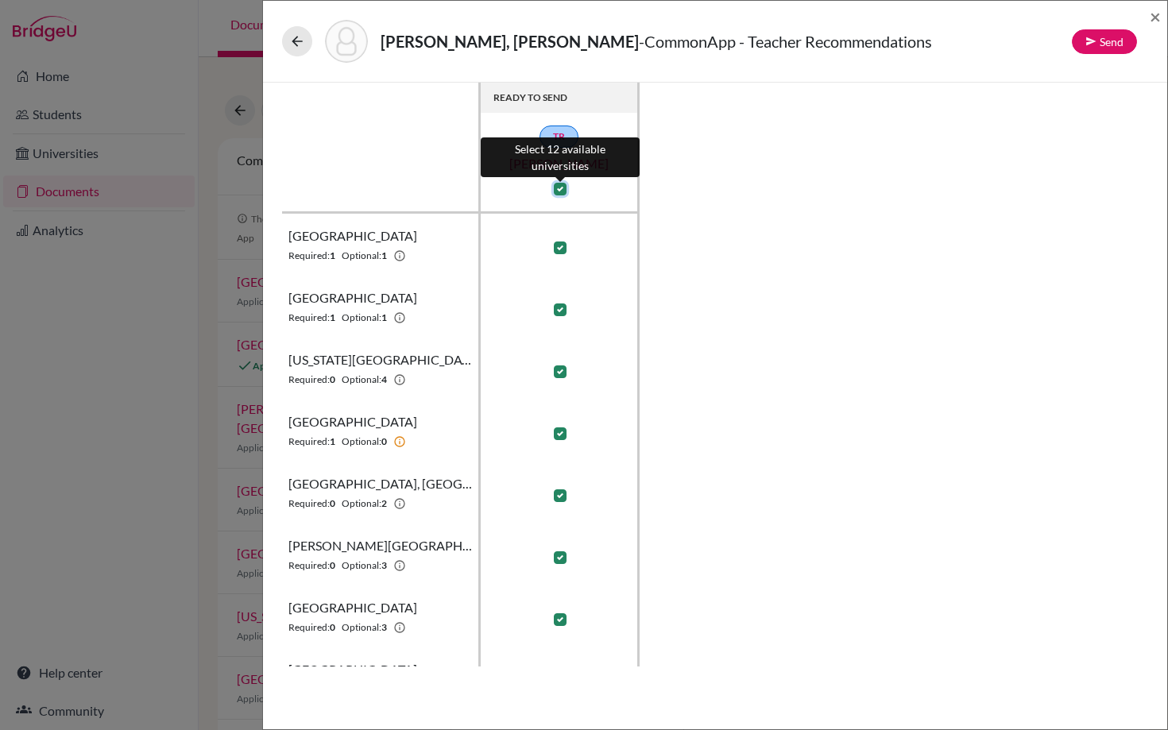
checkbox input "true"
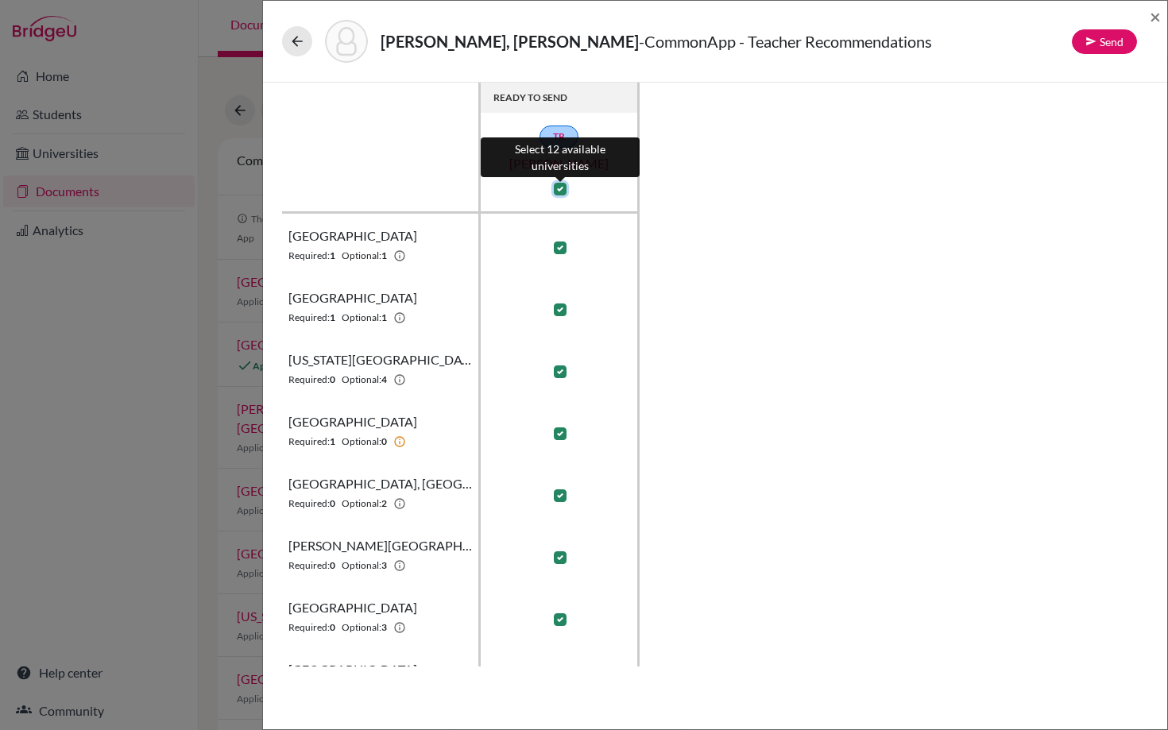
checkbox input "true"
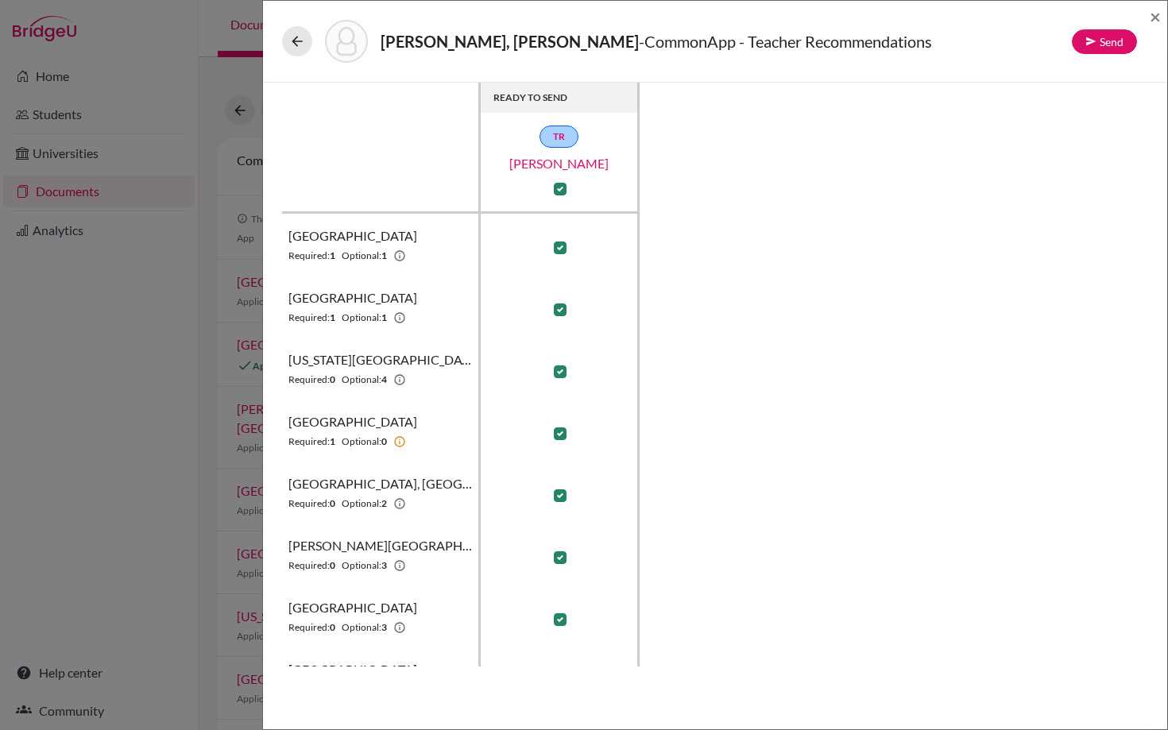
click at [562, 430] on label at bounding box center [560, 433] width 13 height 13
click at [562, 430] on input "checkbox" at bounding box center [556, 432] width 13 height 16
checkbox input "false"
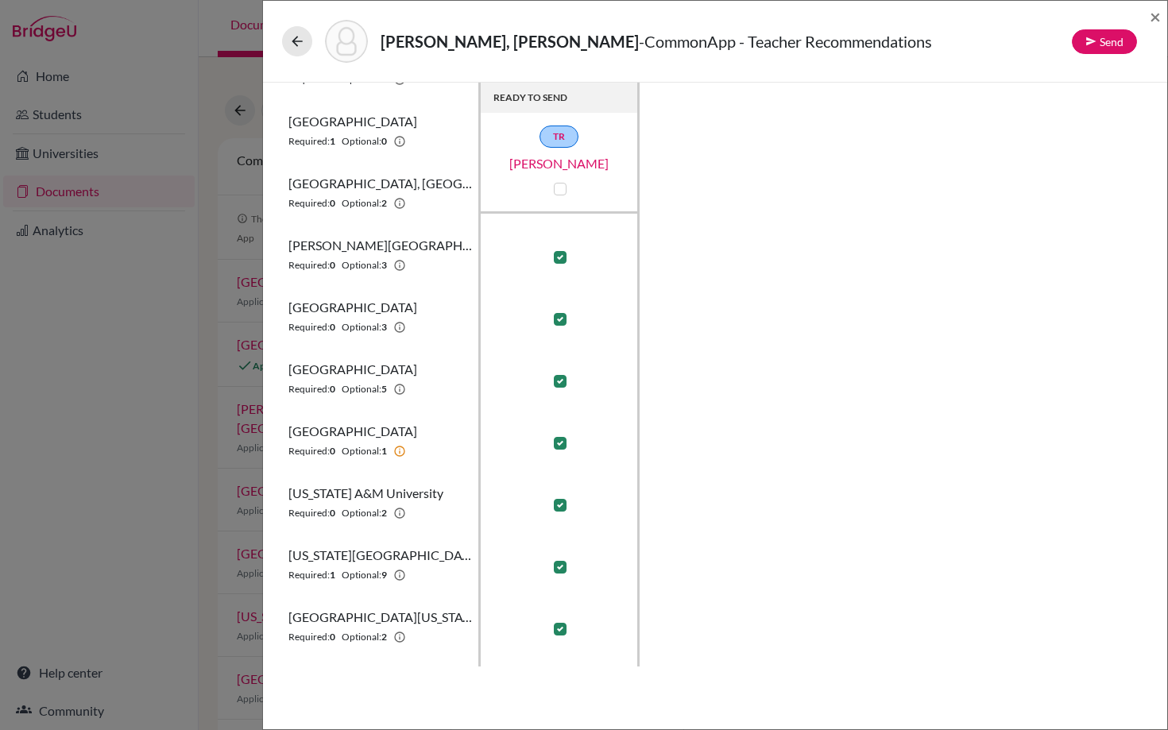
scroll to position [303, 0]
click at [560, 440] on label at bounding box center [560, 440] width 13 height 13
click at [560, 440] on input "checkbox" at bounding box center [556, 439] width 13 height 16
checkbox input "false"
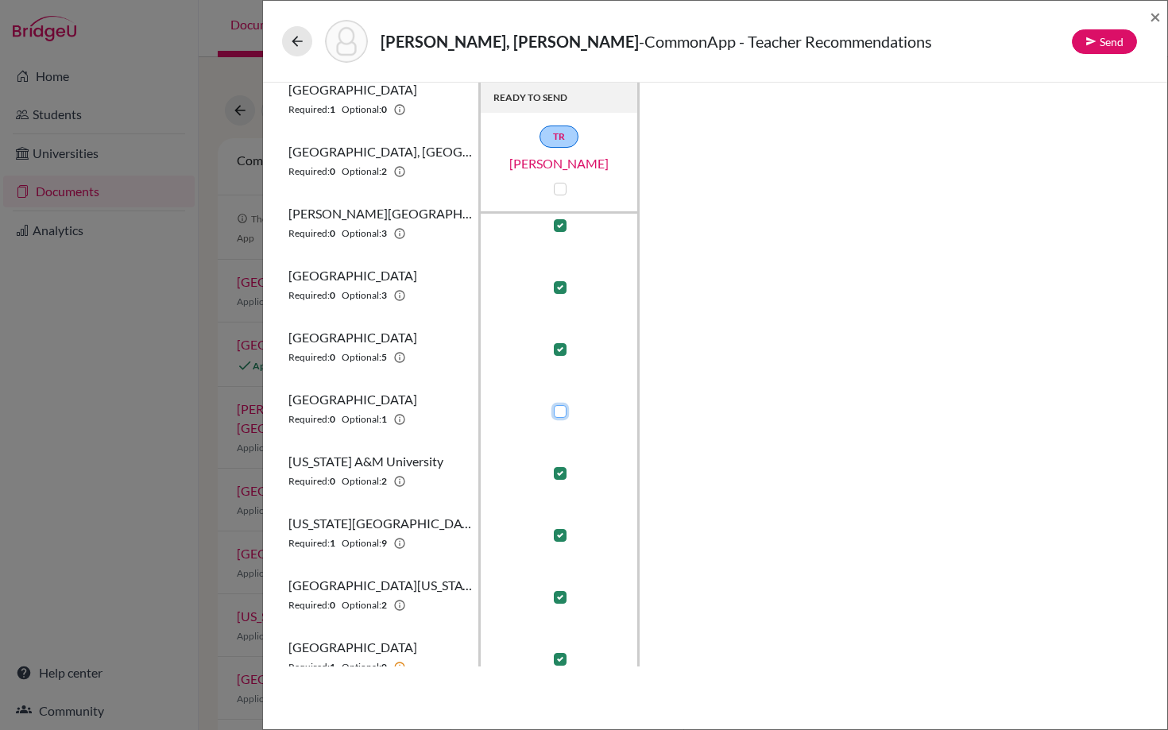
scroll to position [353, 0]
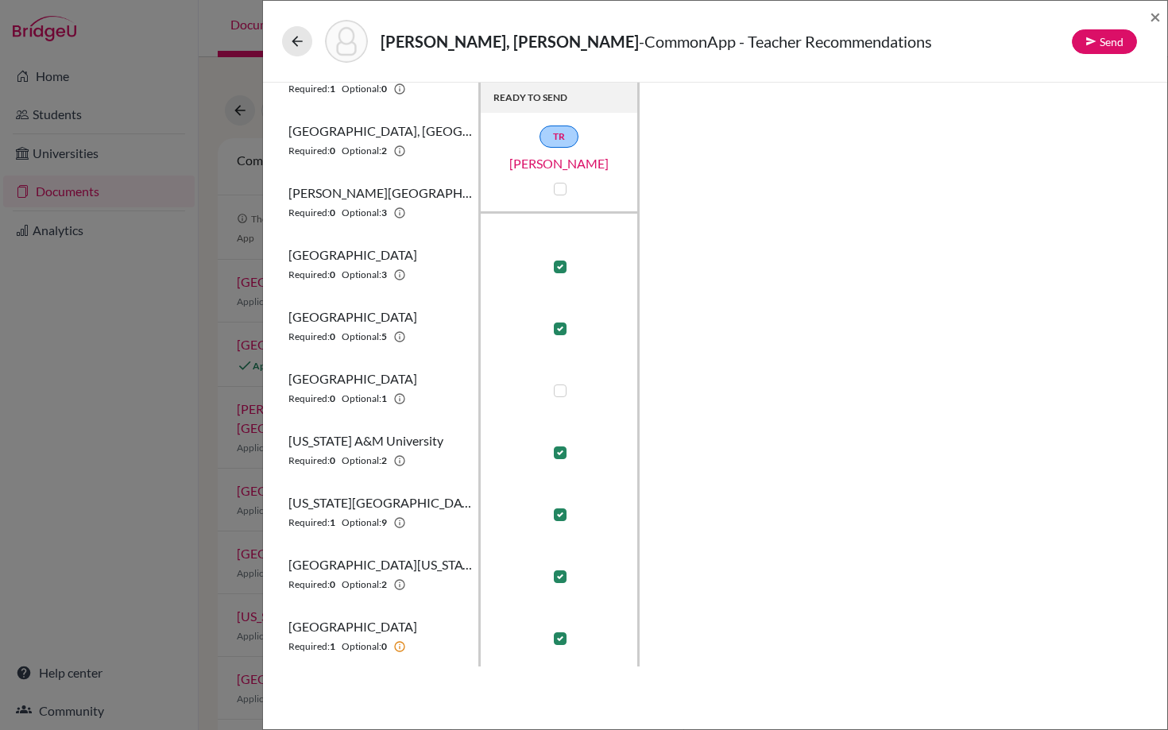
click at [560, 637] on label at bounding box center [560, 638] width 13 height 13
click at [560, 637] on input "checkbox" at bounding box center [556, 637] width 13 height 16
checkbox input "false"
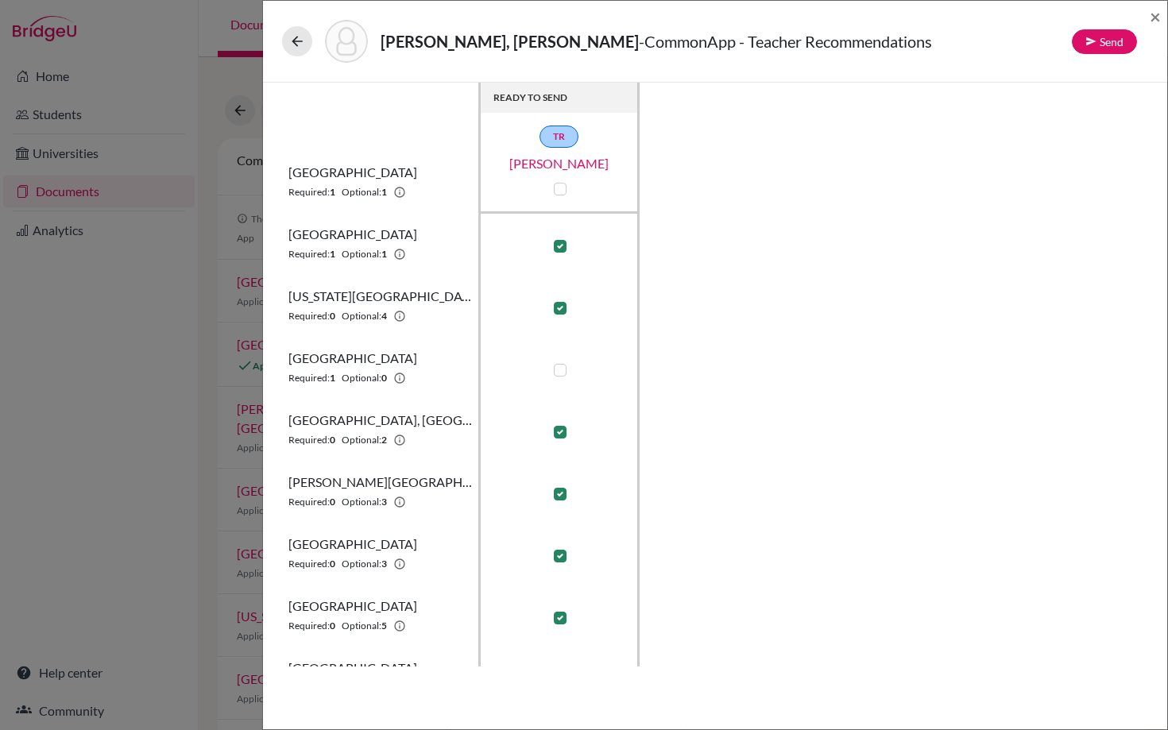
scroll to position [0, 0]
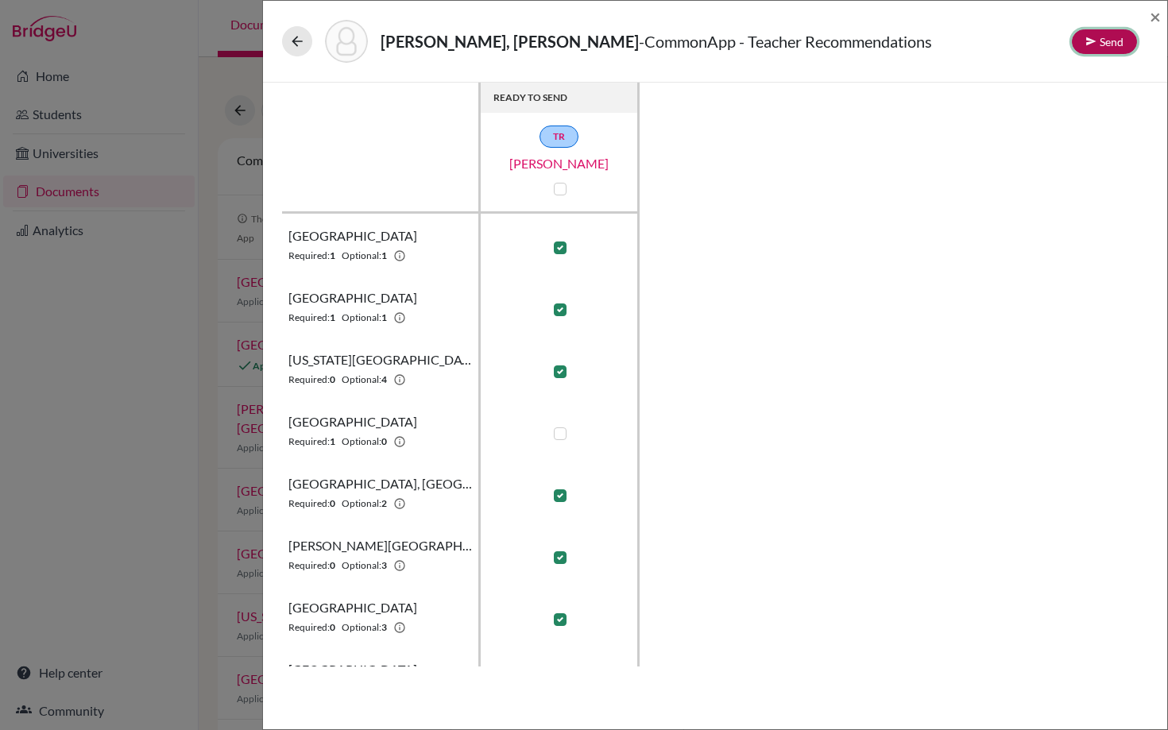
click at [1101, 37] on button "Send" at bounding box center [1103, 41] width 65 height 25
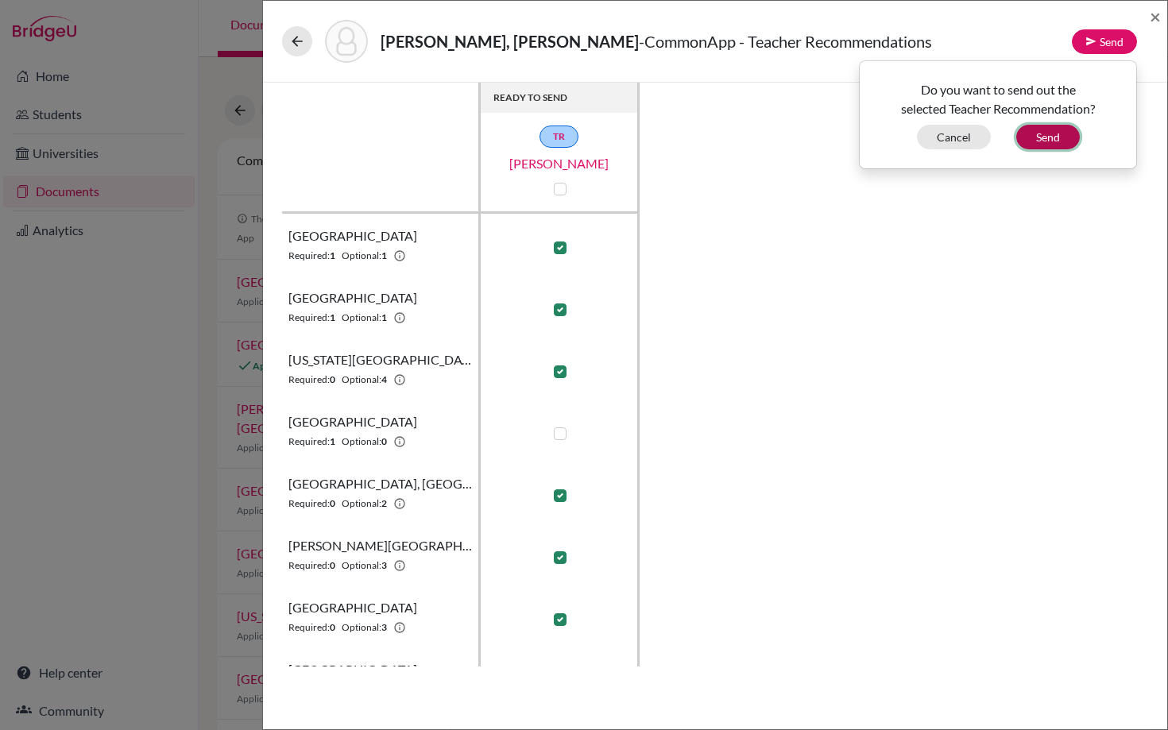
click at [1048, 144] on button "Send" at bounding box center [1048, 137] width 64 height 25
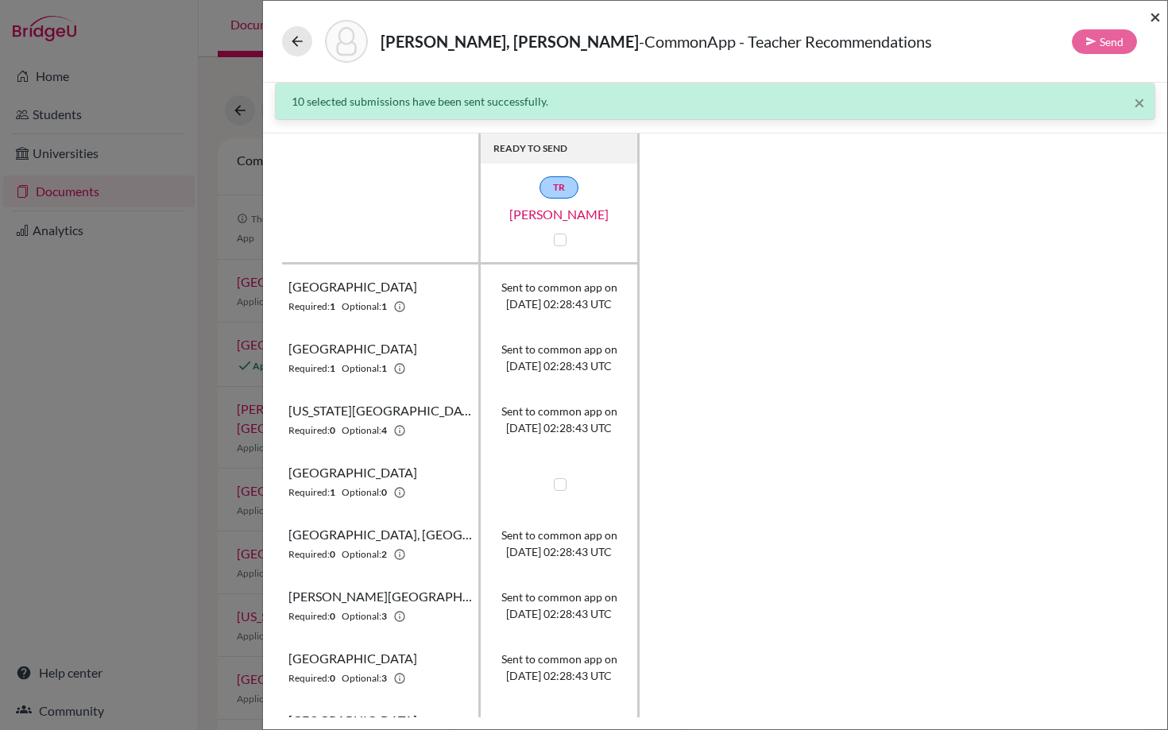
click at [1152, 14] on span "×" at bounding box center [1154, 16] width 11 height 23
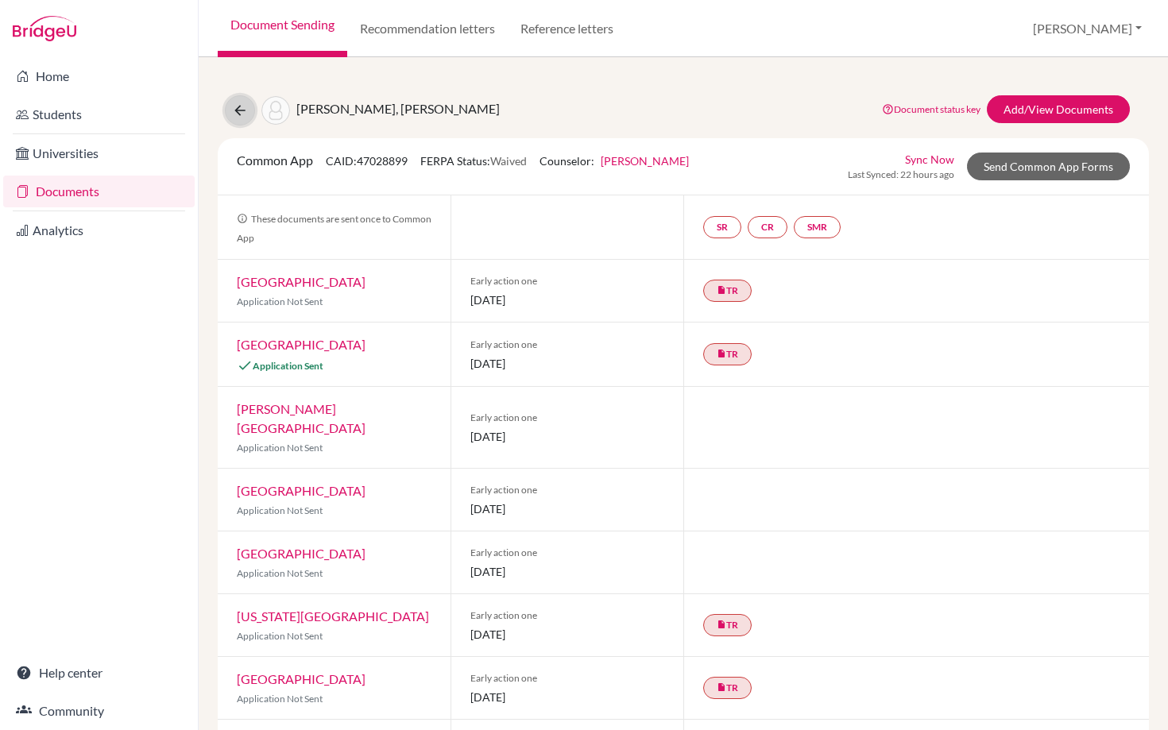
click at [246, 108] on icon at bounding box center [240, 110] width 16 height 16
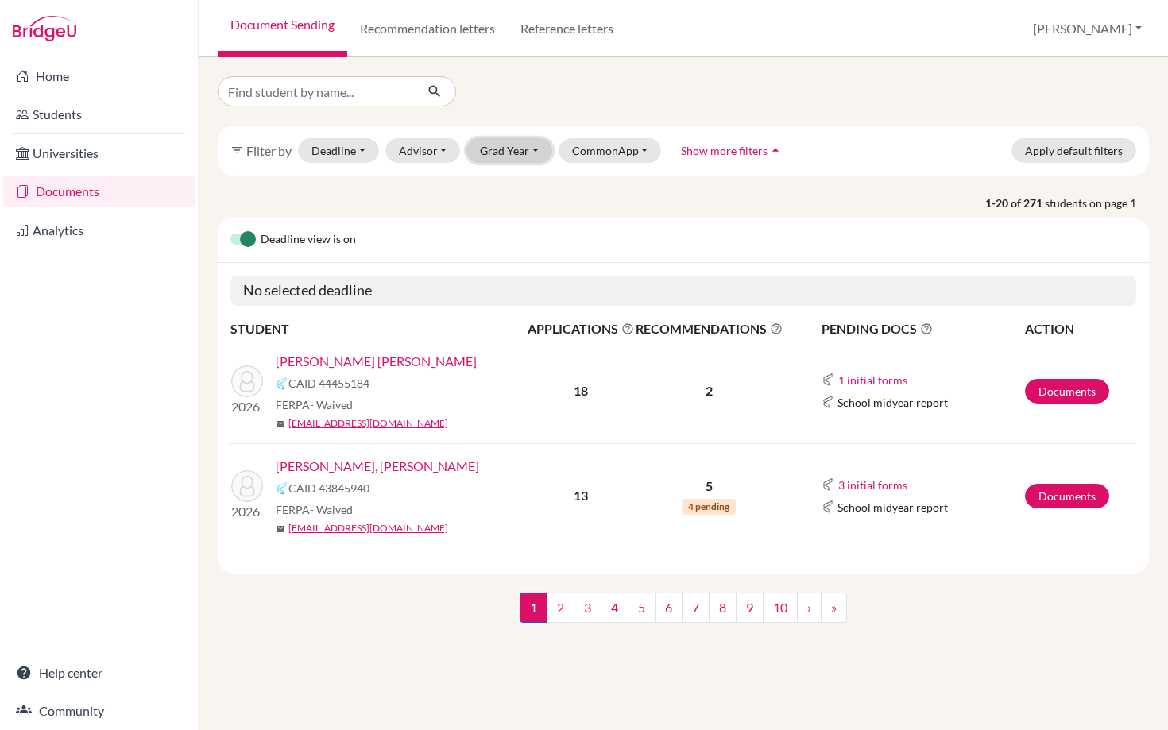
click at [503, 151] on button "Grad Year" at bounding box center [509, 150] width 86 height 25
click at [498, 207] on span "2026" at bounding box center [500, 209] width 29 height 19
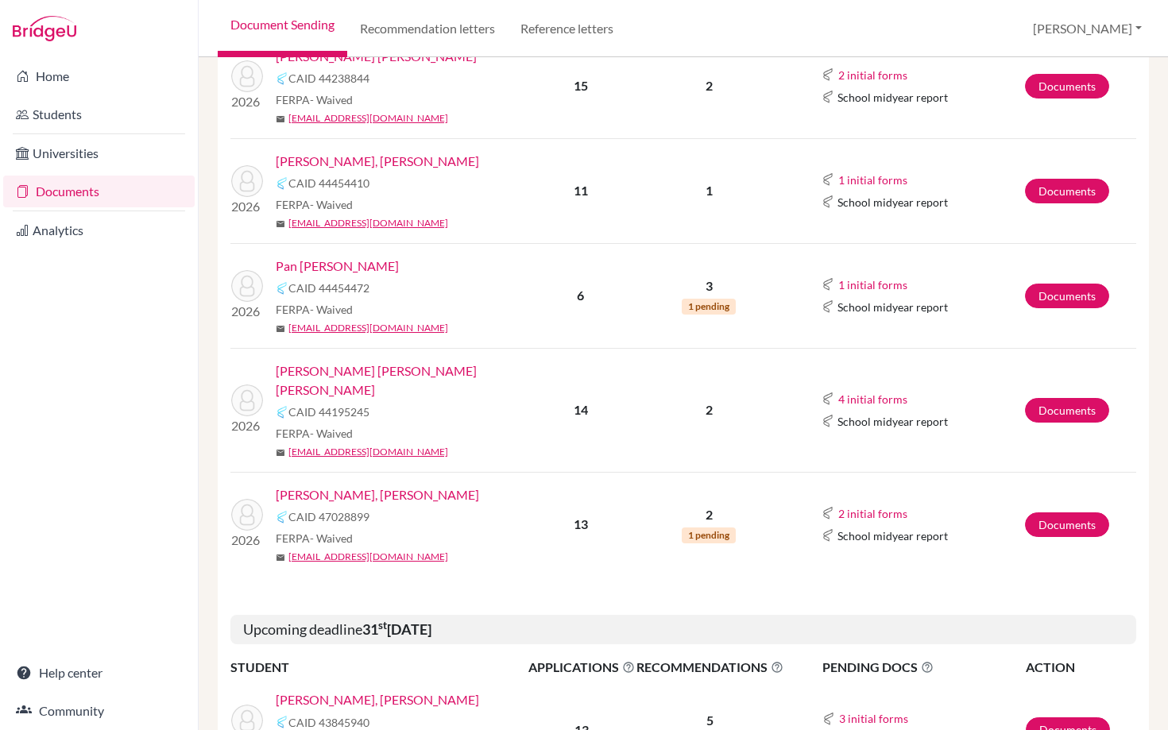
scroll to position [839, 0]
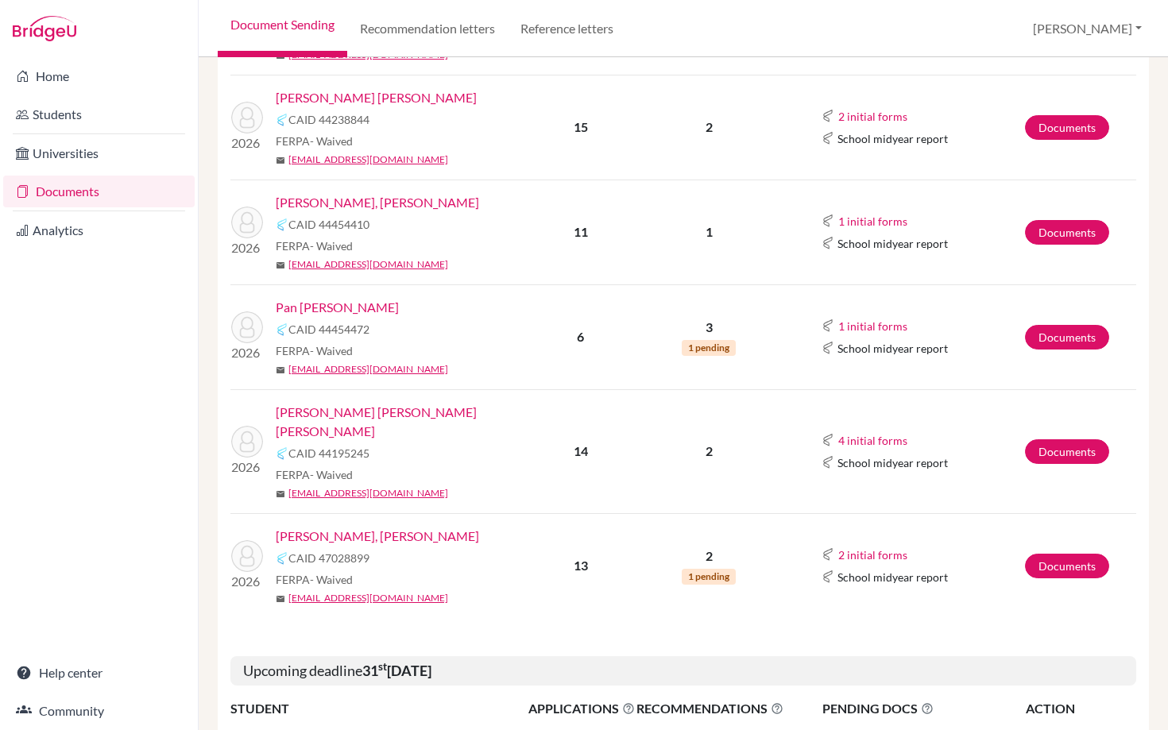
click at [350, 301] on link "Pan [PERSON_NAME]" at bounding box center [337, 307] width 123 height 19
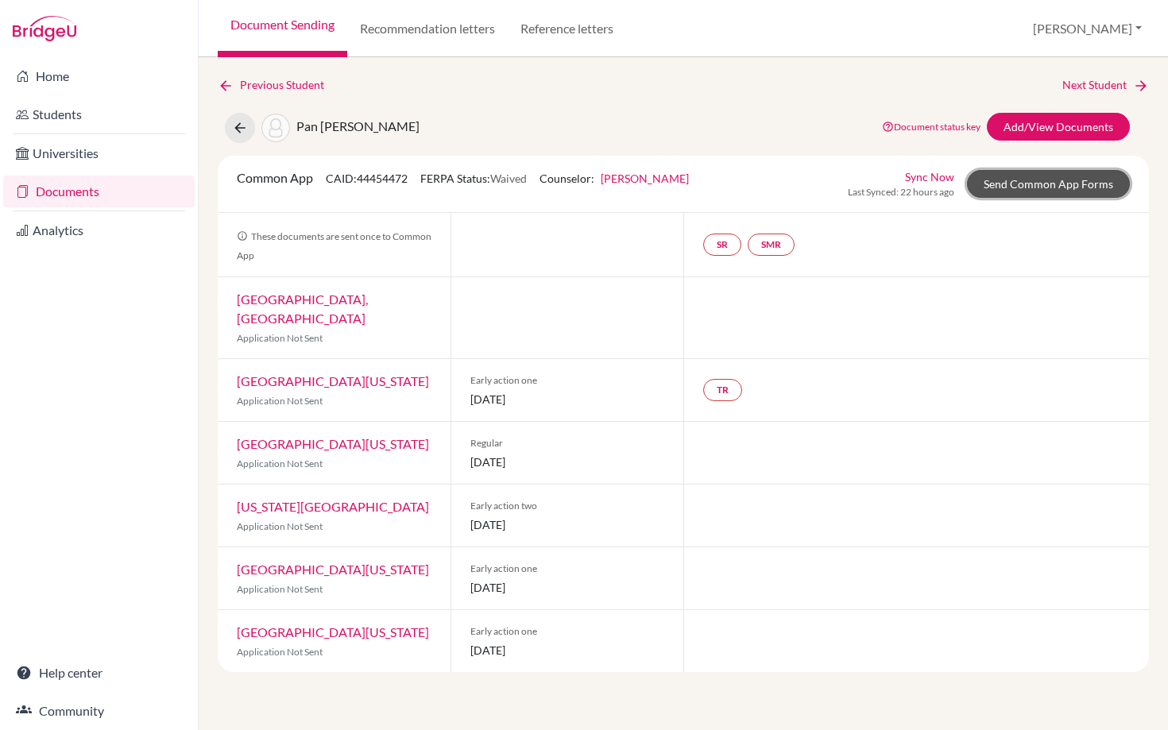
click at [1010, 187] on link "Send Common App Forms" at bounding box center [1048, 184] width 163 height 28
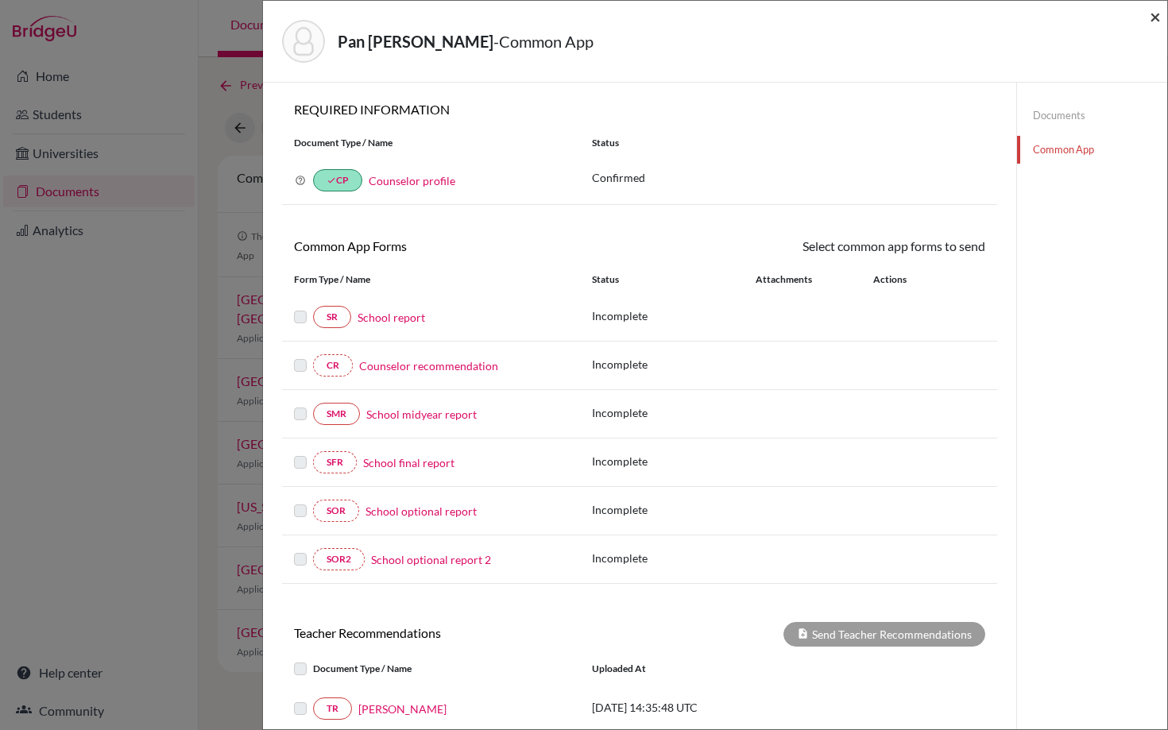
click at [1157, 20] on span "×" at bounding box center [1154, 16] width 11 height 23
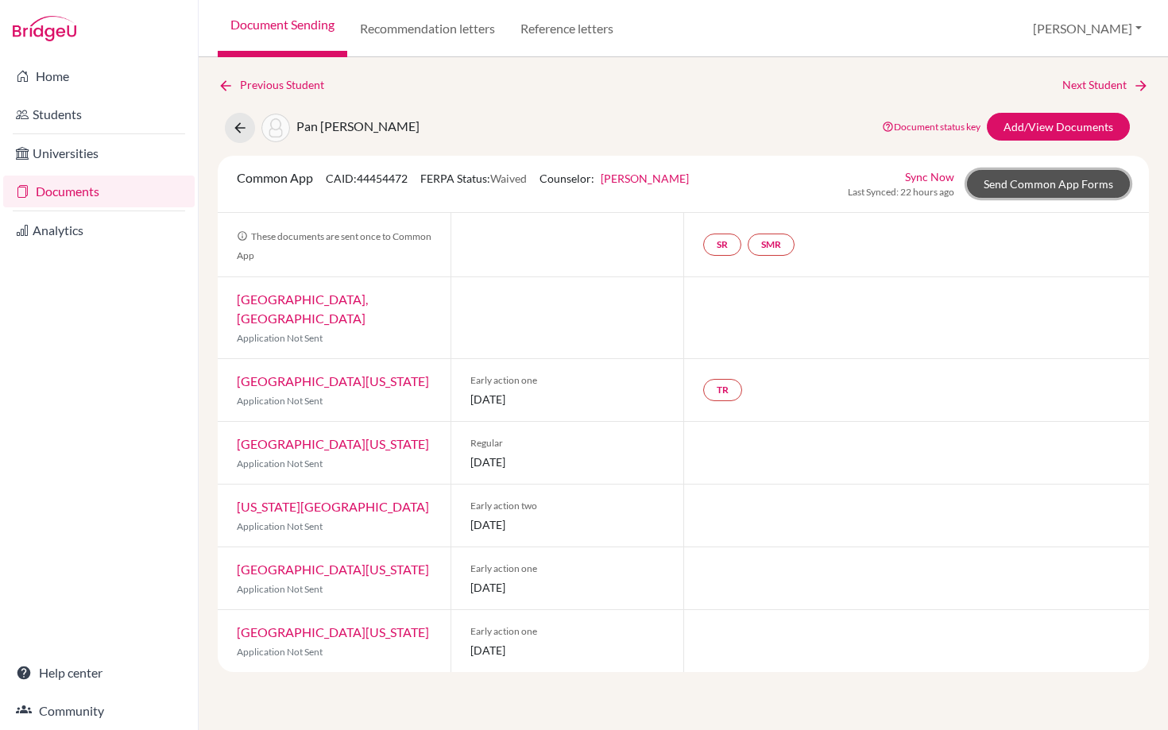
click at [1021, 183] on link "Send Common App Forms" at bounding box center [1048, 184] width 163 height 28
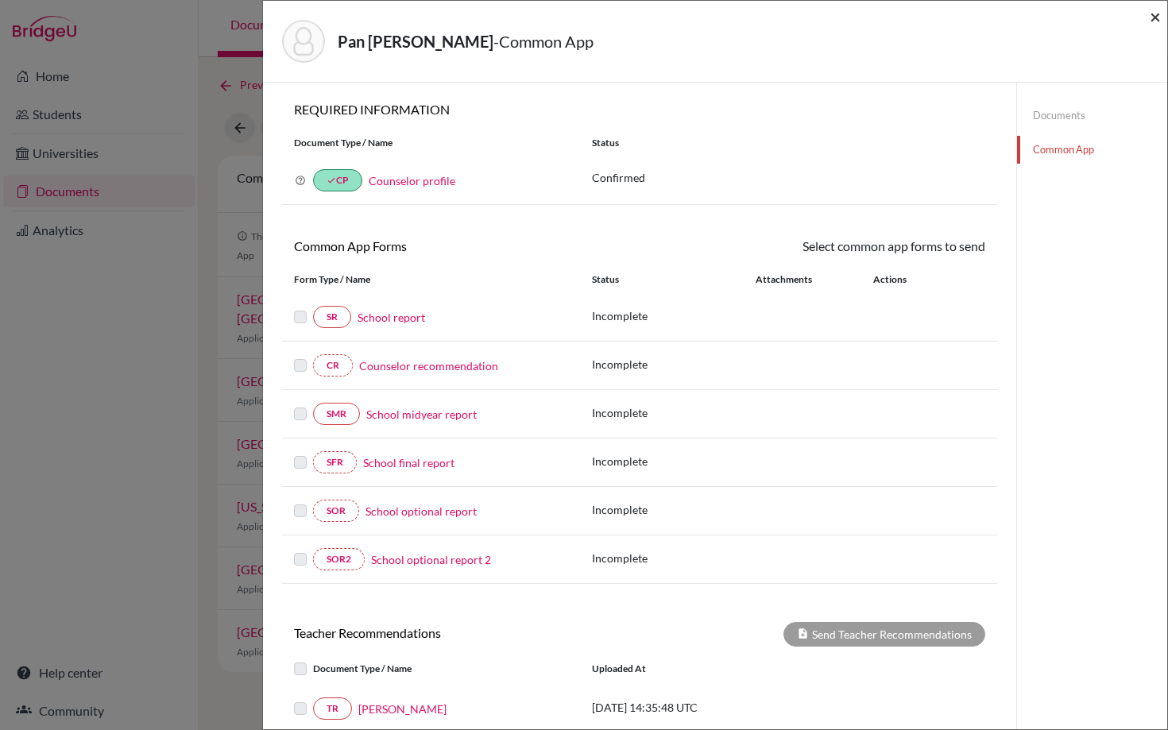
click at [1154, 18] on span "×" at bounding box center [1154, 16] width 11 height 23
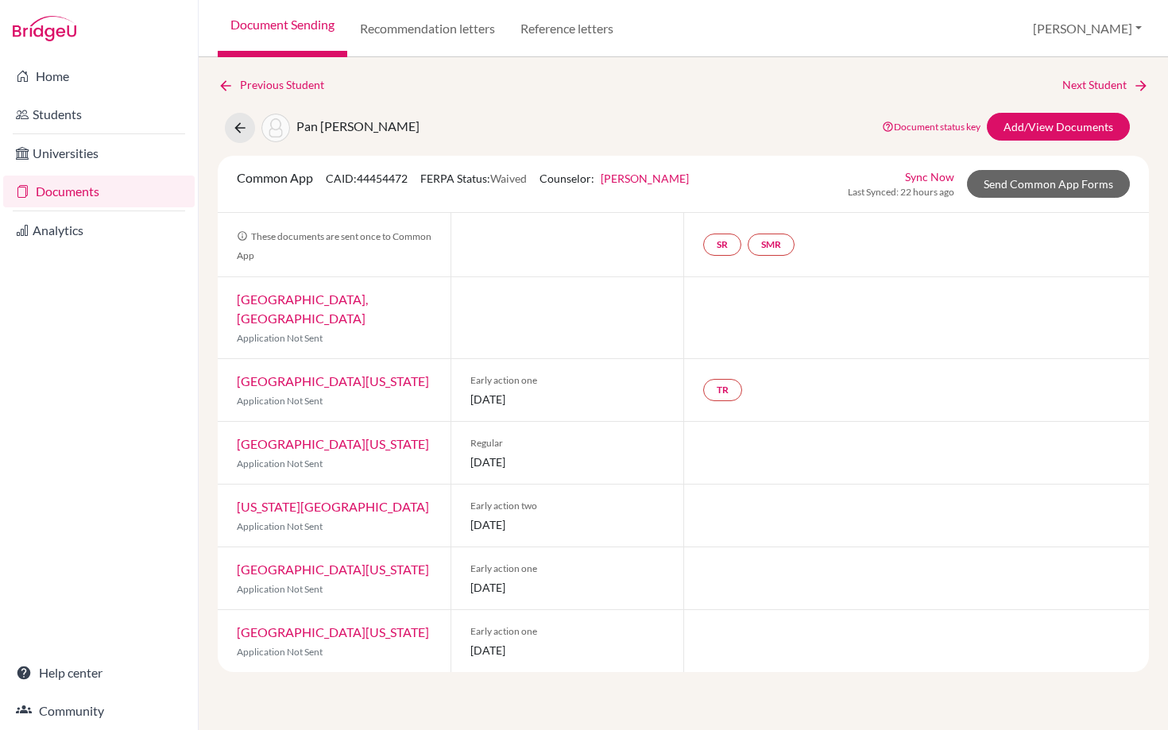
click at [299, 17] on link "Document Sending" at bounding box center [282, 28] width 129 height 57
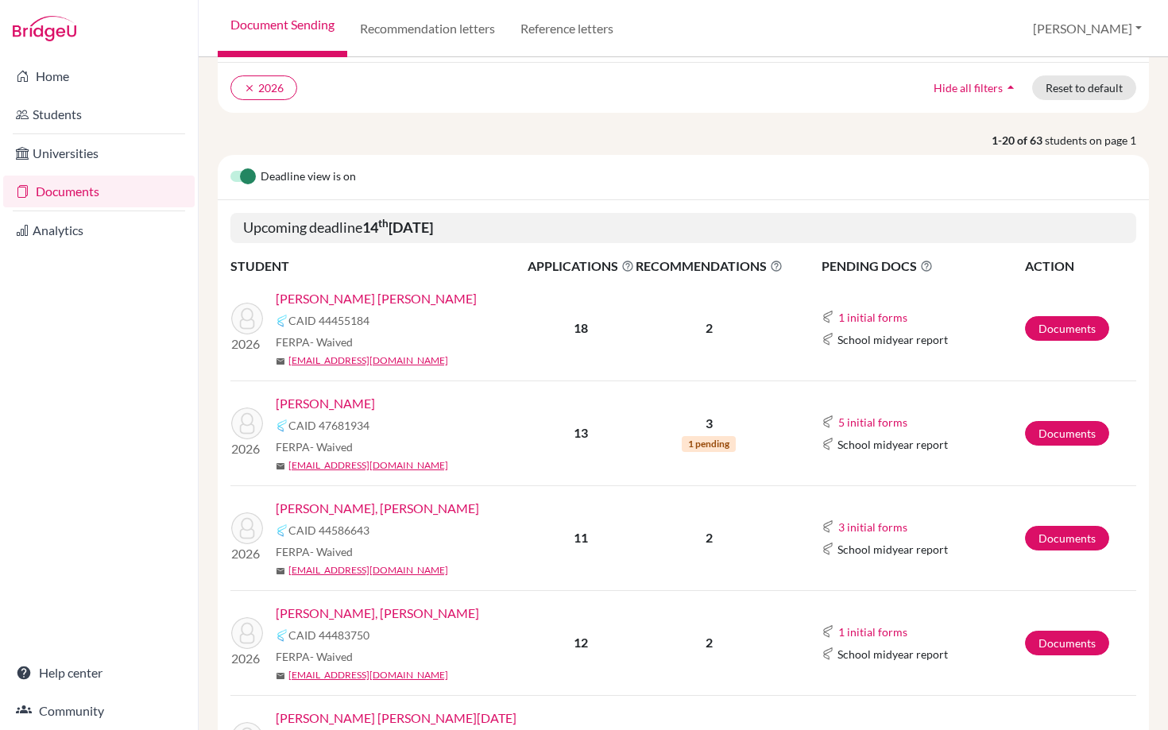
scroll to position [114, 0]
click at [407, 294] on link "[PERSON_NAME] [PERSON_NAME]" at bounding box center [376, 297] width 201 height 19
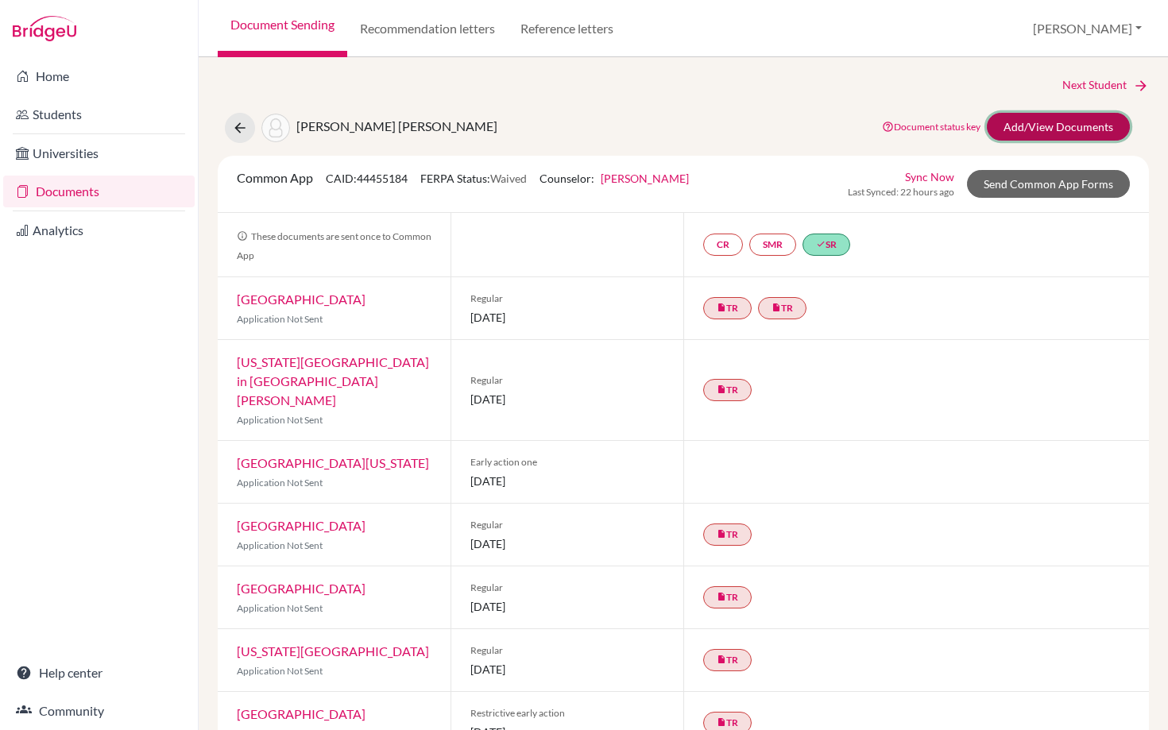
click at [1025, 127] on link "Add/View Documents" at bounding box center [1057, 127] width 143 height 28
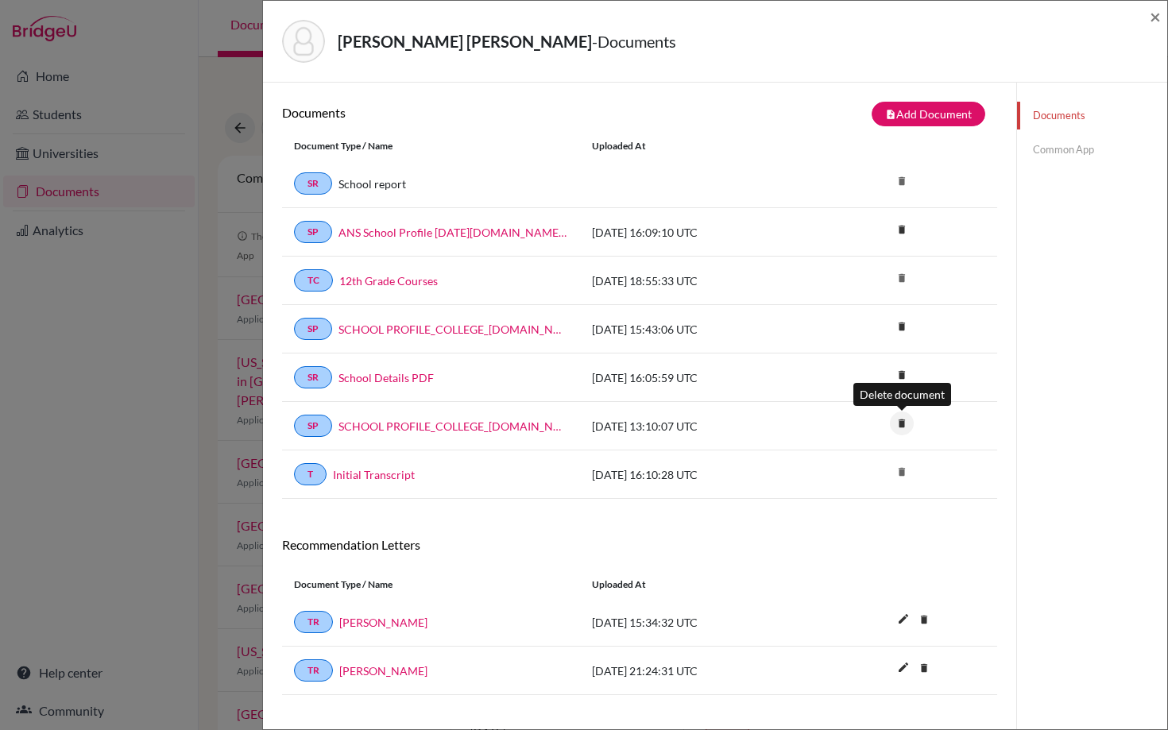
click at [900, 421] on icon "delete" at bounding box center [902, 423] width 24 height 24
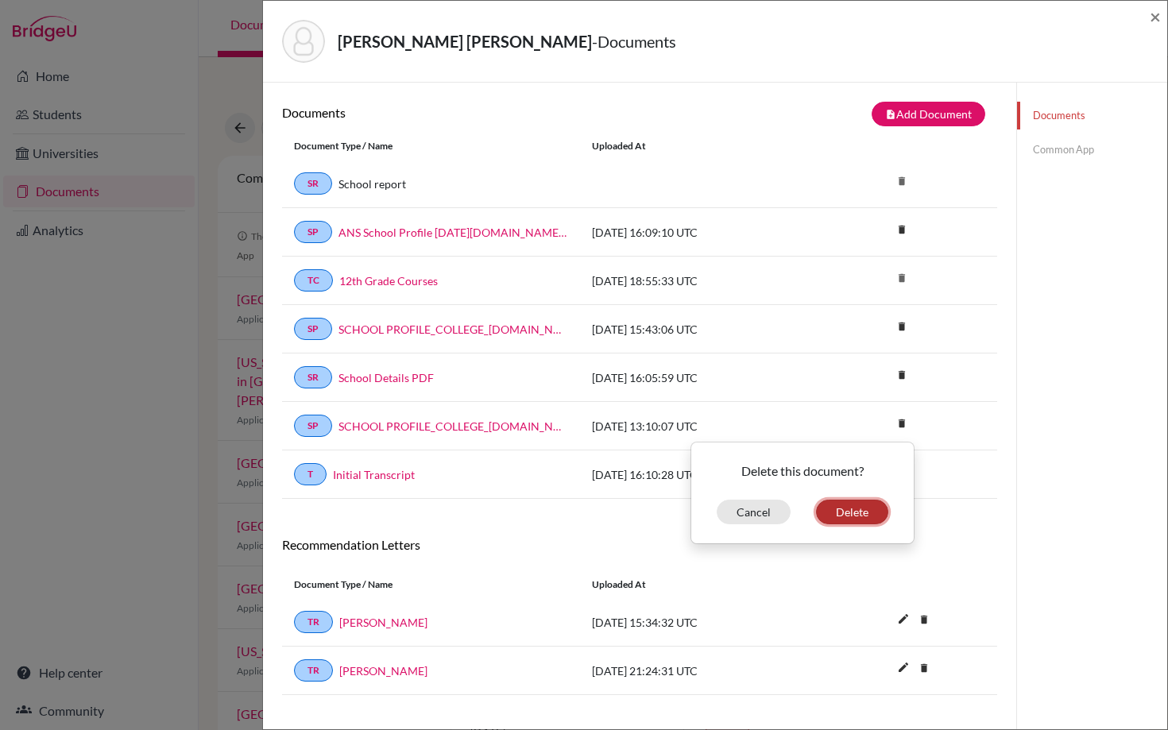
click at [853, 510] on button "Delete" at bounding box center [852, 512] width 72 height 25
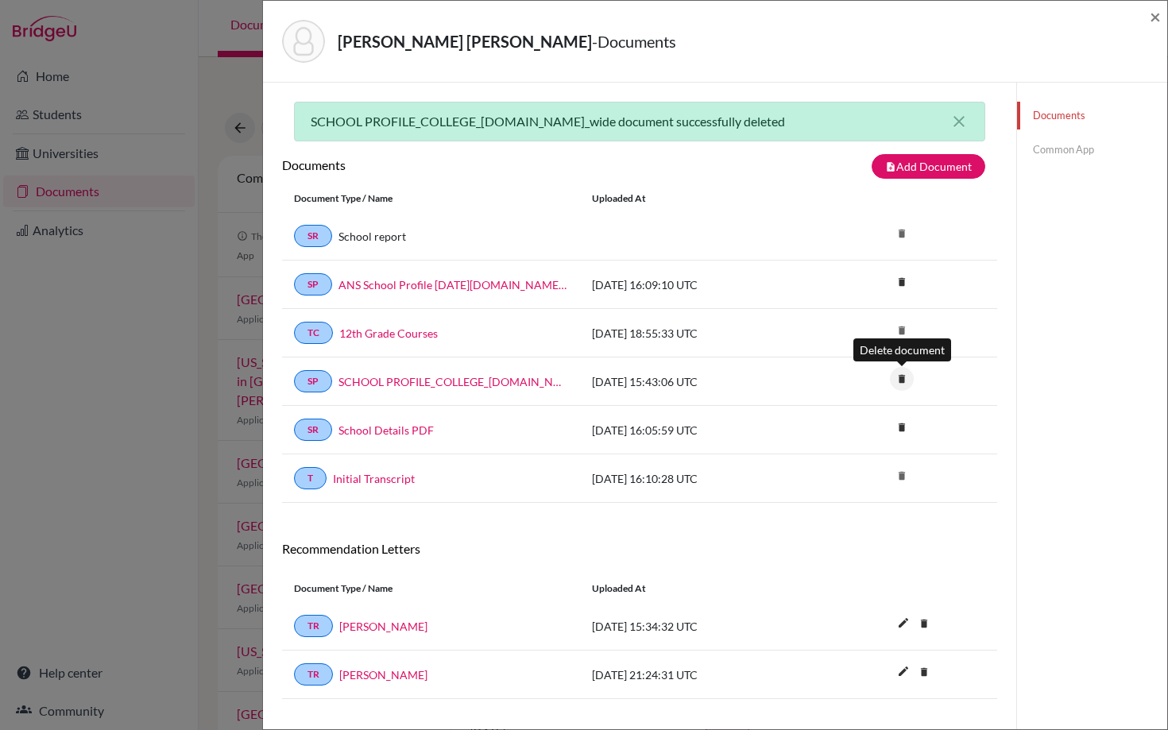
click at [902, 377] on icon "delete" at bounding box center [902, 379] width 24 height 24
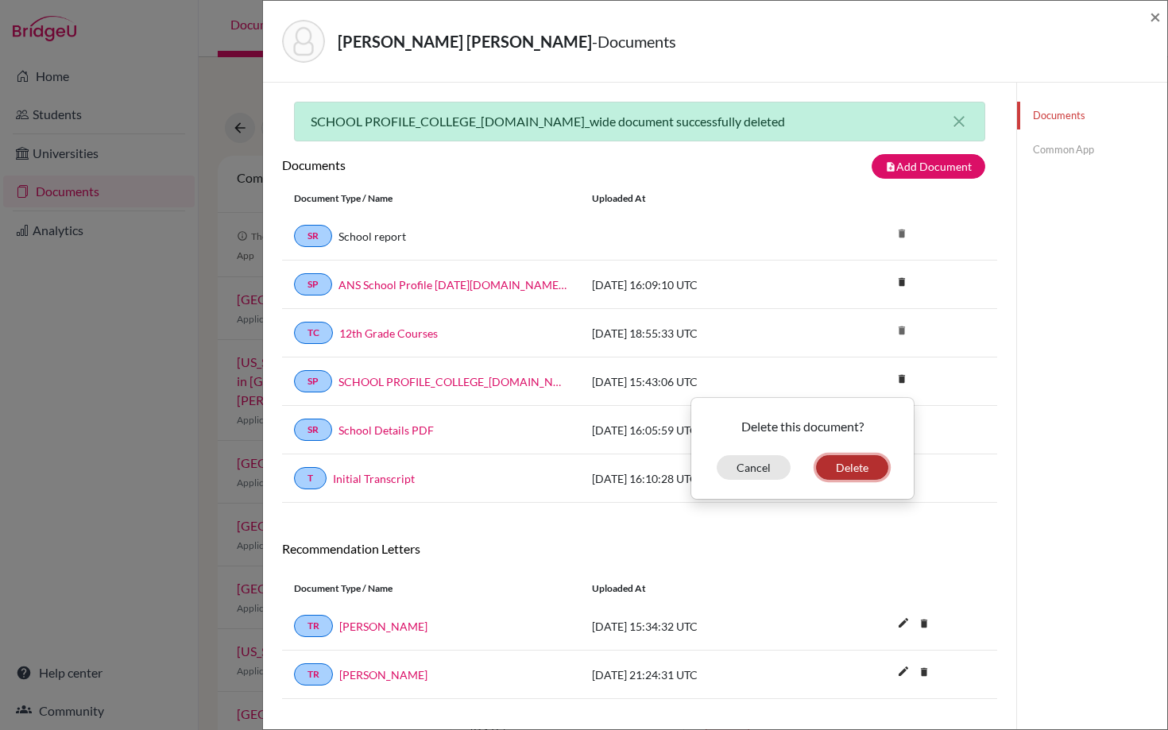
click at [840, 471] on button "Delete" at bounding box center [852, 467] width 72 height 25
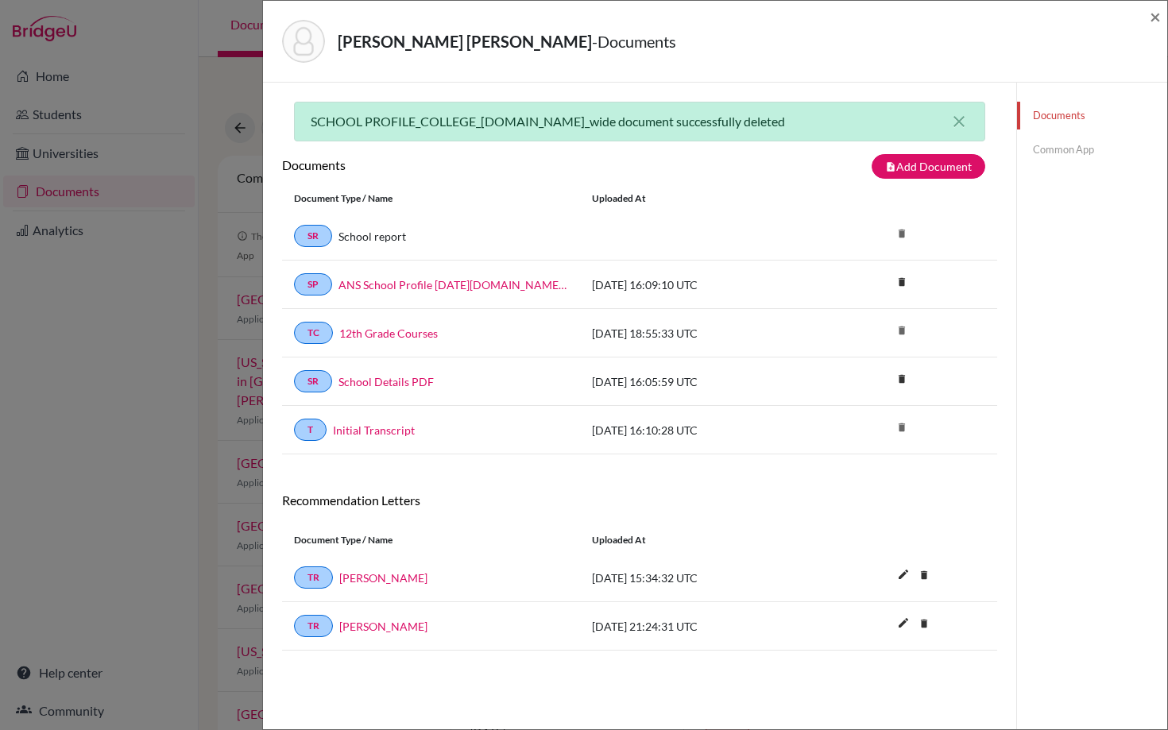
click at [1045, 149] on link "Common App" at bounding box center [1092, 150] width 150 height 28
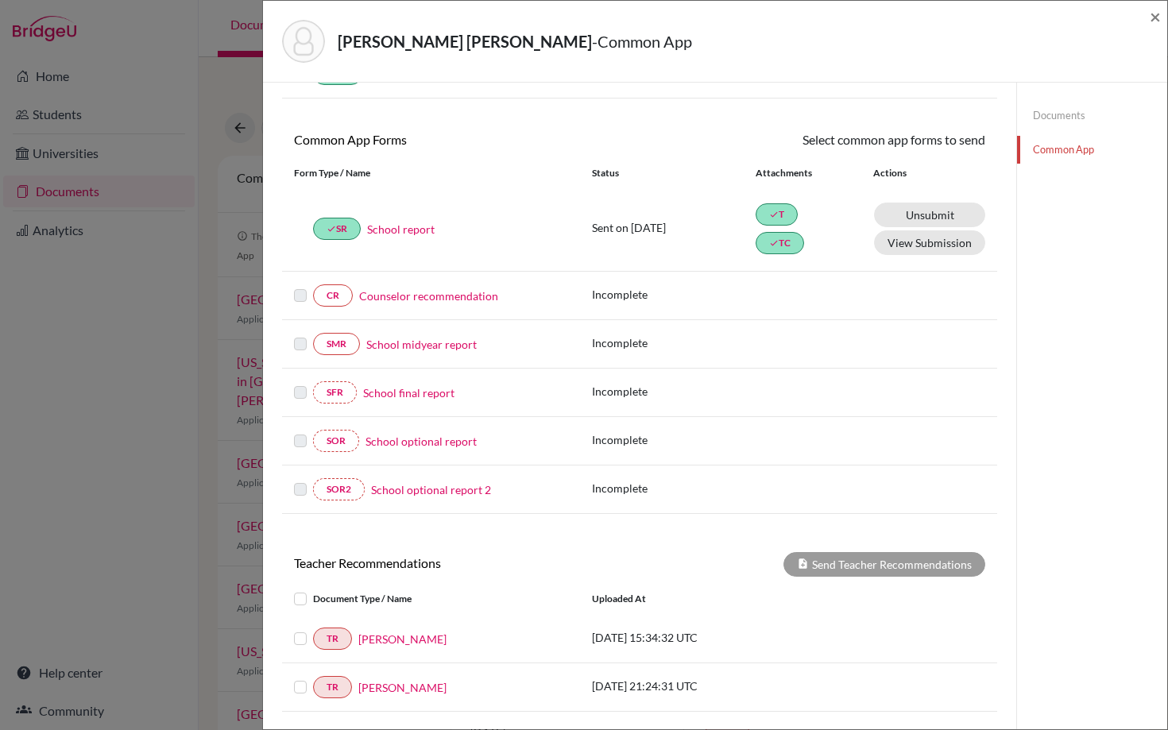
scroll to position [260, 0]
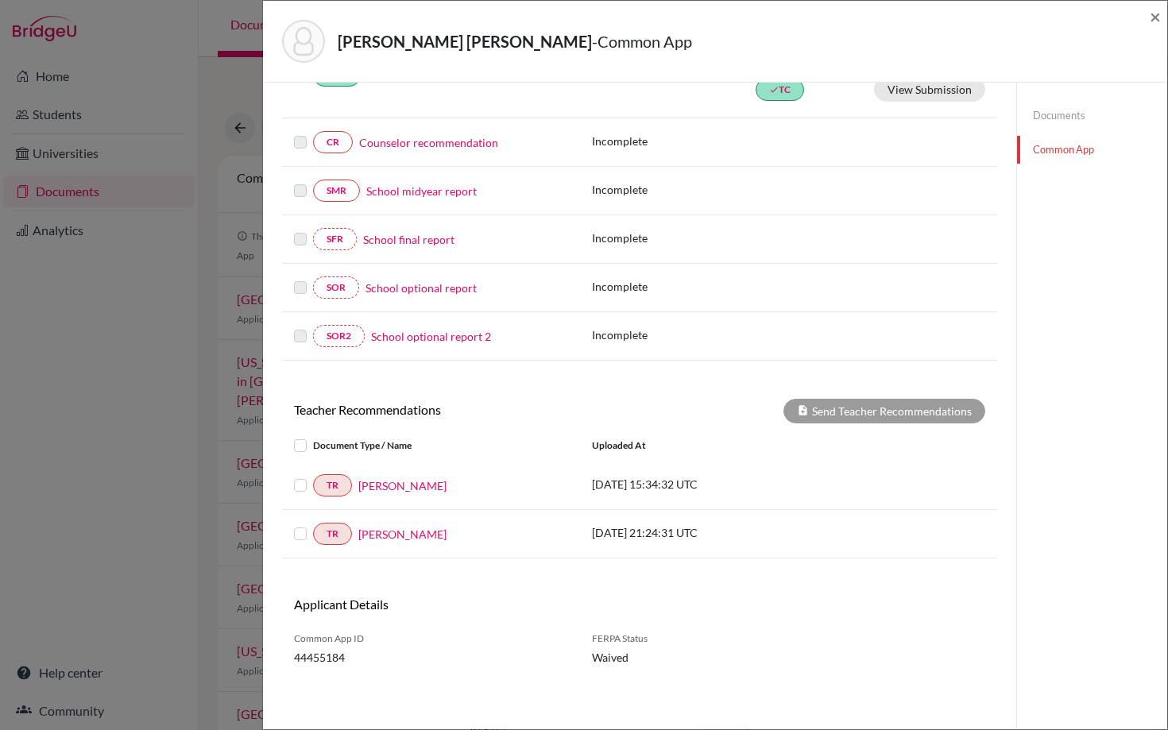
click at [313, 436] on label at bounding box center [313, 436] width 0 height 0
click at [0, 0] on input "checkbox" at bounding box center [0, 0] width 0 height 0
click at [858, 406] on button "Send Teacher Recommendations" at bounding box center [884, 411] width 202 height 25
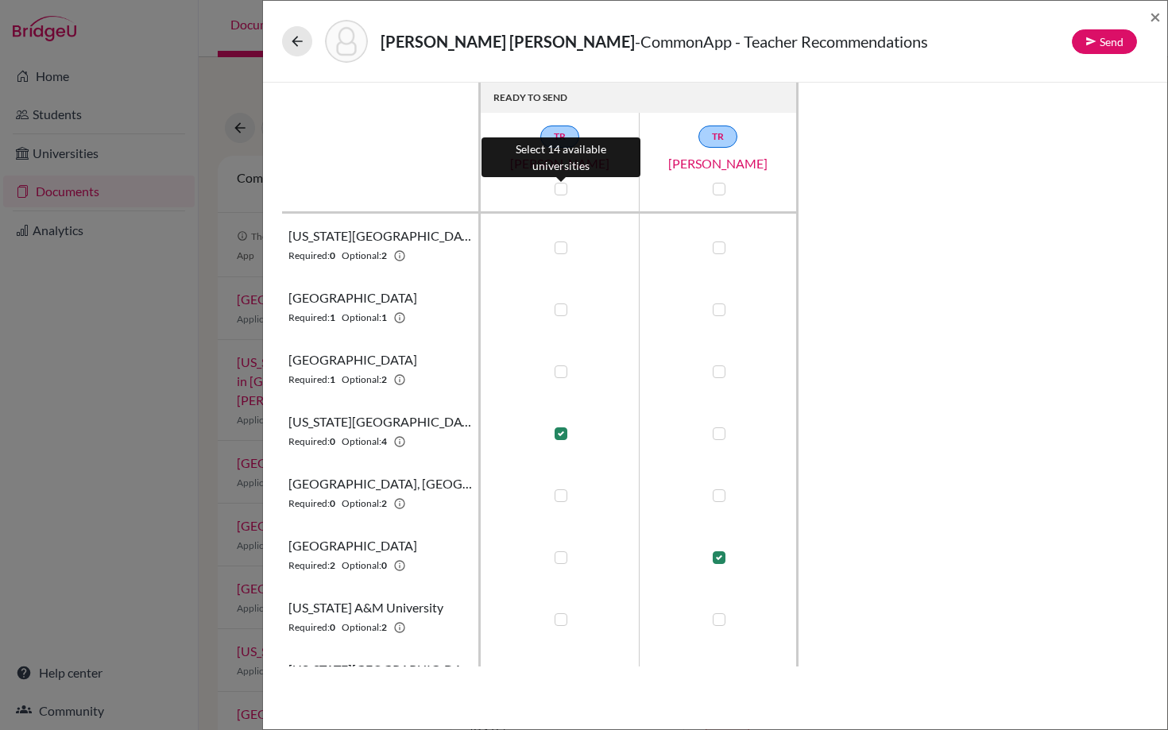
click at [564, 187] on label at bounding box center [560, 189] width 13 height 13
click at [563, 187] on input "checkbox" at bounding box center [556, 188] width 13 height 16
checkbox input "true"
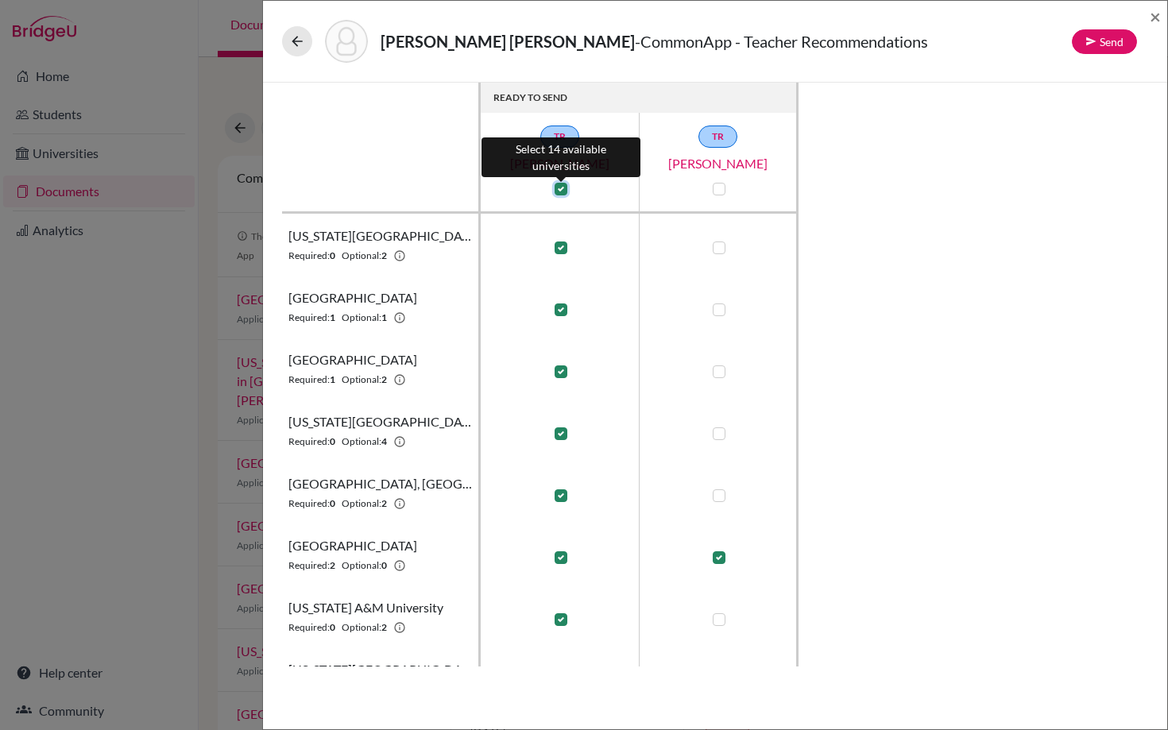
checkbox input "true"
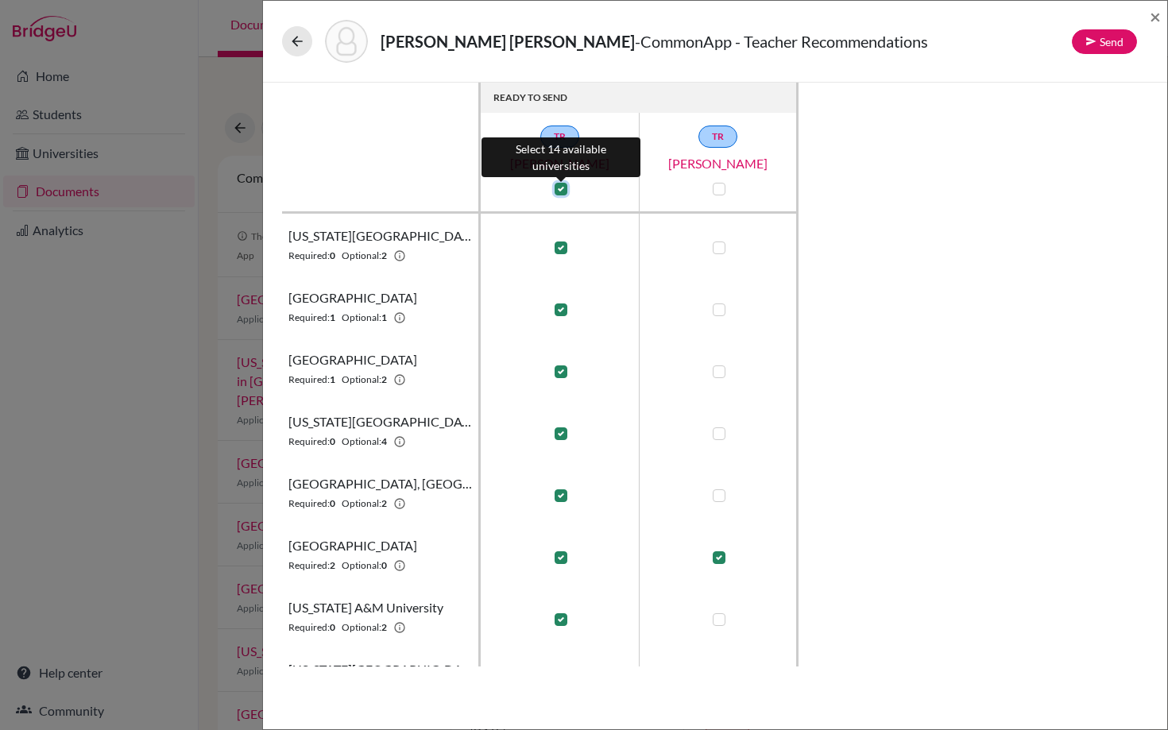
checkbox input "true"
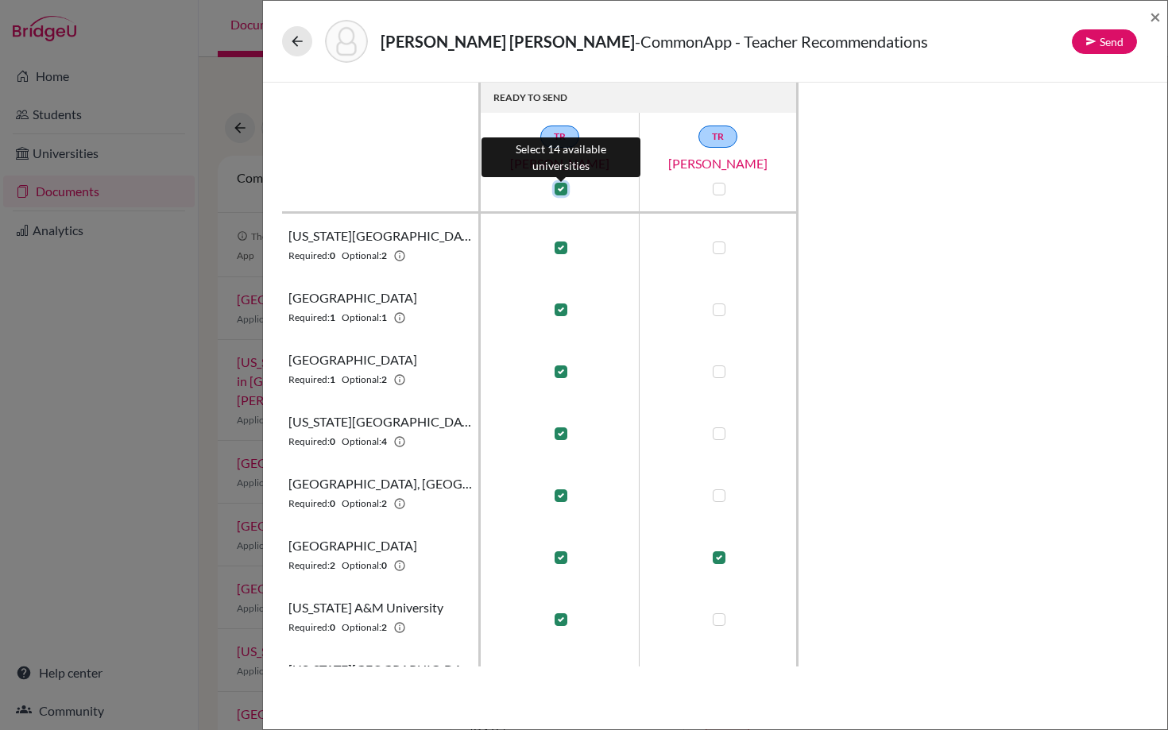
checkbox input "true"
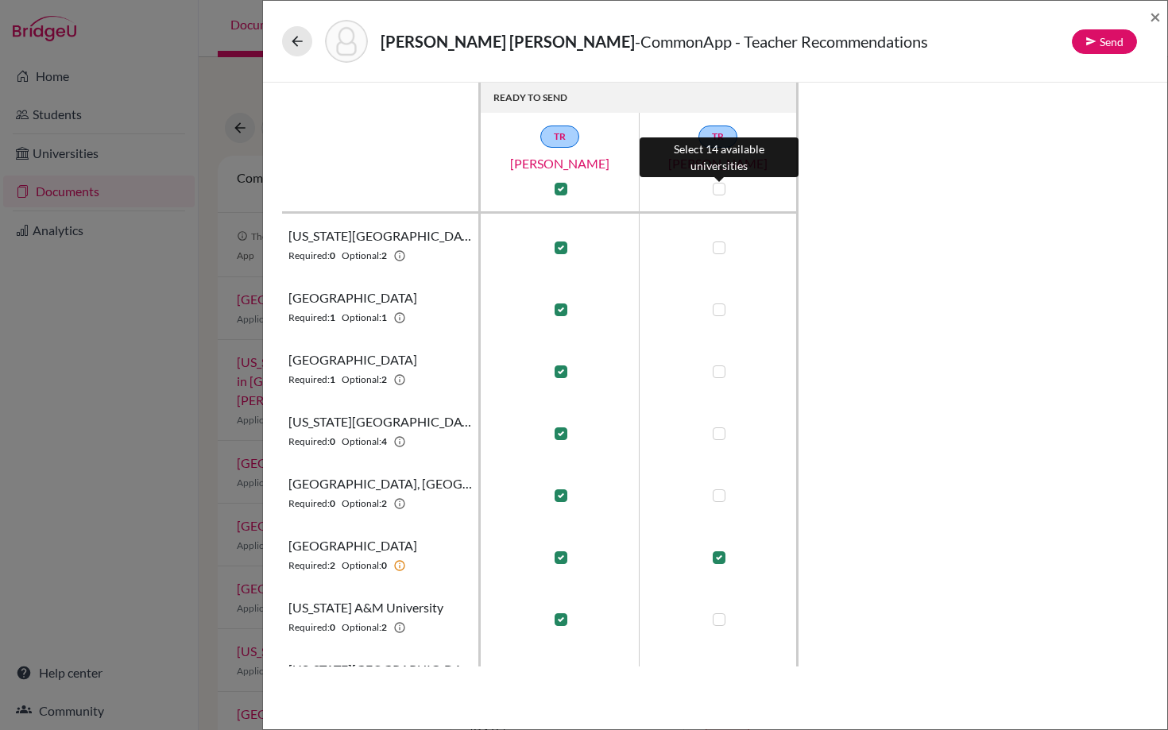
click at [716, 187] on label at bounding box center [718, 189] width 13 height 13
click at [716, 187] on input "checkbox" at bounding box center [714, 188] width 13 height 16
checkbox input "true"
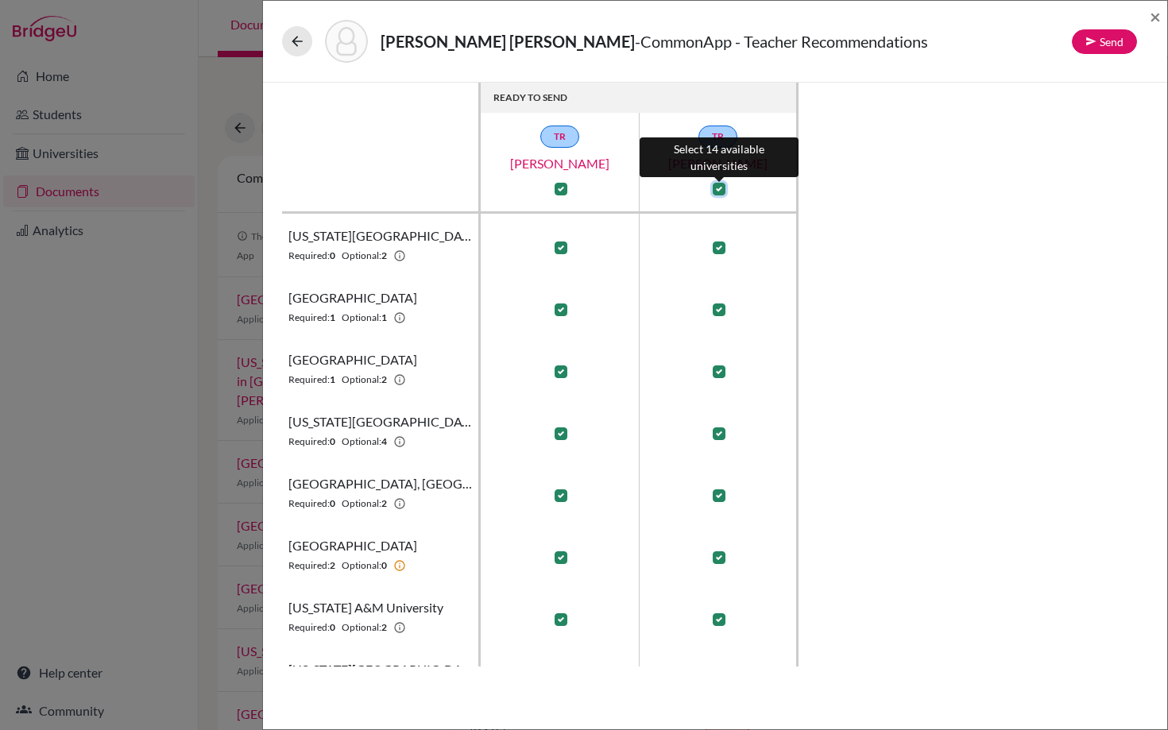
checkbox input "true"
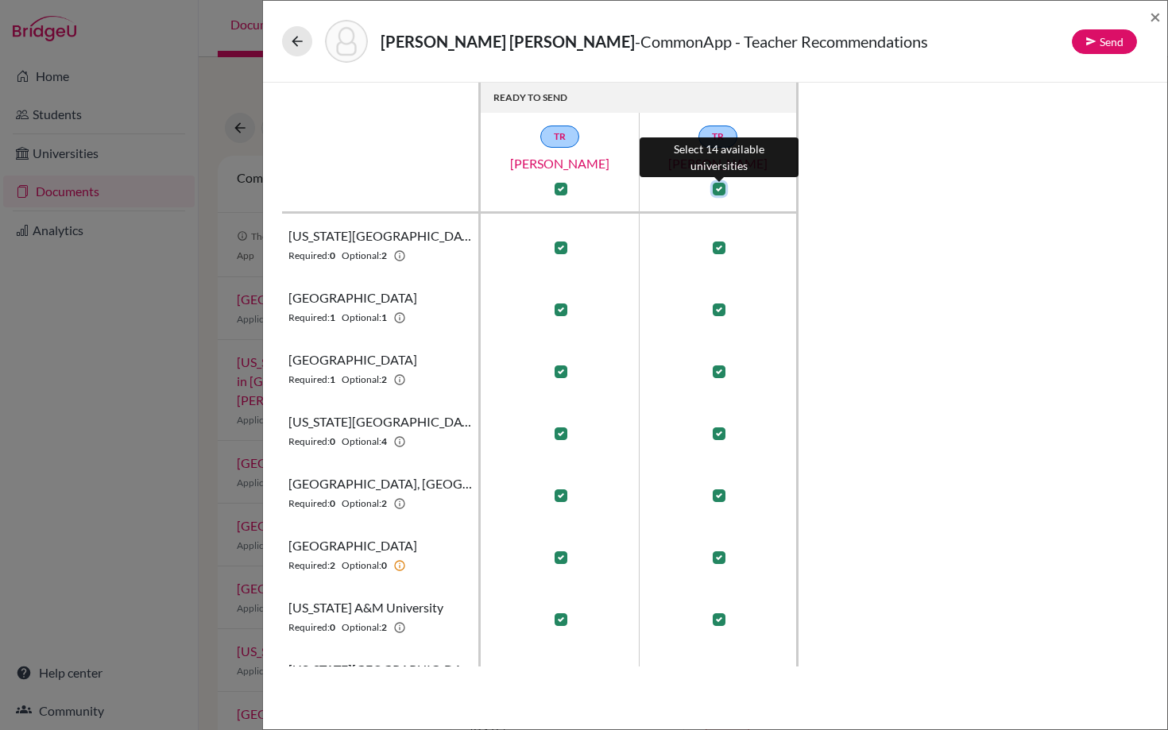
checkbox input "true"
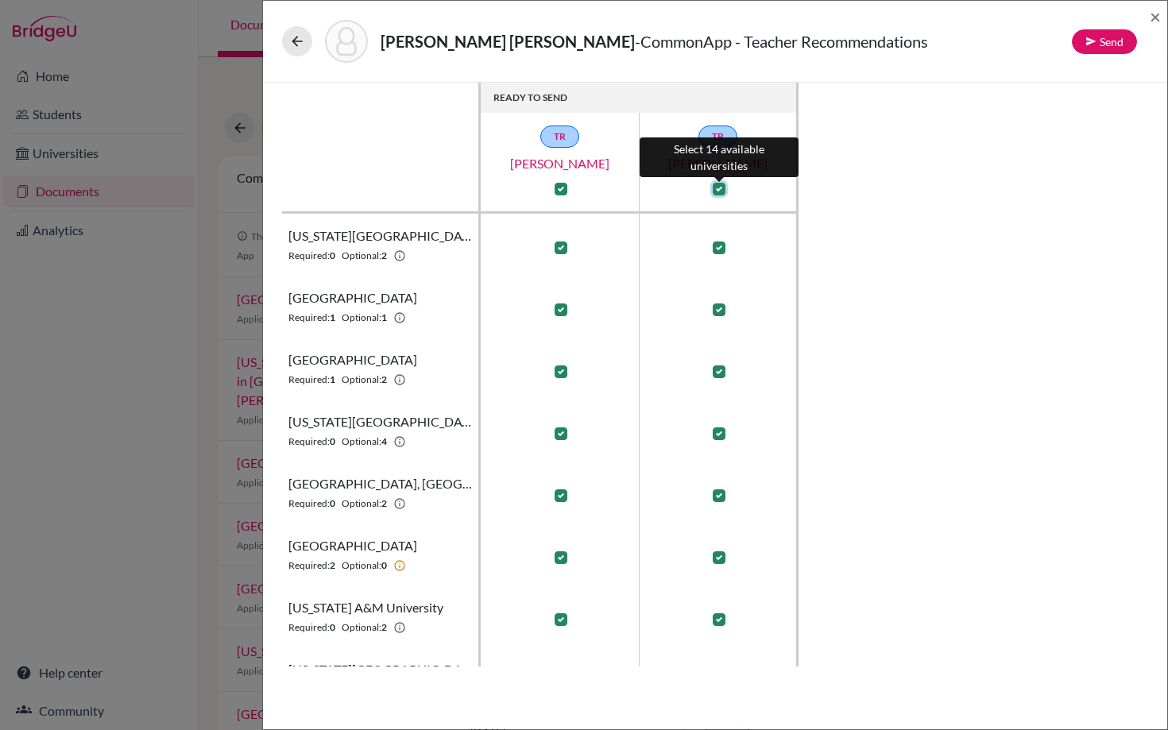
checkbox input "true"
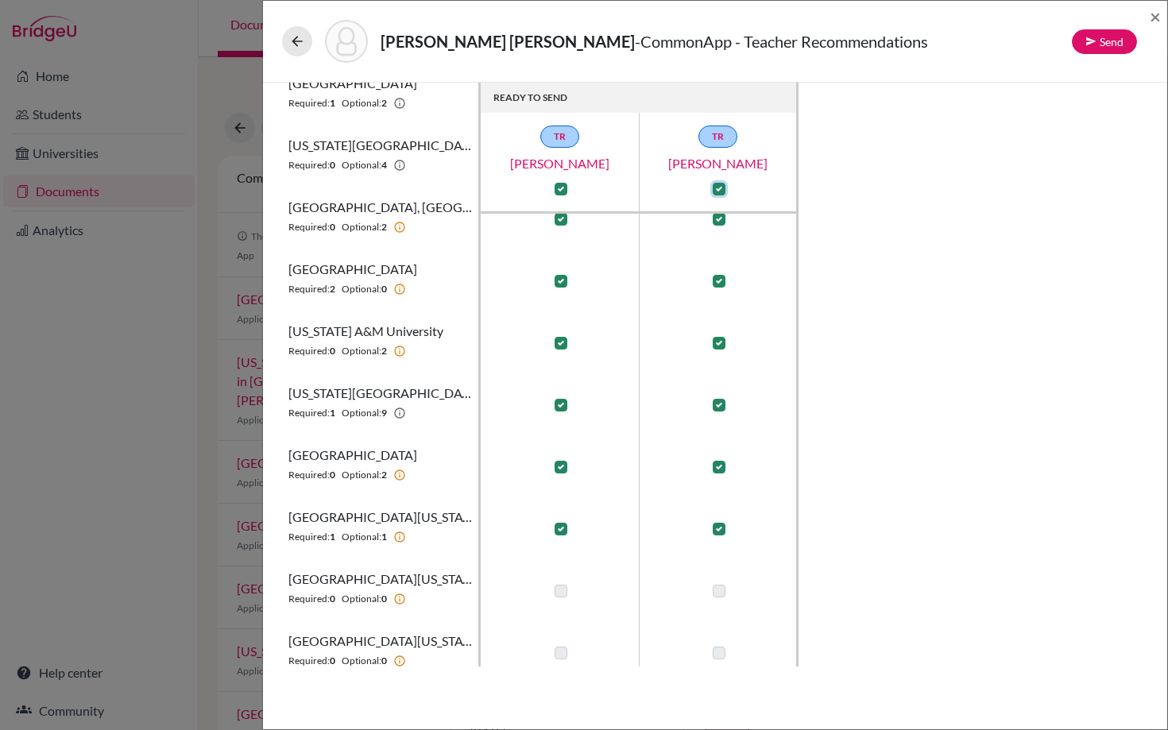
scroll to position [52, 0]
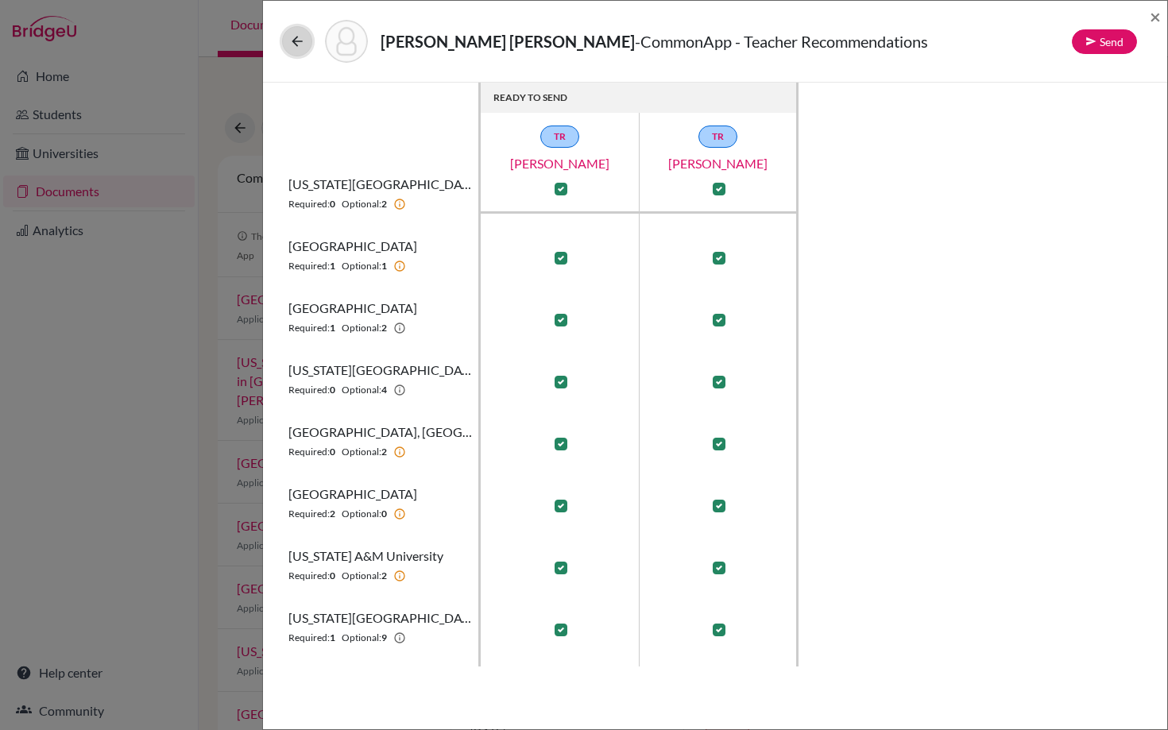
click at [293, 36] on icon at bounding box center [297, 41] width 16 height 16
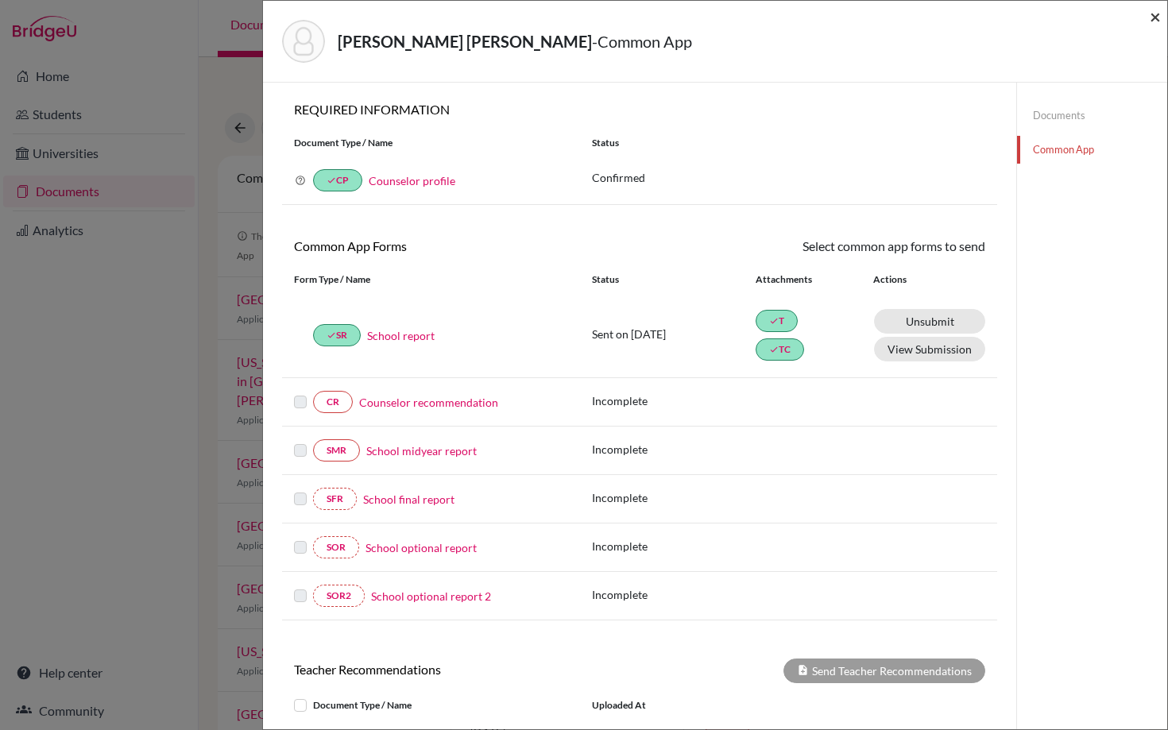
click at [1160, 14] on span "×" at bounding box center [1154, 16] width 11 height 23
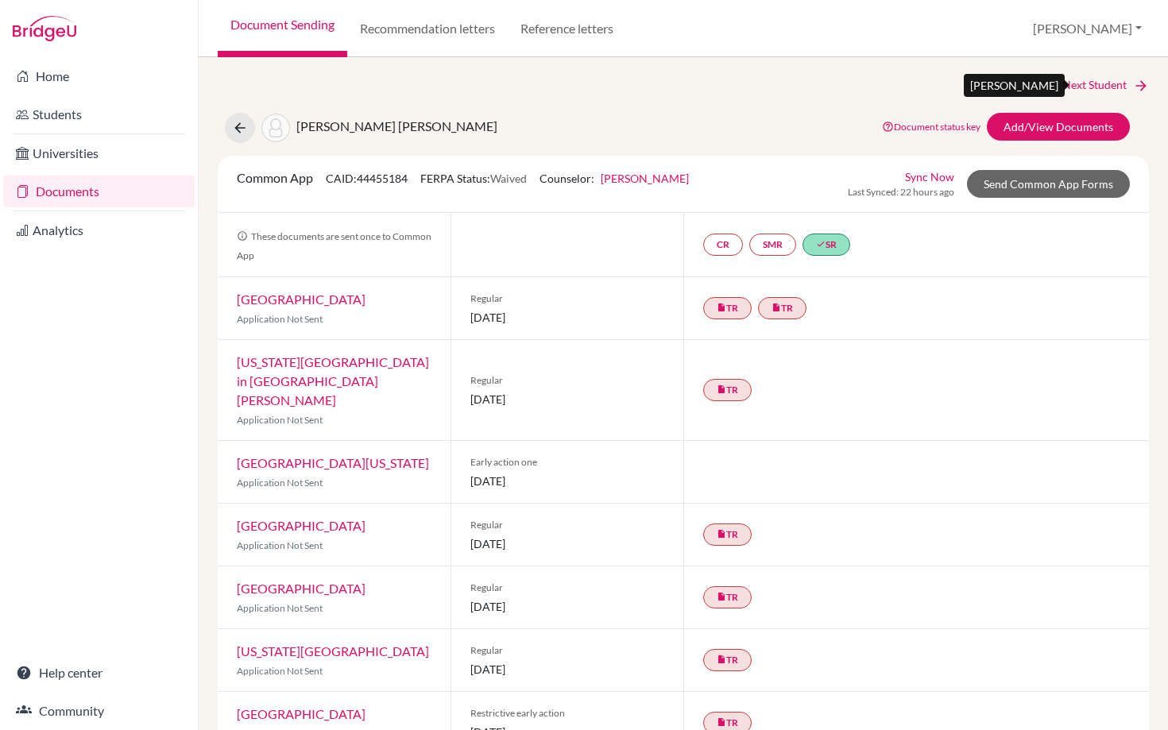
click at [1082, 82] on link "Next Student" at bounding box center [1105, 84] width 87 height 17
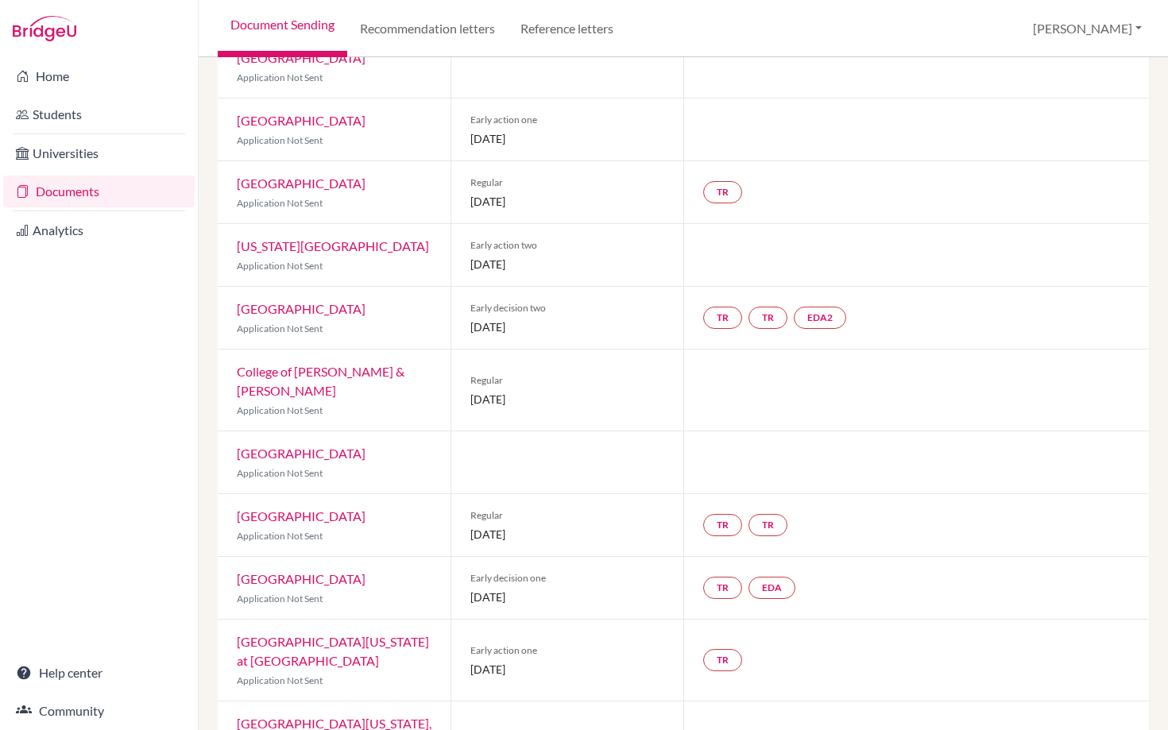
scroll to position [458, 0]
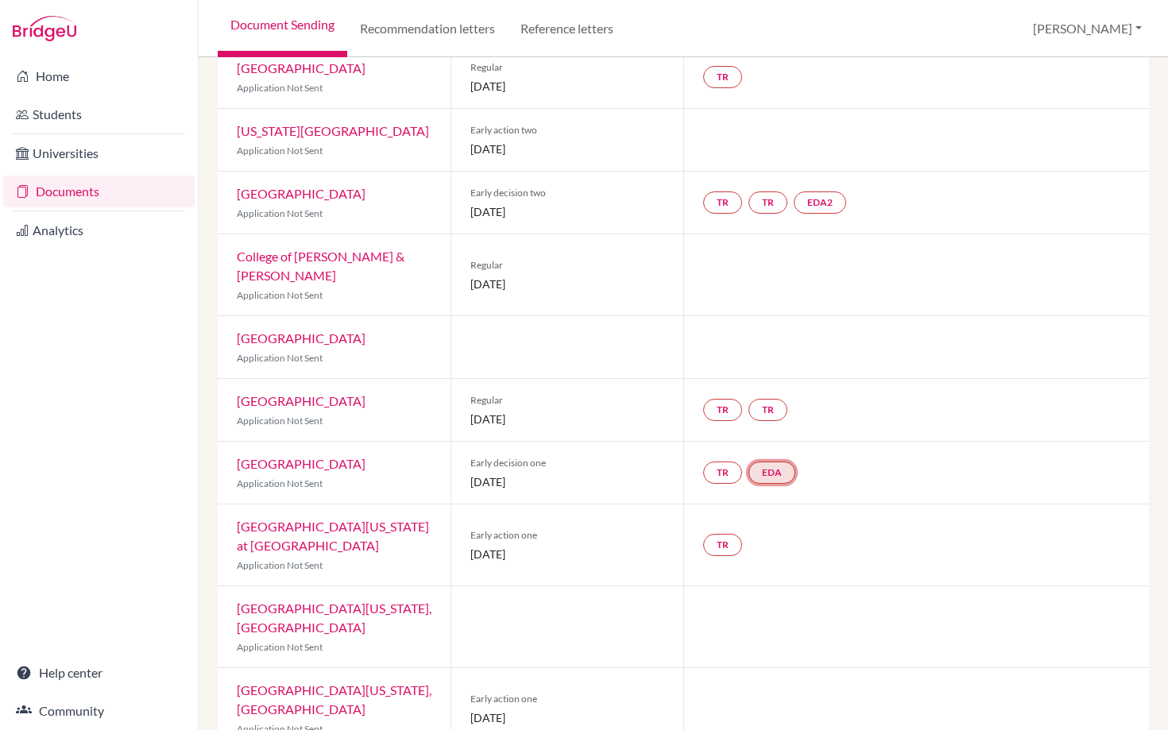
click at [777, 461] on link "EDA" at bounding box center [771, 472] width 47 height 22
click at [768, 381] on h3 "Early decision agreement" at bounding box center [773, 395] width 156 height 29
click at [760, 418] on link "Early decision agreement" at bounding box center [773, 425] width 124 height 14
click at [781, 461] on link "EDA" at bounding box center [771, 472] width 47 height 22
click at [769, 381] on h3 "Early decision agreement" at bounding box center [773, 395] width 156 height 29
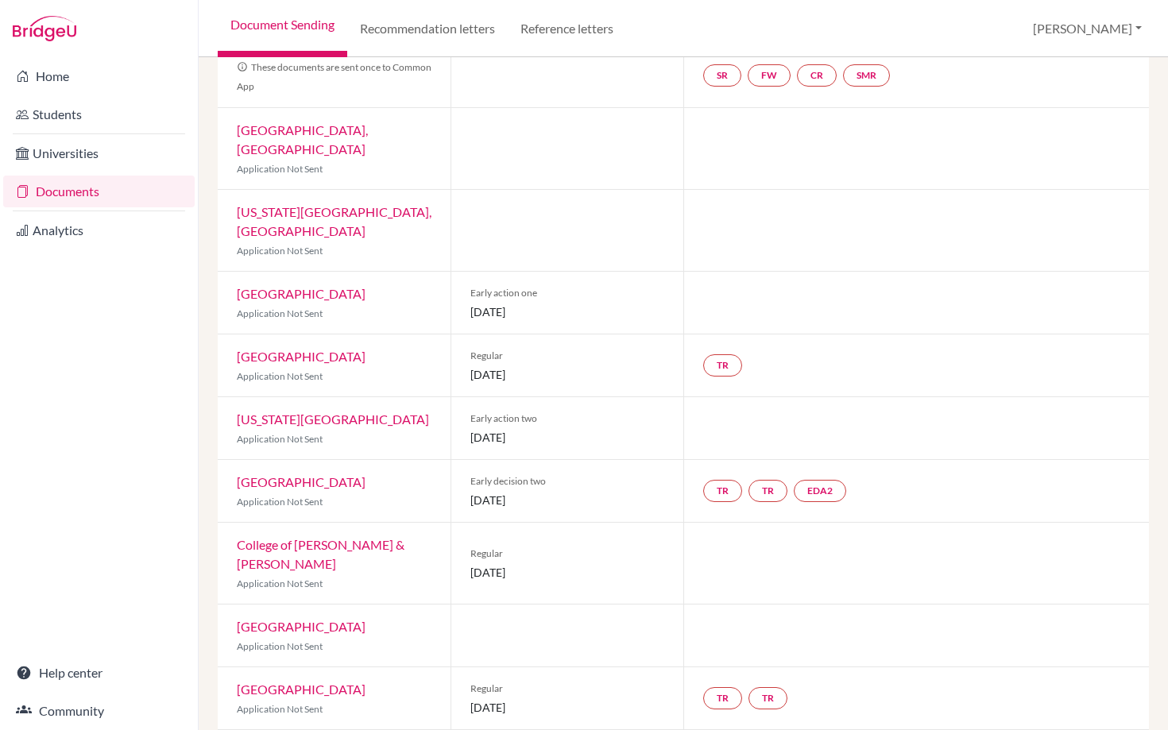
scroll to position [0, 0]
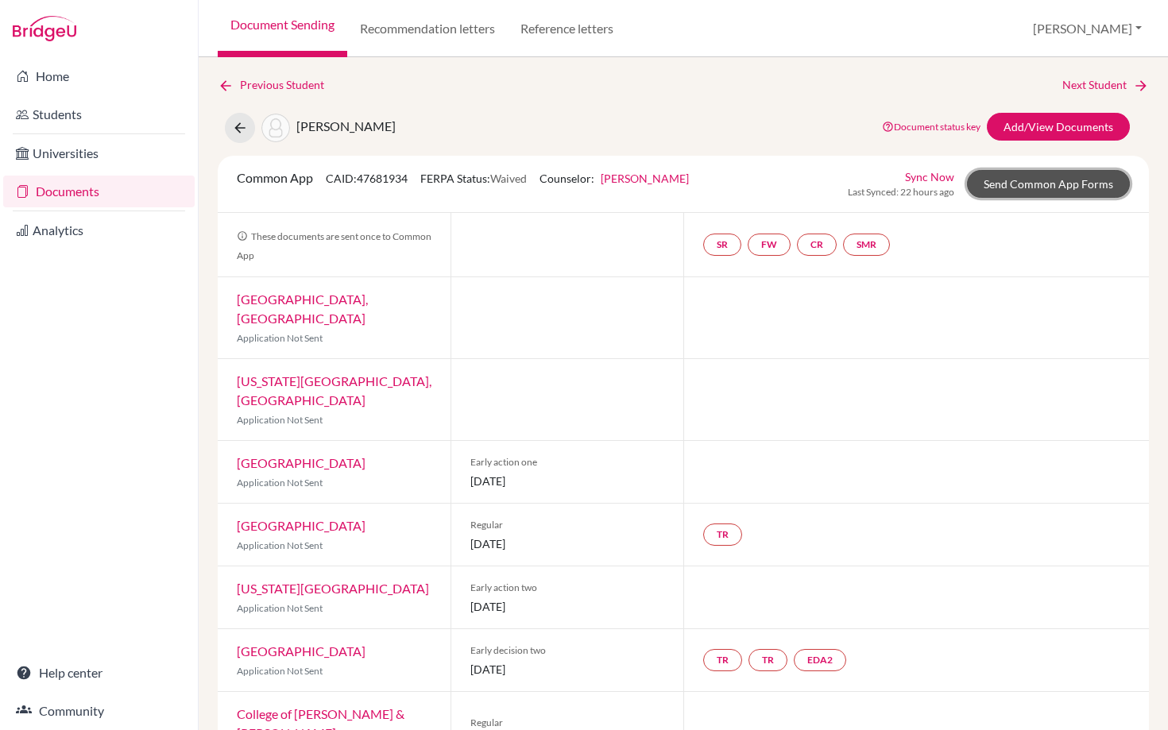
click at [1074, 176] on link "Send Common App Forms" at bounding box center [1048, 184] width 163 height 28
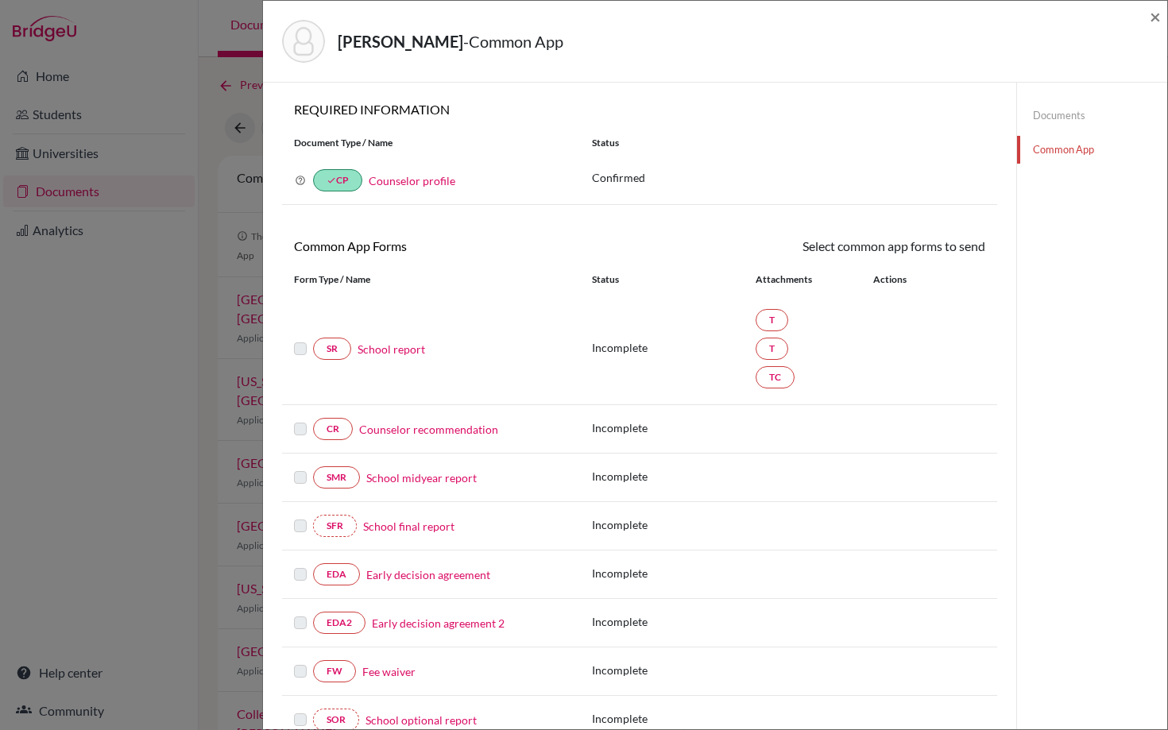
click at [400, 352] on link "School report" at bounding box center [391, 349] width 68 height 17
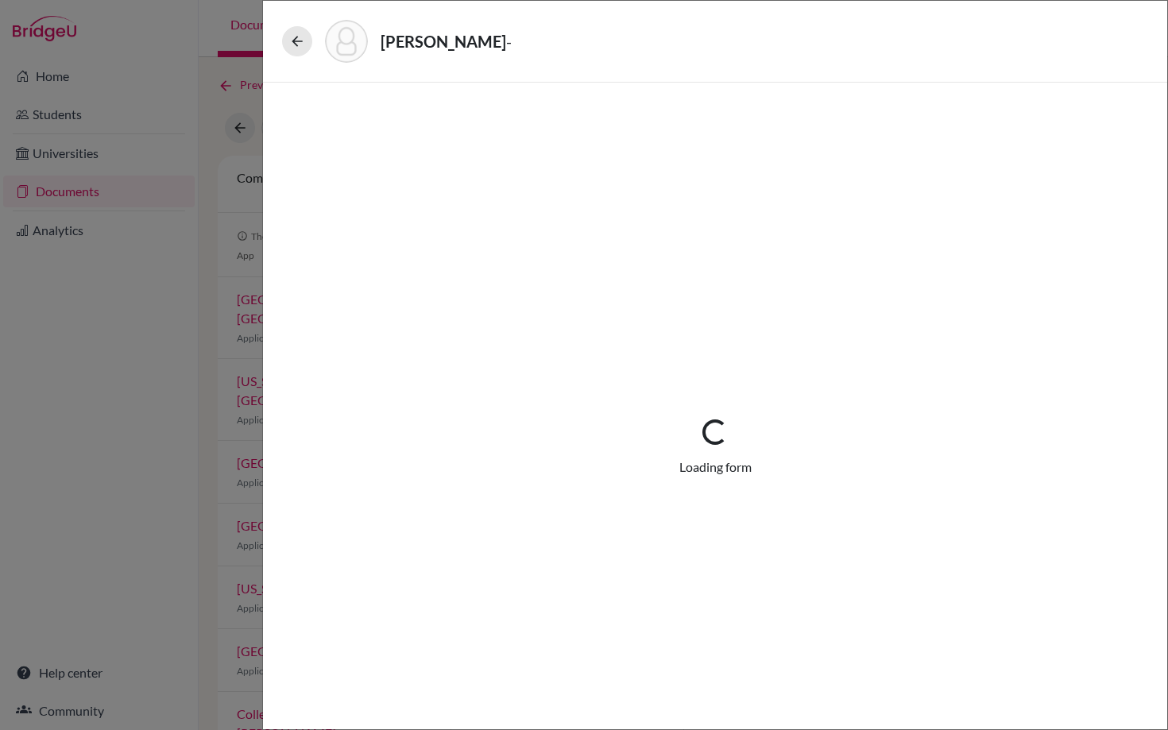
select select "2"
select select "682134"
select select "1"
select select "669307"
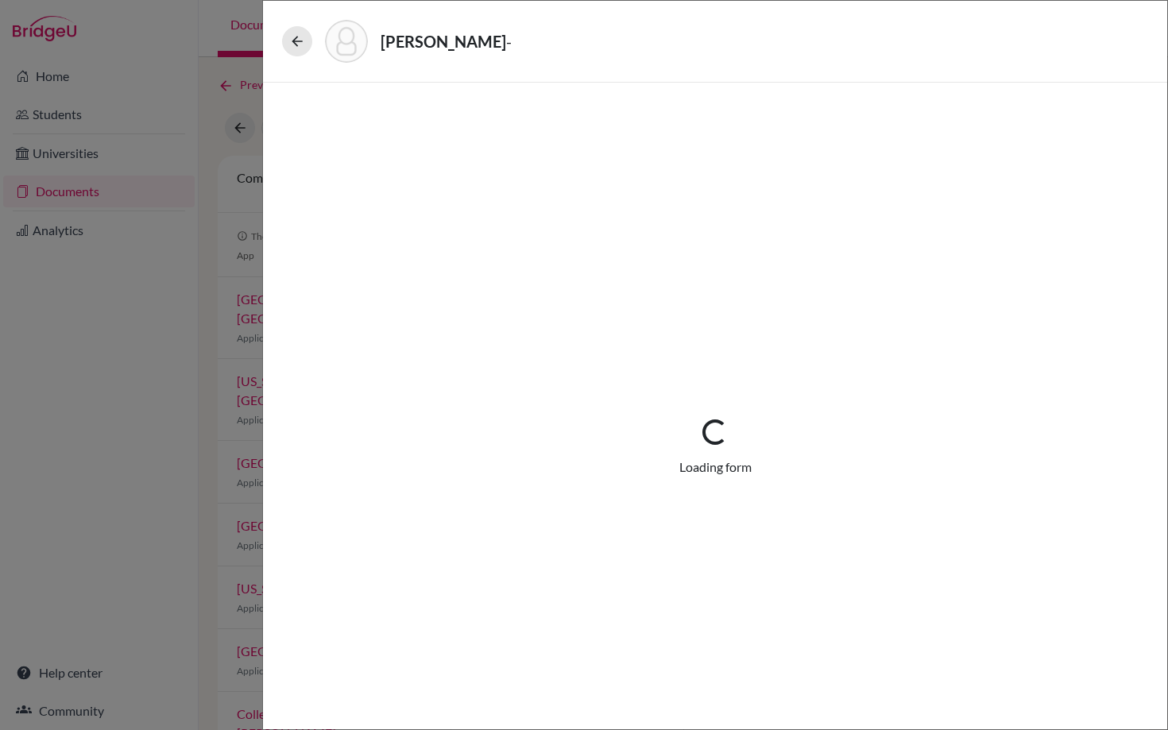
select select "674526"
select select "0"
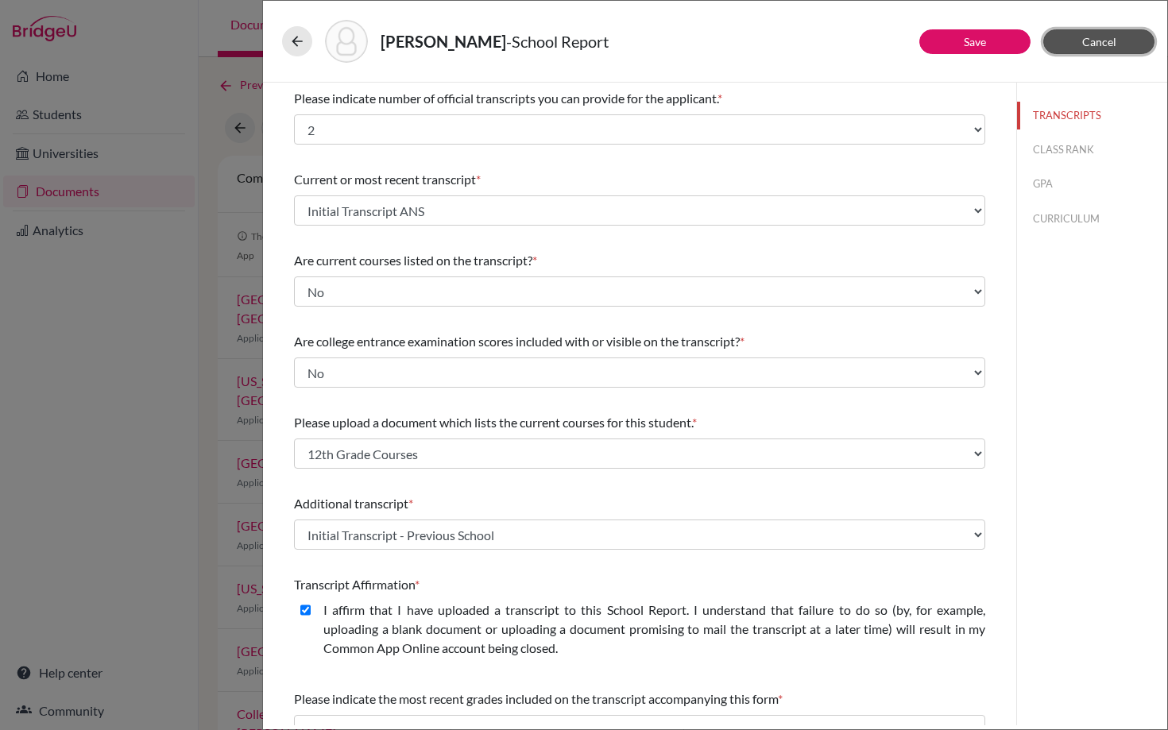
click at [1092, 51] on button "Cancel" at bounding box center [1098, 41] width 111 height 25
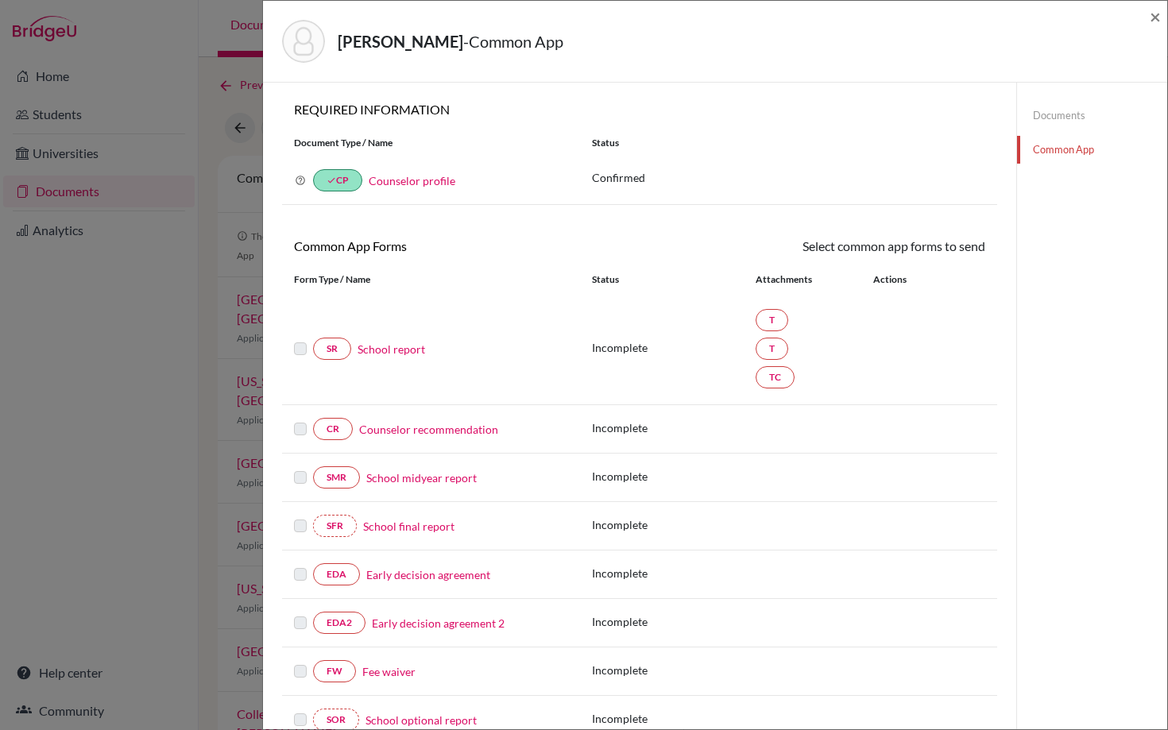
click at [1045, 110] on link "Documents" at bounding box center [1092, 116] width 150 height 28
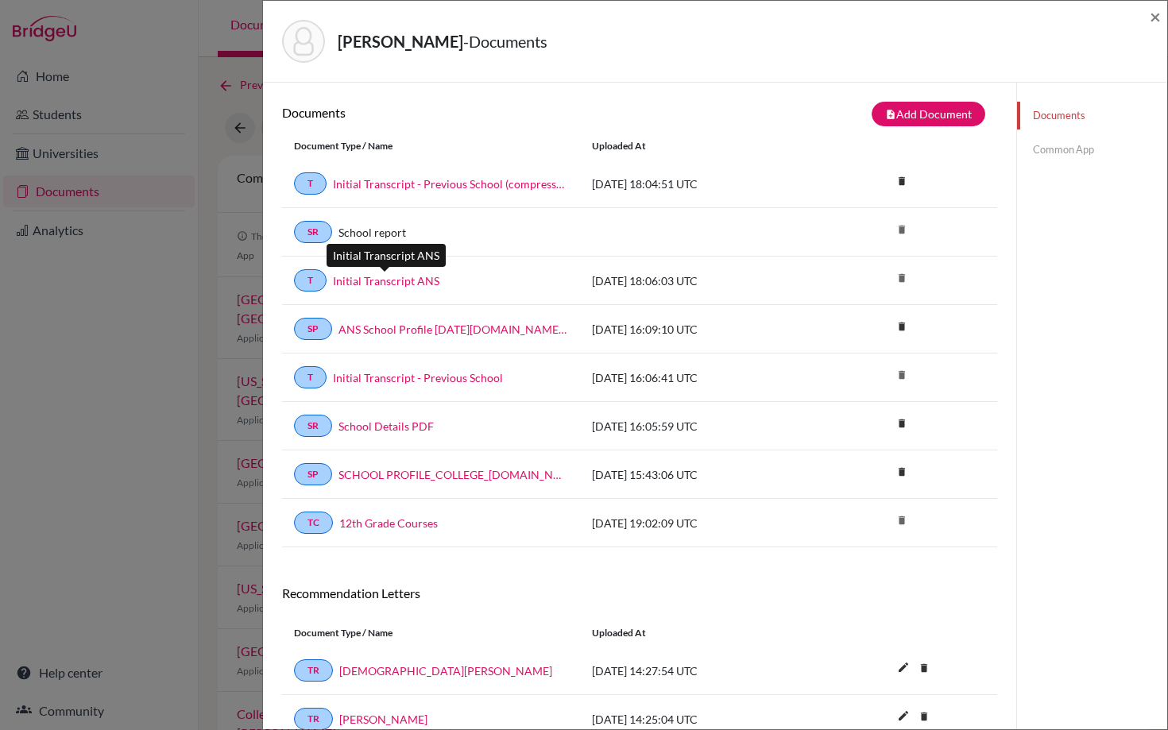
click at [383, 284] on link "Initial Transcript ANS" at bounding box center [386, 280] width 106 height 17
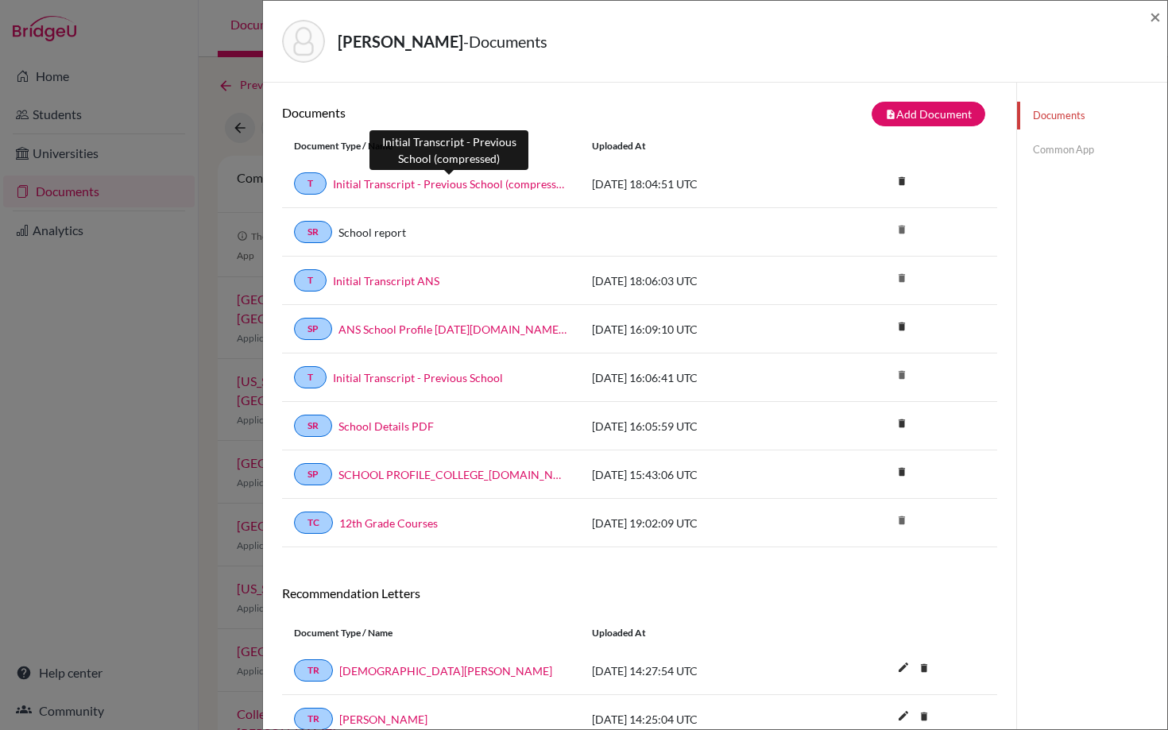
click at [415, 186] on link "Initial Transcript - Previous School (compressed)" at bounding box center [450, 184] width 235 height 17
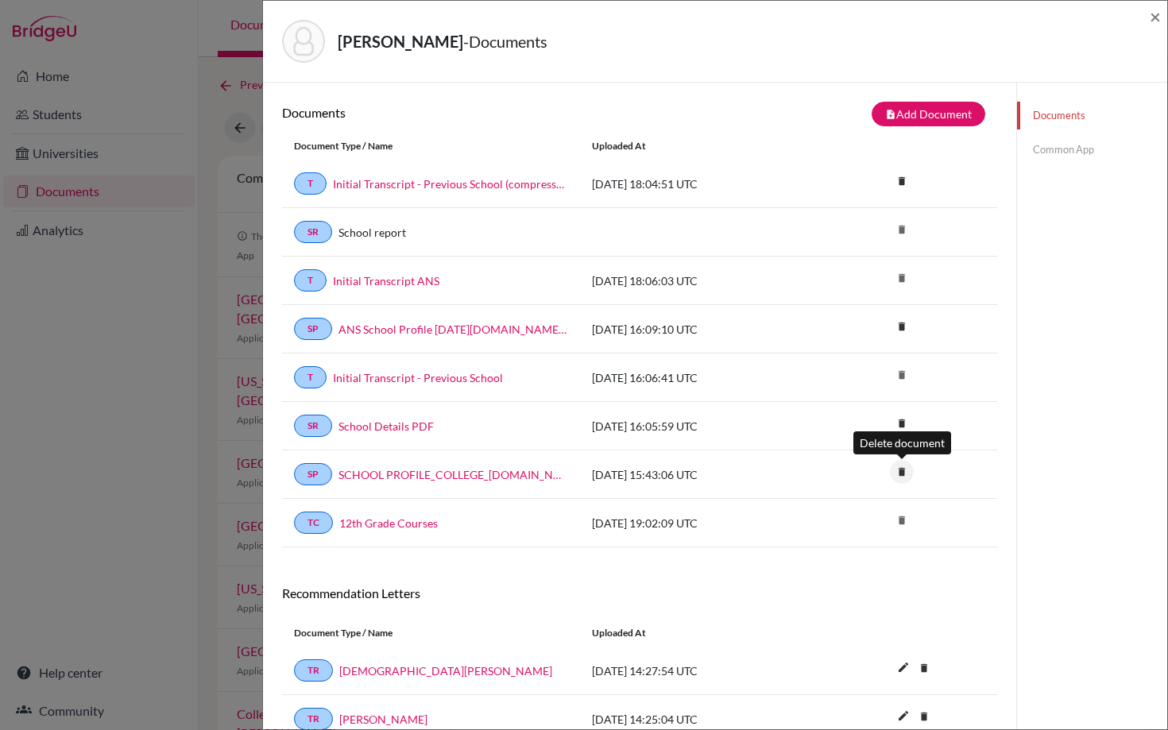
click at [904, 469] on icon "delete" at bounding box center [902, 472] width 24 height 24
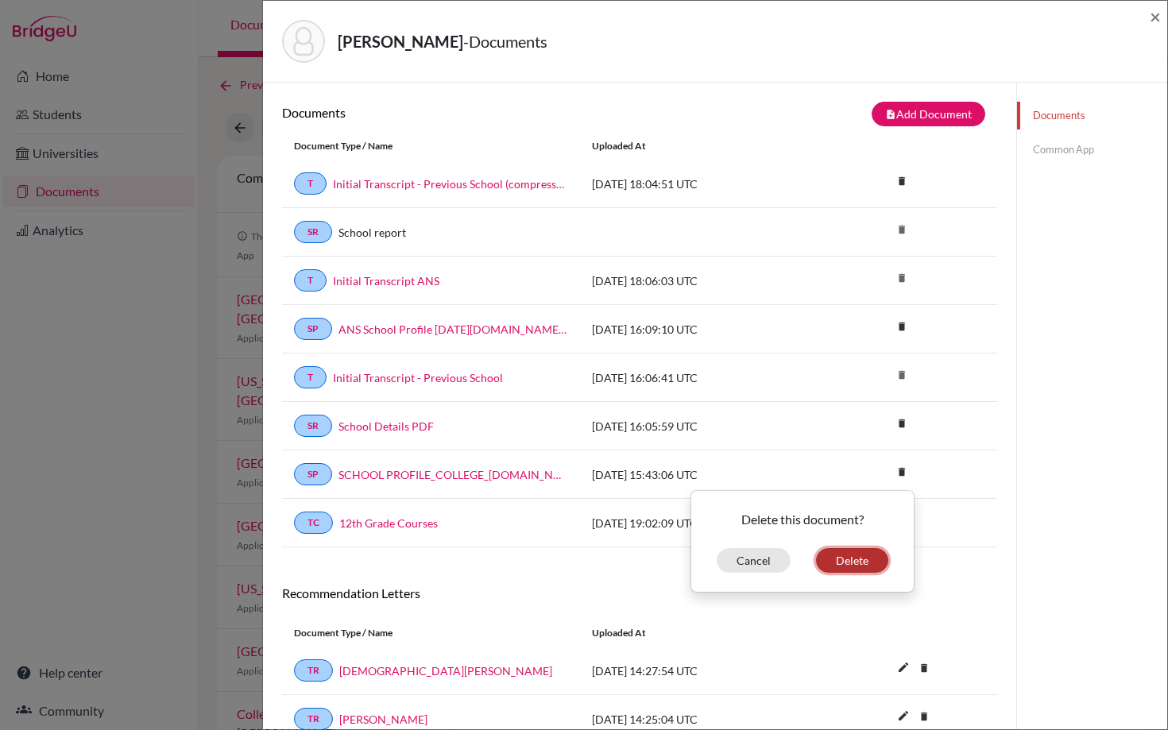
click at [866, 562] on button "Delete" at bounding box center [852, 560] width 72 height 25
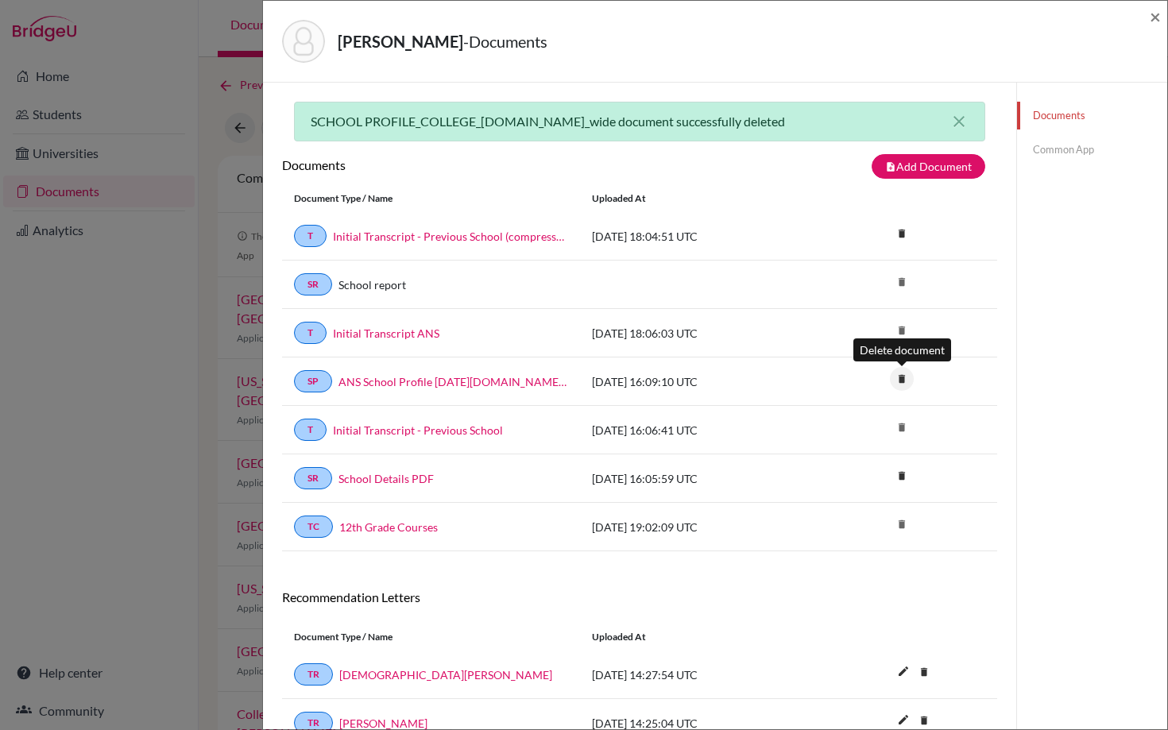
click at [899, 379] on icon "delete" at bounding box center [902, 379] width 24 height 24
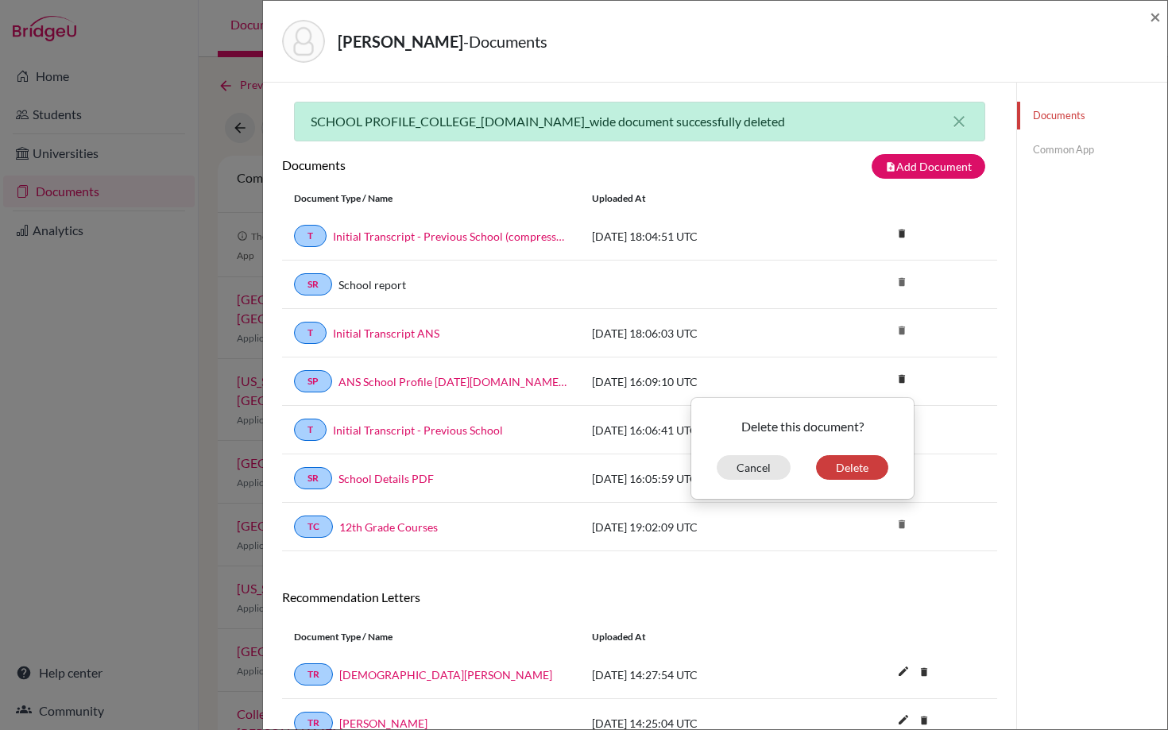
click at [1011, 446] on div "SCHOOL PROFILE_COLLEGE_[DOMAIN_NAME]_wide document successfully deleted close D…" at bounding box center [639, 468] width 753 height 770
click at [1075, 142] on link "Common App" at bounding box center [1092, 150] width 150 height 28
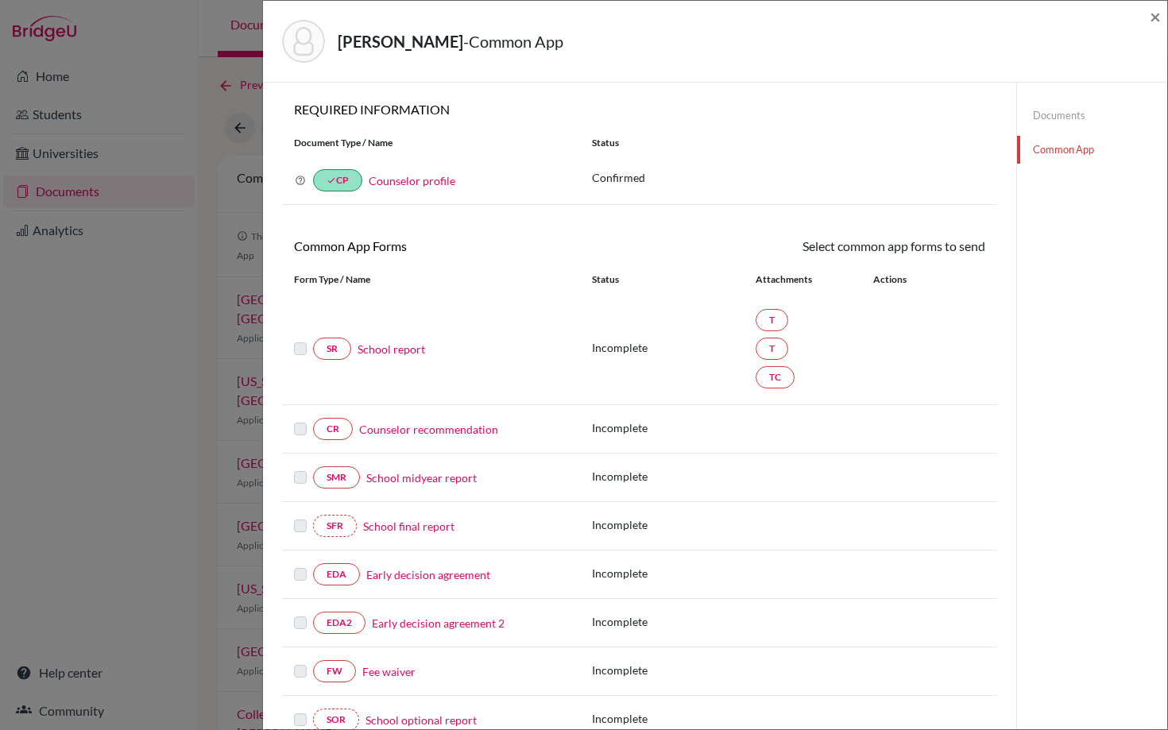
click at [383, 357] on link "School report" at bounding box center [391, 349] width 68 height 17
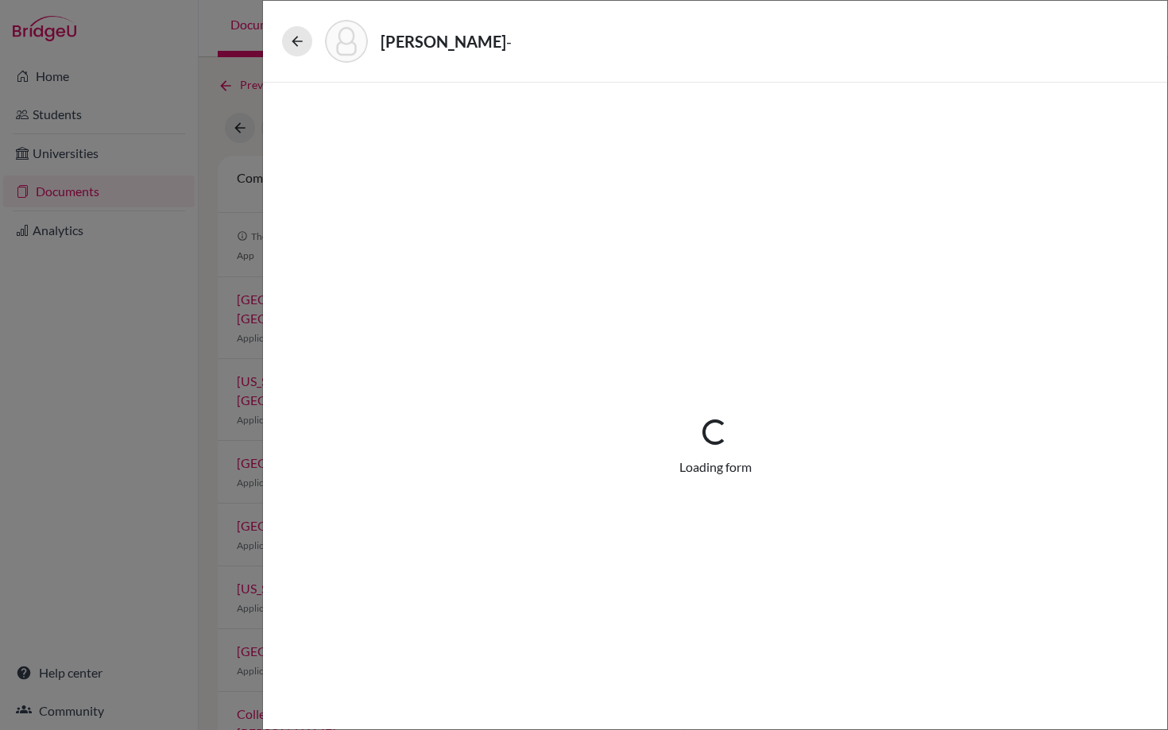
select select "2"
select select "682134"
select select "1"
select select "669307"
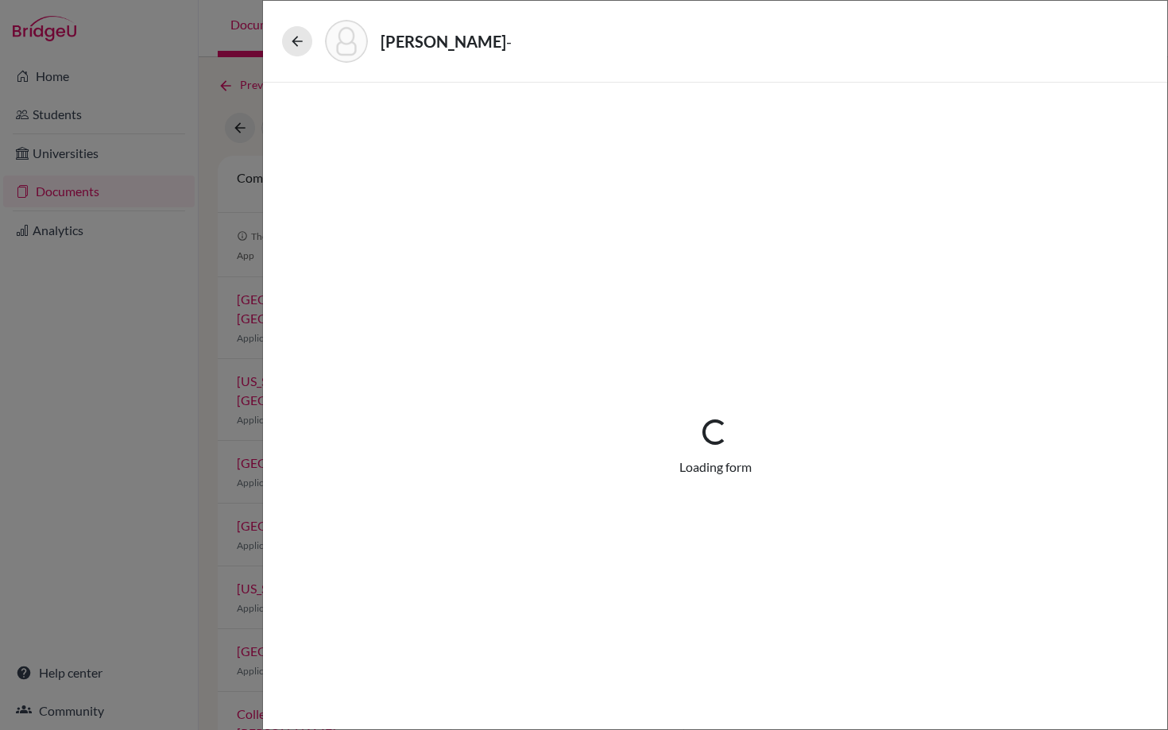
select select "674526"
select select "0"
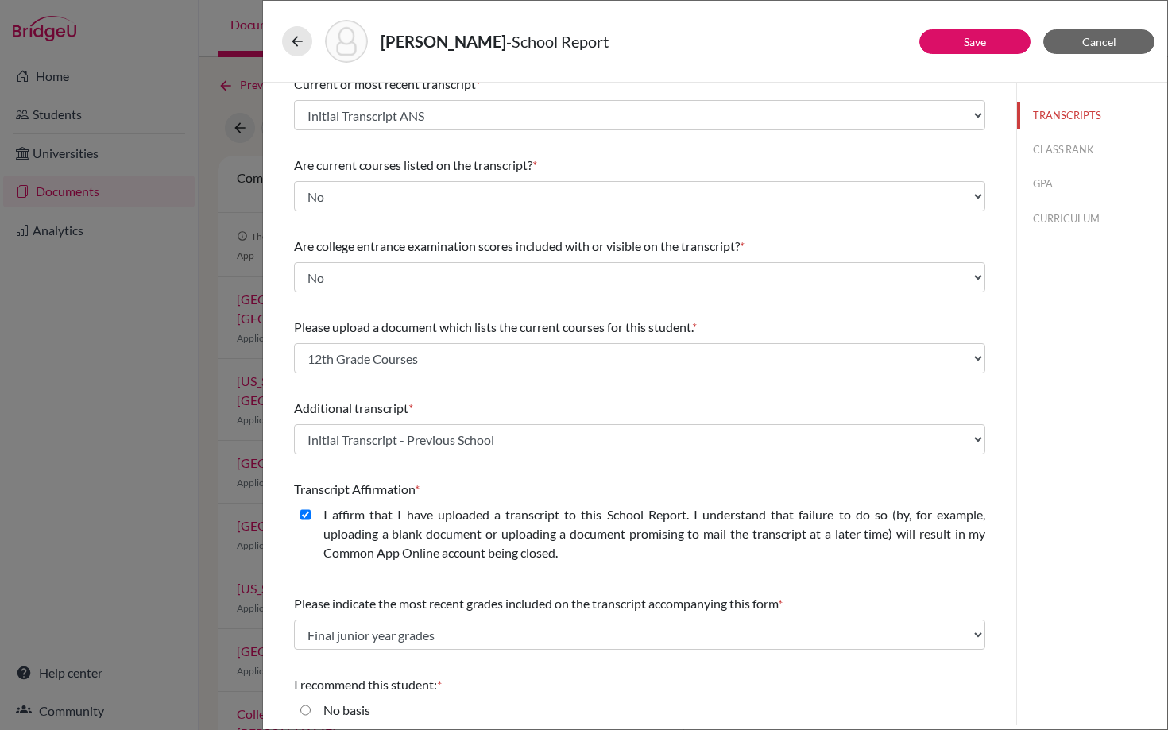
scroll to position [104, 0]
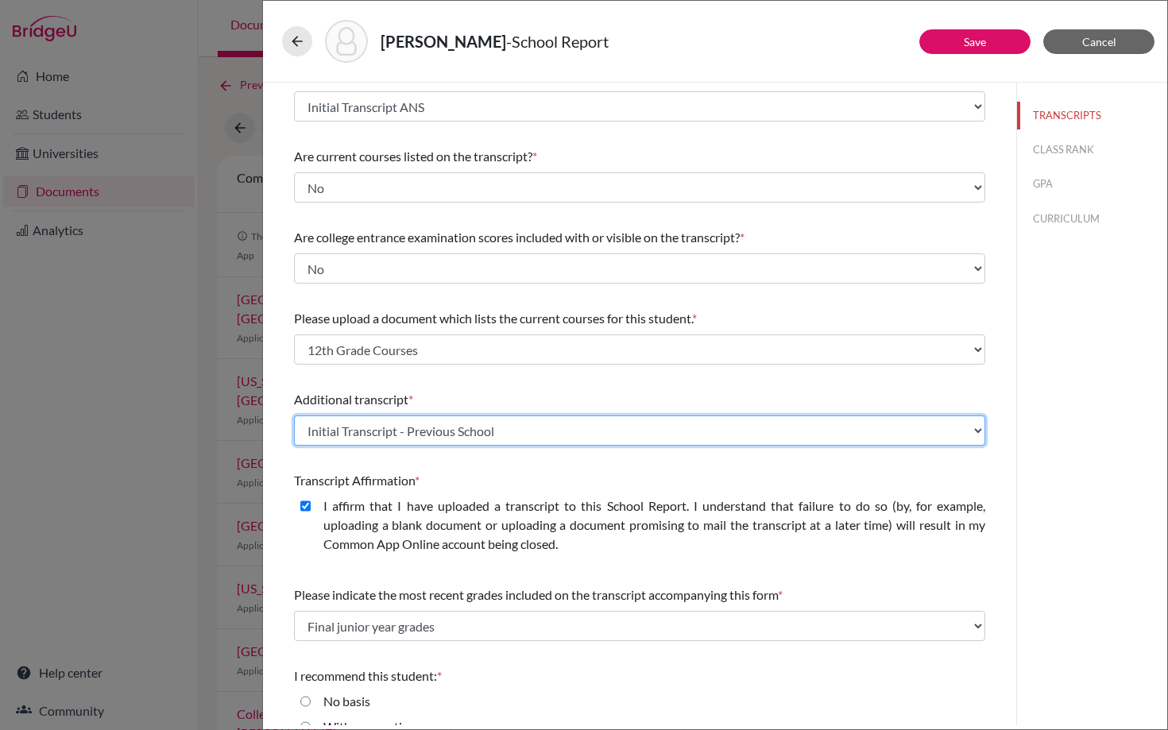
click at [454, 428] on select "Select existing document or upload a new one Initial Transcript - Previous Scho…" at bounding box center [639, 430] width 691 height 30
select select "684034"
click at [294, 415] on select "Select existing document or upload a new one Initial Transcript - Previous Scho…" at bounding box center [639, 430] width 691 height 30
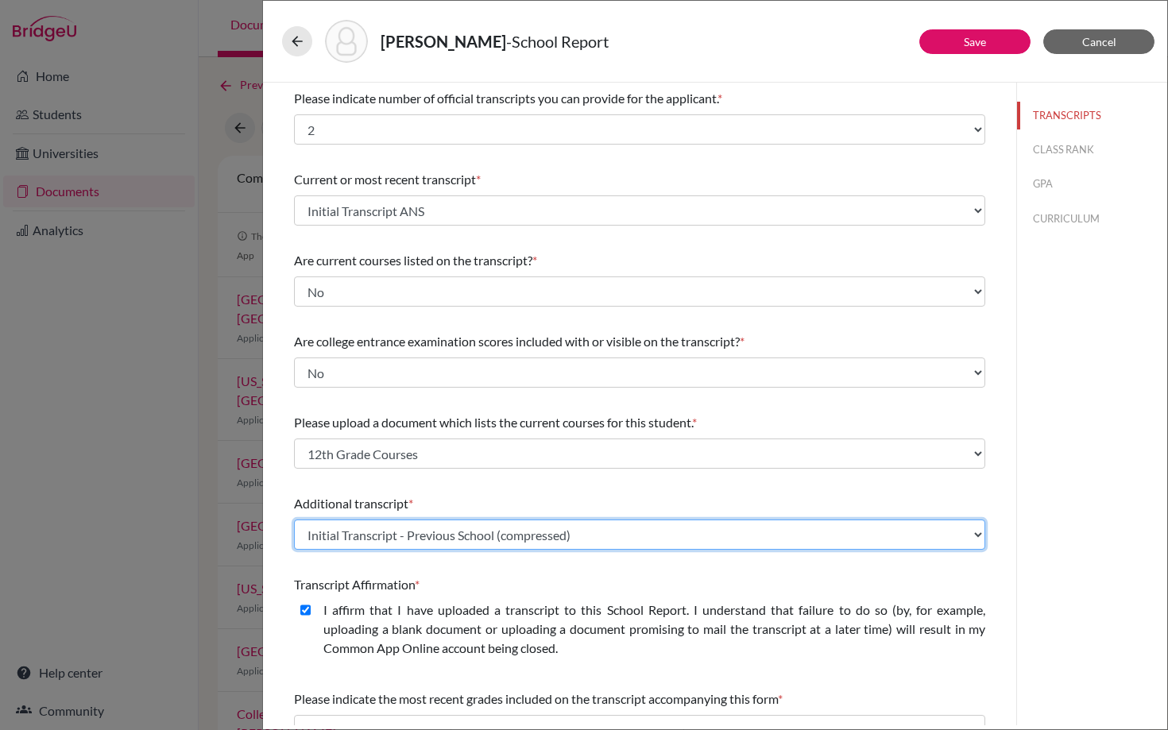
scroll to position [204, 0]
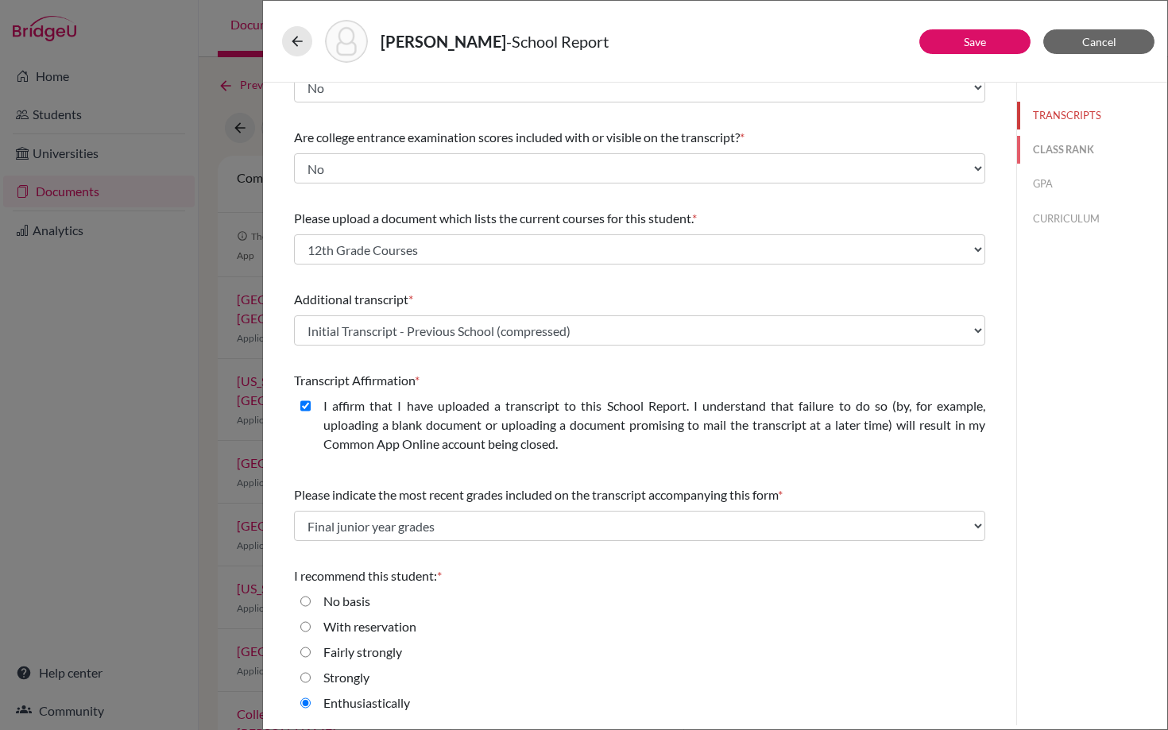
click at [1072, 155] on button "CLASS RANK" at bounding box center [1092, 150] width 150 height 28
select select "5"
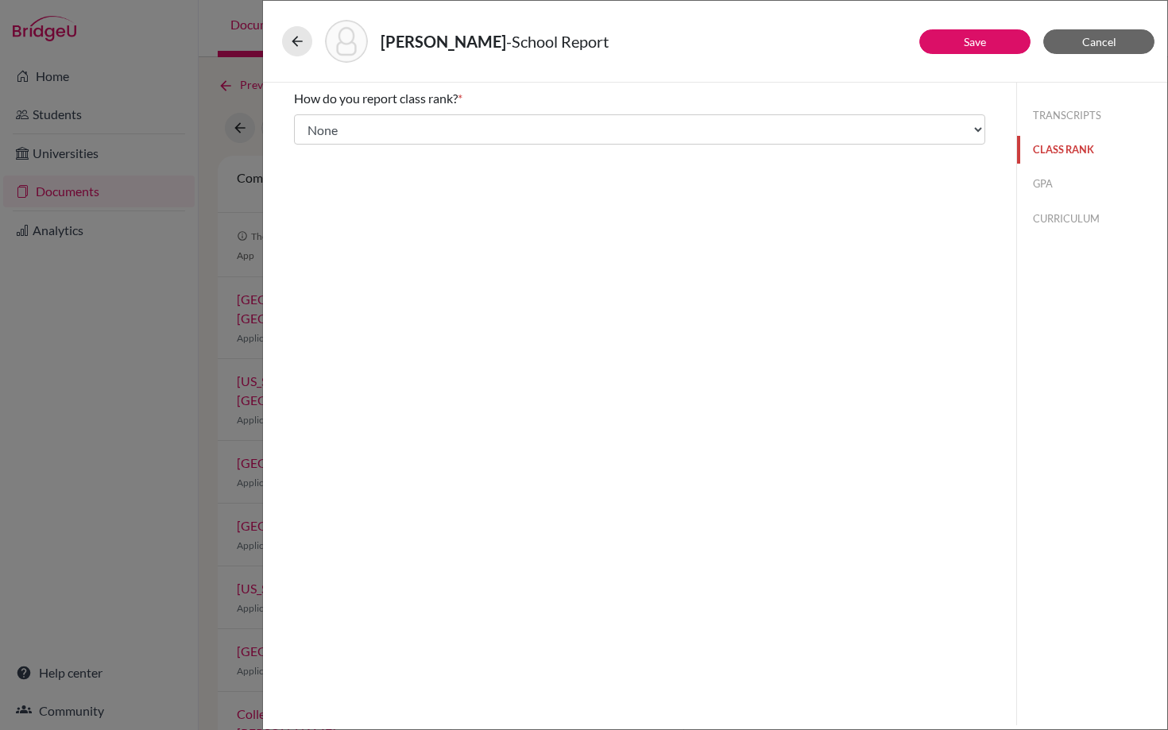
scroll to position [0, 0]
click at [1047, 176] on button "GPA" at bounding box center [1092, 184] width 150 height 28
type input "4.13"
type input "4.39"
select select "5"
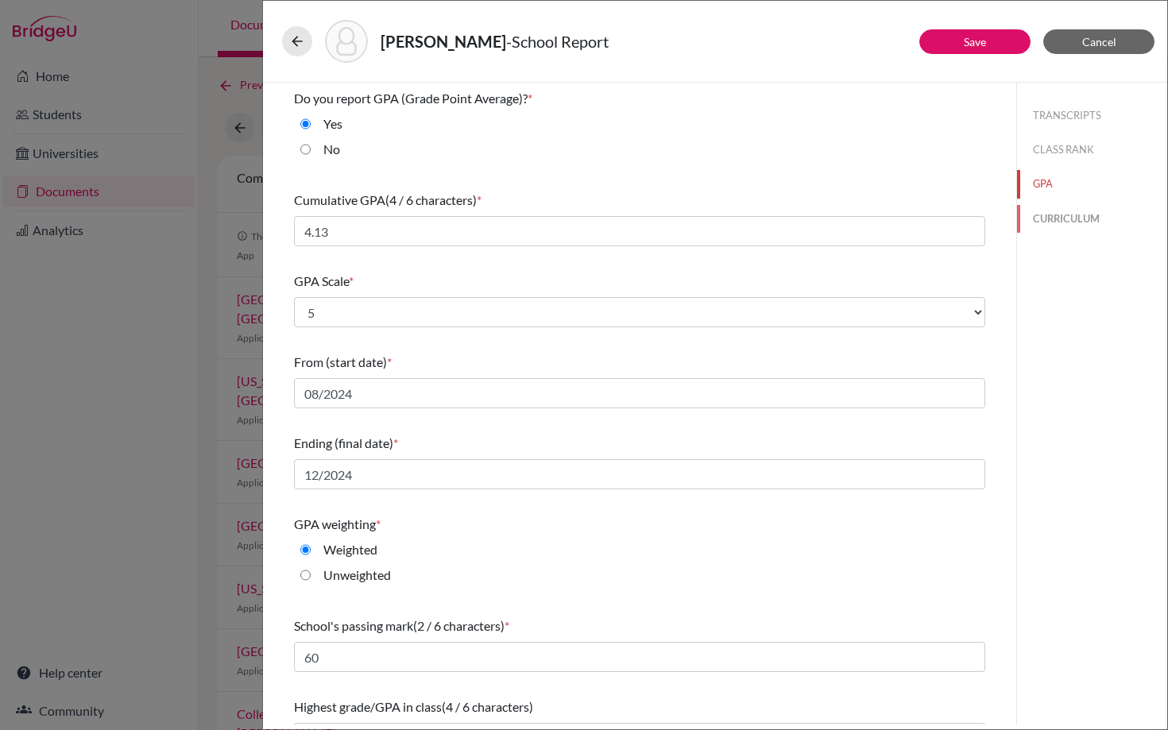
click at [1091, 215] on button "CURRICULUM" at bounding box center [1092, 219] width 150 height 28
select select "4"
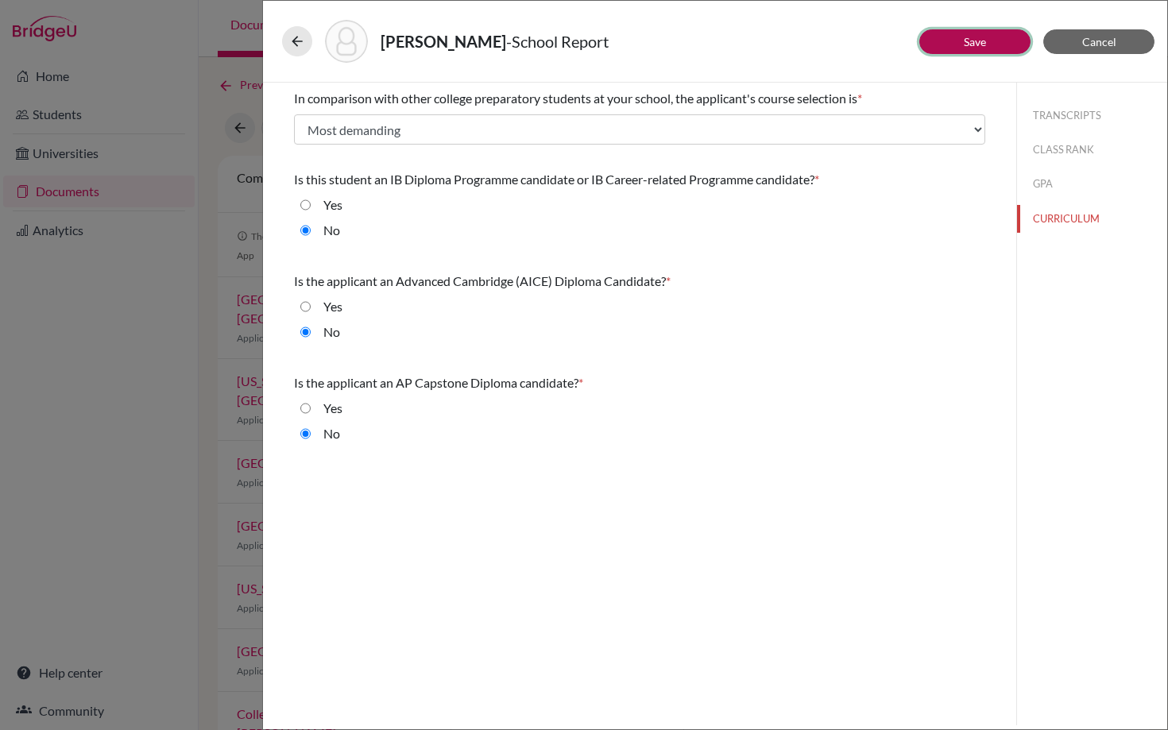
click at [958, 36] on button "Save" at bounding box center [974, 41] width 111 height 25
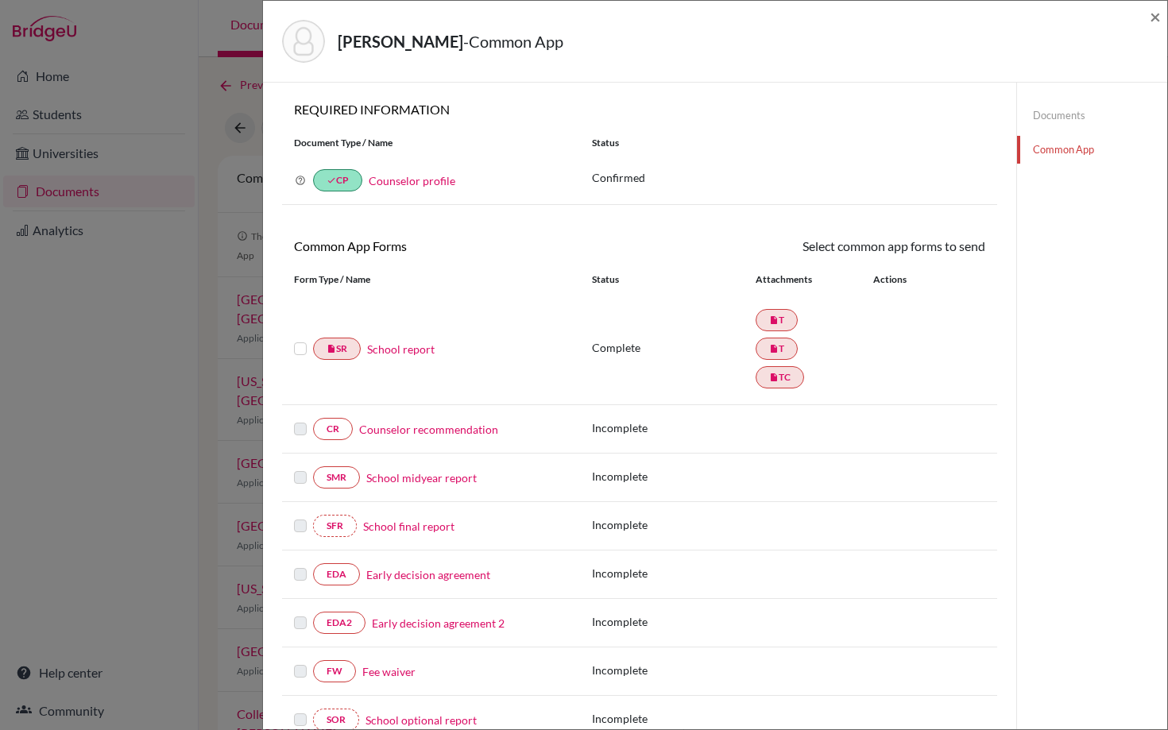
click at [1063, 118] on link "Documents" at bounding box center [1092, 116] width 150 height 28
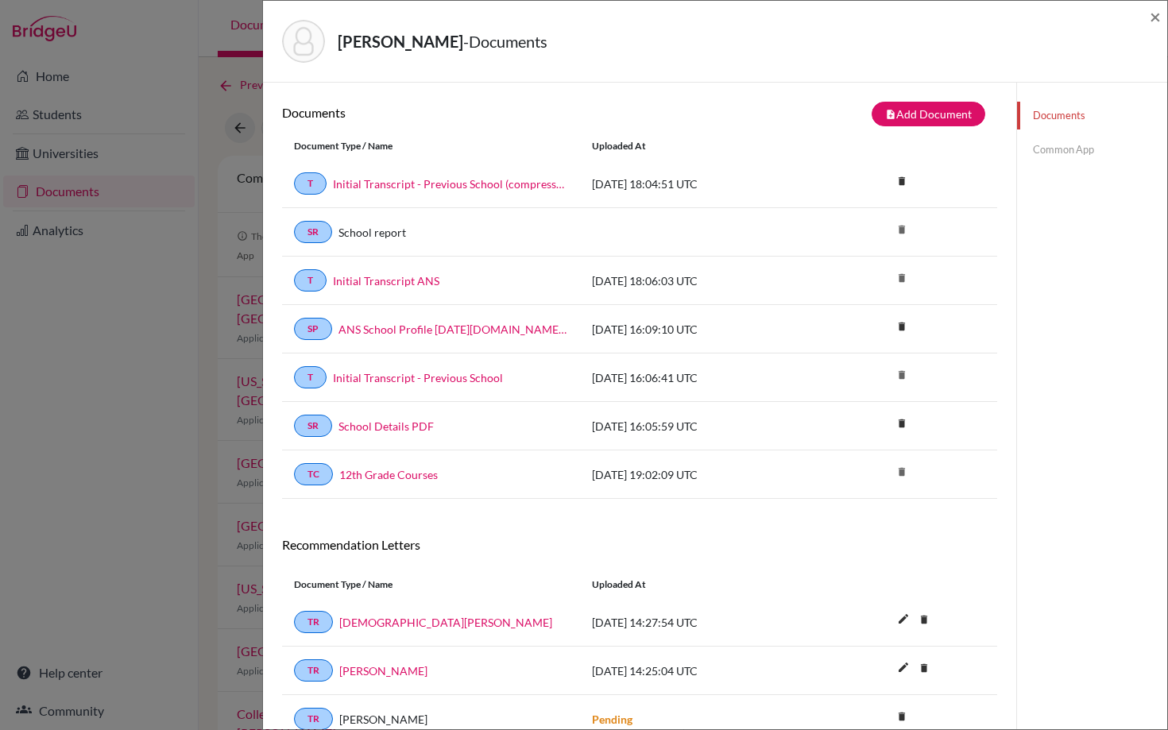
scroll to position [83, 0]
